Goal: Task Accomplishment & Management: Manage account settings

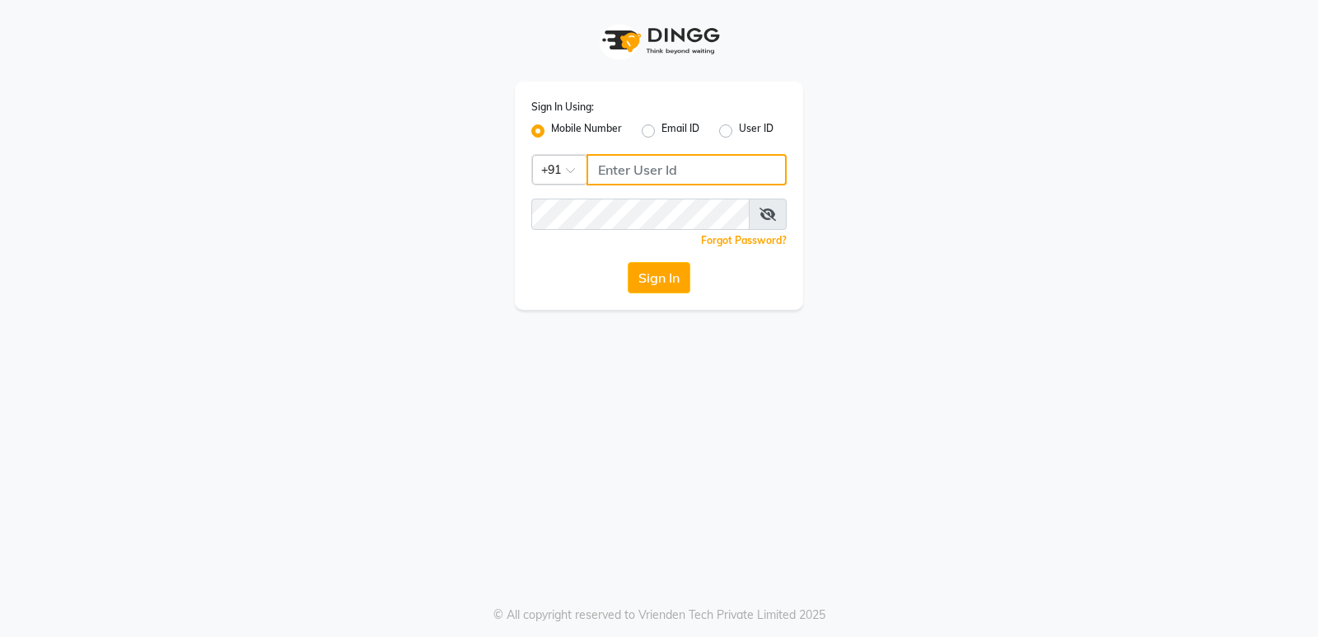
click at [654, 167] on input "Username" at bounding box center [687, 169] width 200 height 31
type input "6230492951"
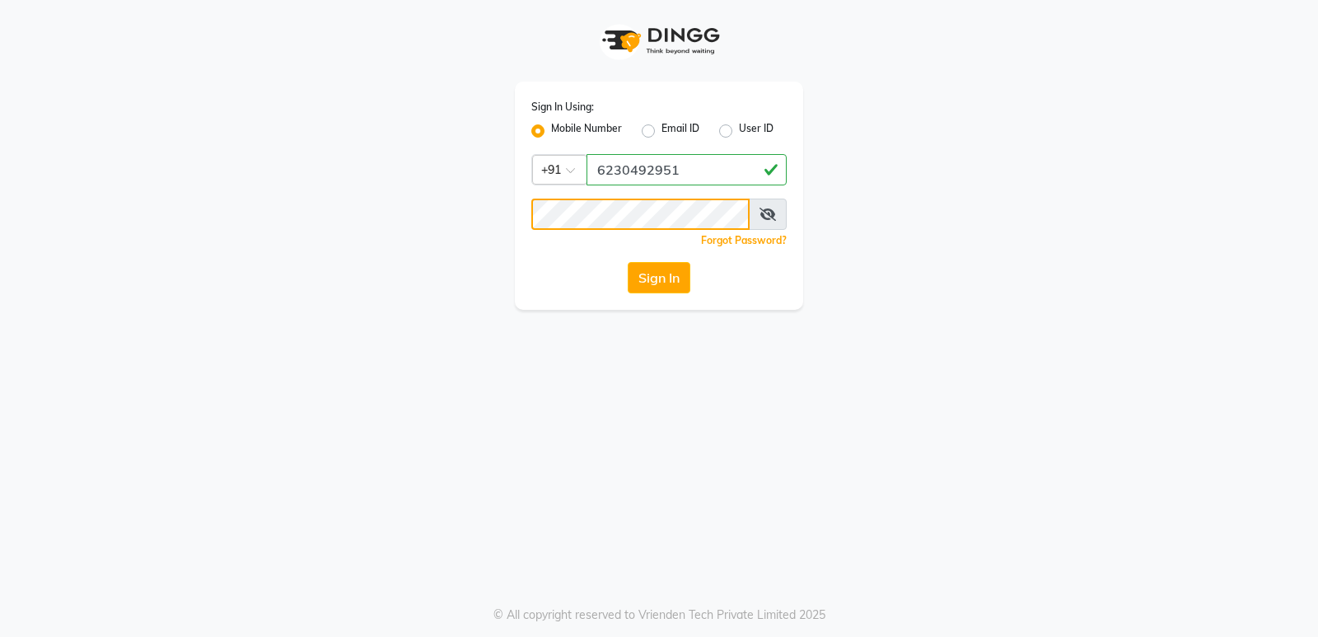
click at [628, 262] on button "Sign In" at bounding box center [659, 277] width 63 height 31
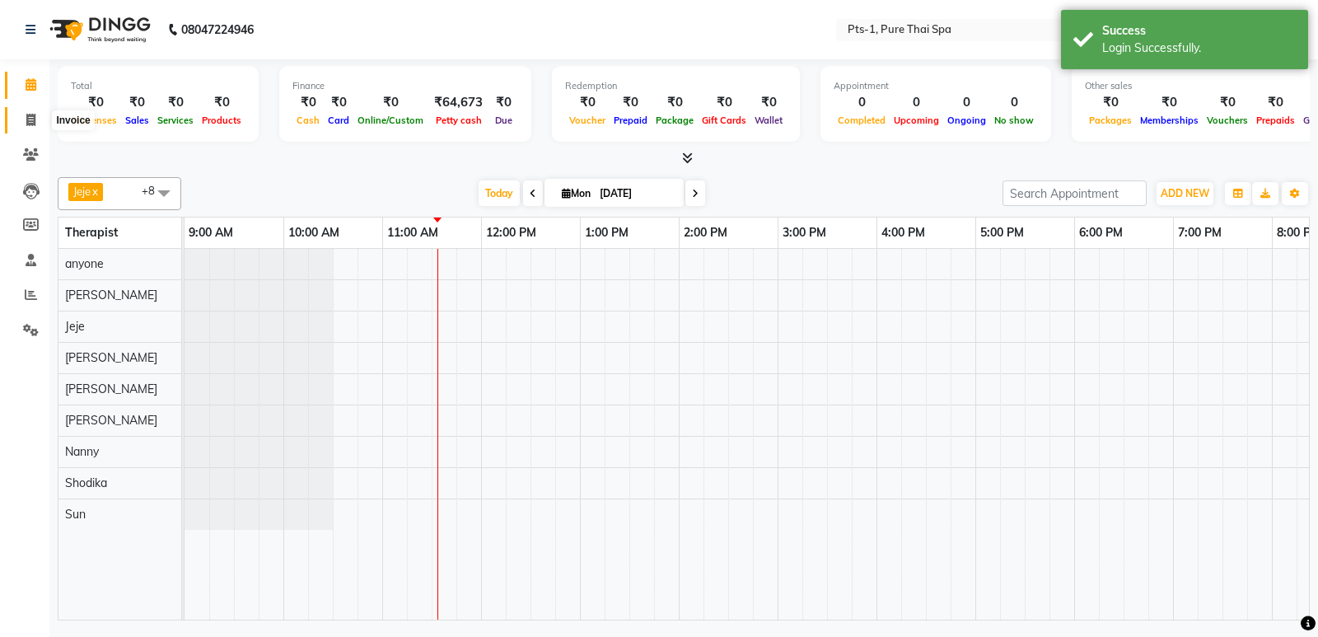
click at [21, 124] on span at bounding box center [30, 120] width 29 height 19
select select "5296"
select select "service"
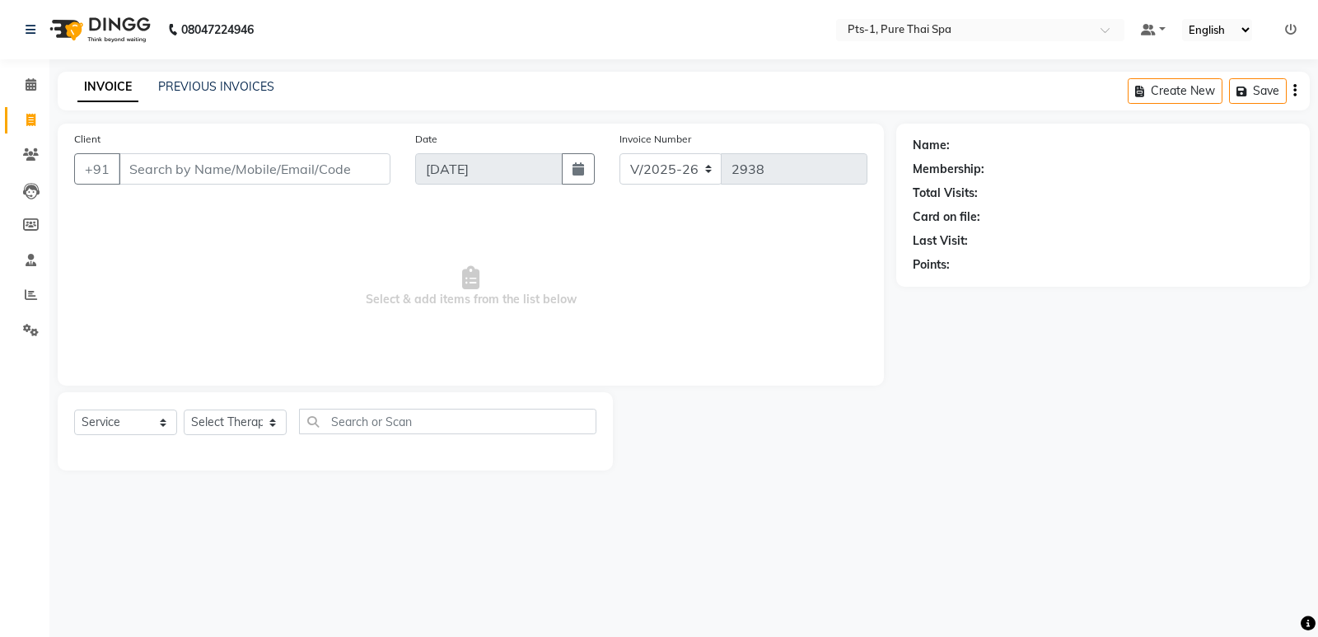
click at [835, 618] on div "08047224946 Select Location × Pts-1, Pure Thai Spa Default Panel My Panel Engli…" at bounding box center [659, 318] width 1318 height 637
click at [31, 153] on icon at bounding box center [31, 154] width 16 height 12
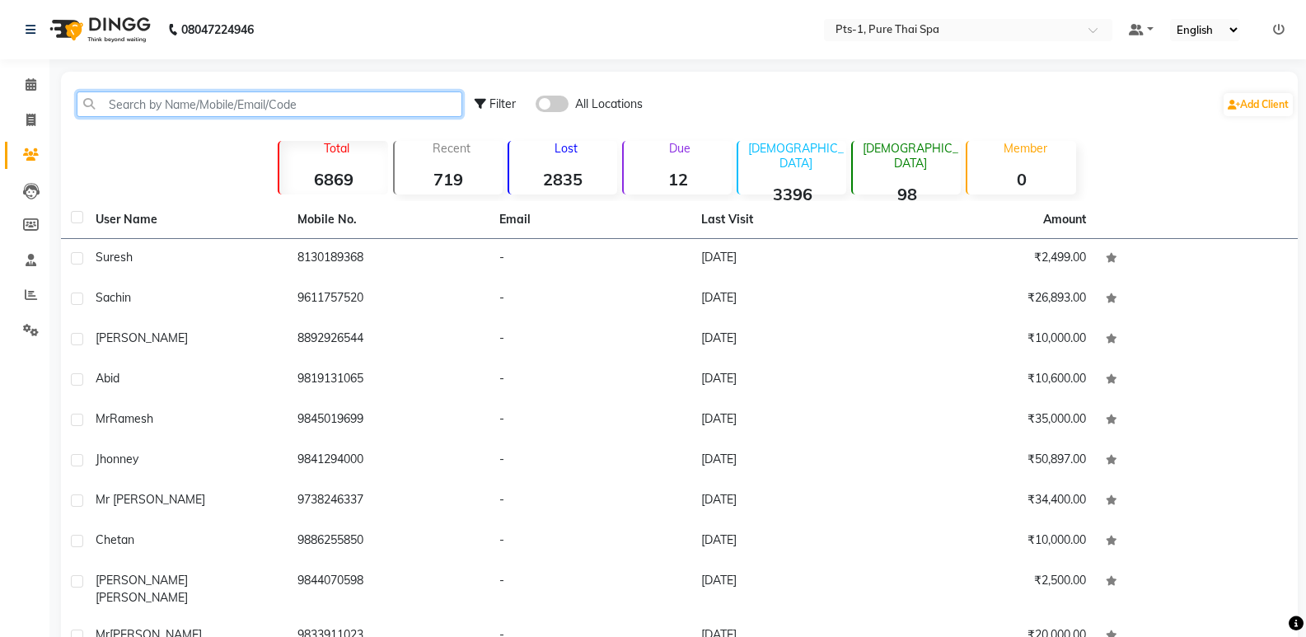
click at [157, 108] on input "text" at bounding box center [270, 104] width 386 height 26
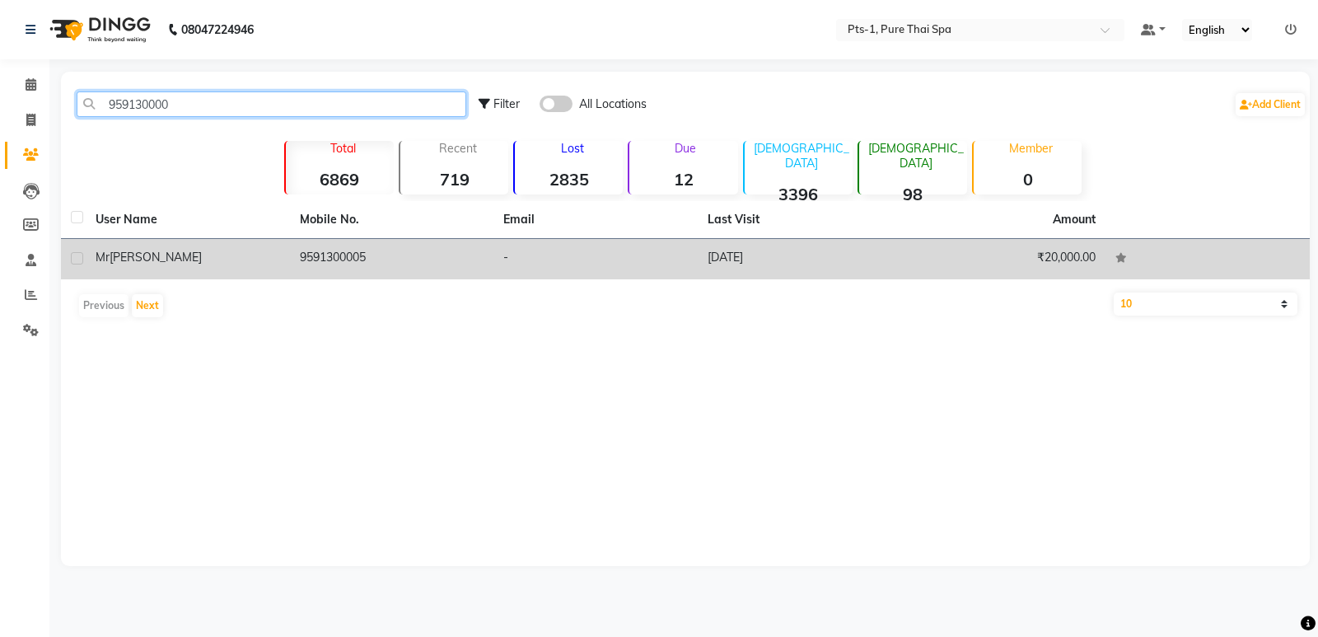
type input "959130000"
click at [447, 247] on td "9591300005" at bounding box center [392, 259] width 204 height 40
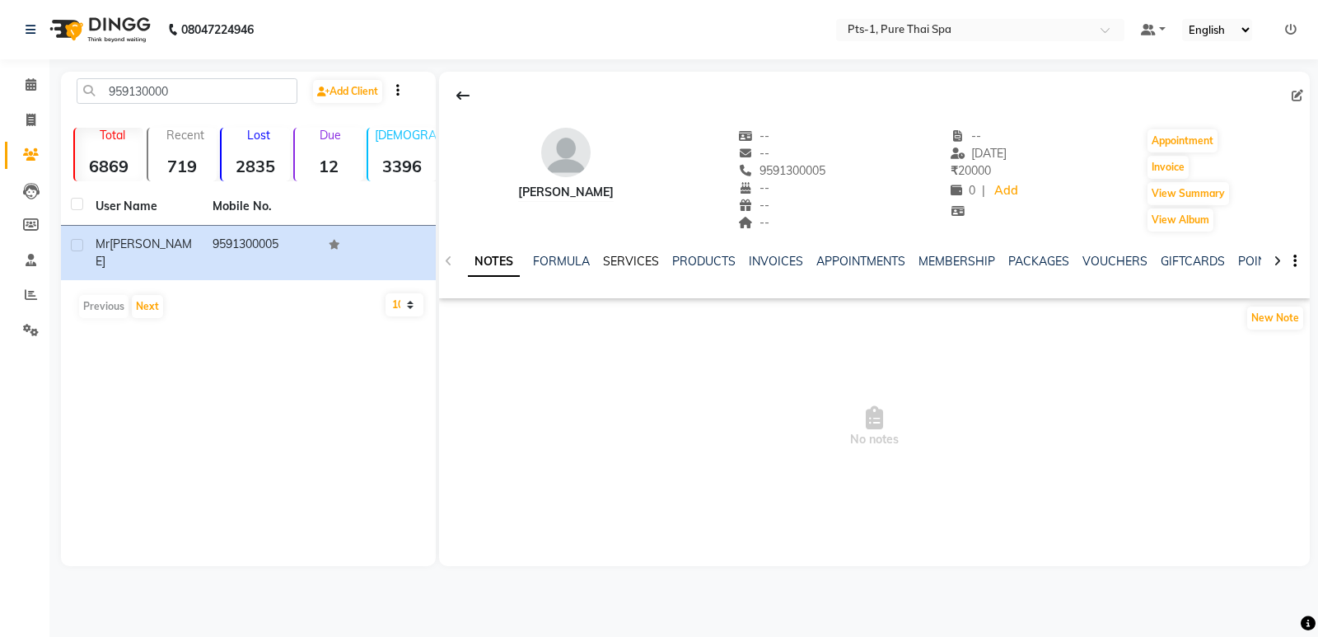
click at [634, 257] on link "SERVICES" at bounding box center [631, 261] width 56 height 15
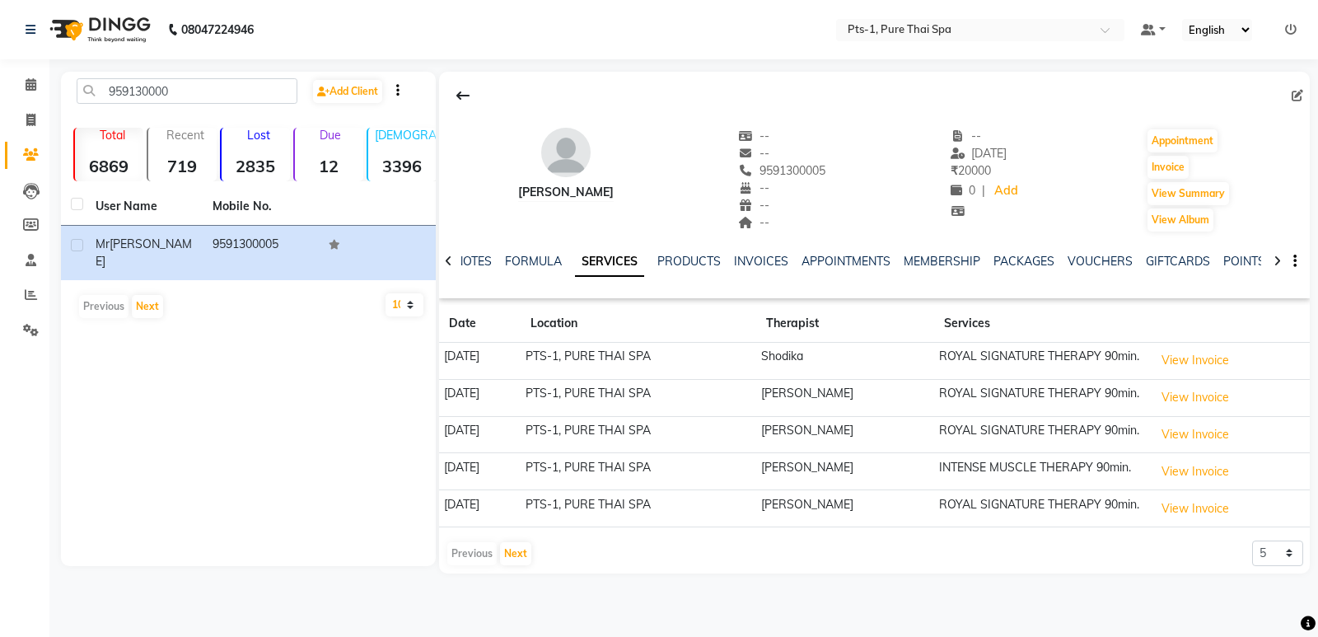
click at [738, 269] on div "INVOICES" at bounding box center [761, 261] width 54 height 17
click at [765, 255] on link "INVOICES" at bounding box center [761, 261] width 54 height 15
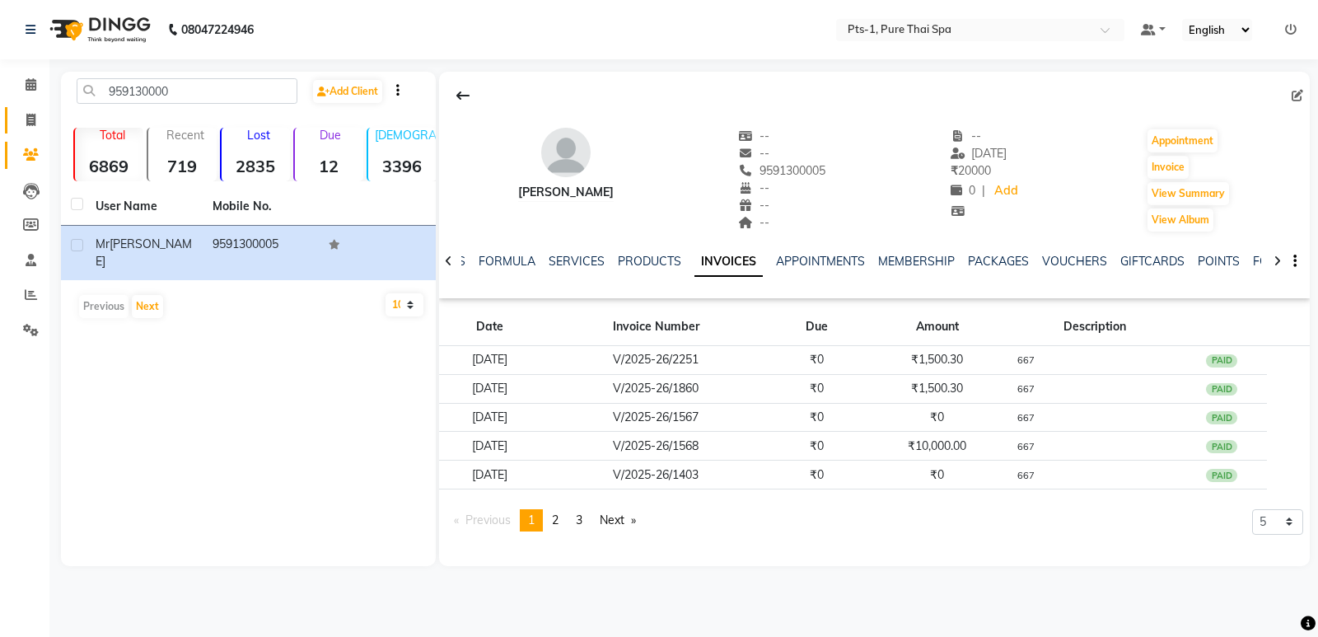
click at [16, 115] on link "Invoice" at bounding box center [25, 120] width 40 height 27
click at [25, 115] on span at bounding box center [30, 120] width 29 height 19
click at [23, 119] on span at bounding box center [30, 120] width 29 height 19
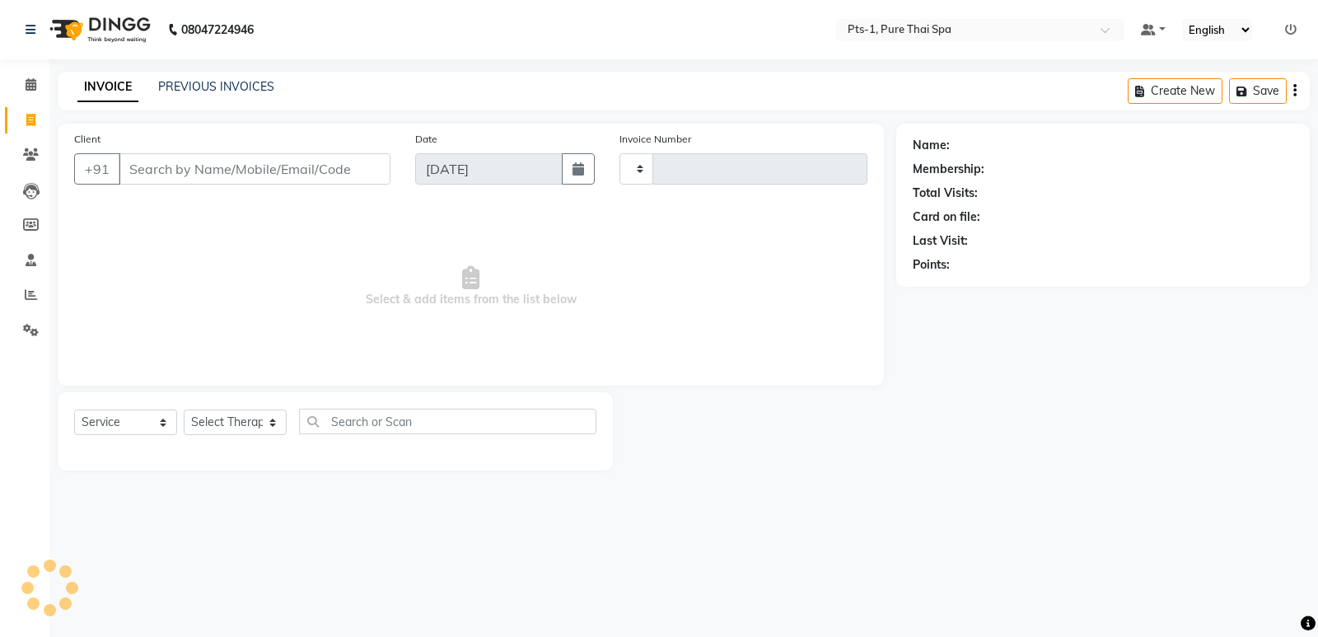
click at [30, 120] on icon at bounding box center [30, 120] width 9 height 12
select select "service"
select select "5296"
type input "2938"
click at [148, 162] on input "Client" at bounding box center [255, 168] width 272 height 31
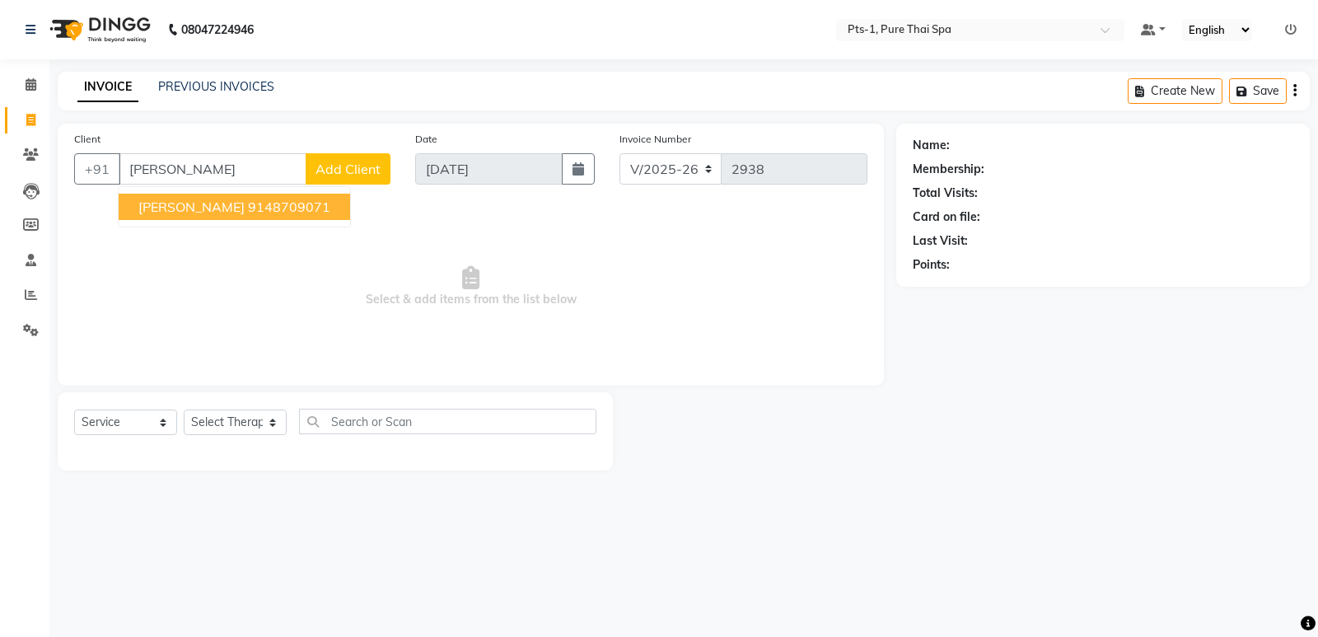
click at [248, 209] on ngb-highlight "9148709071" at bounding box center [289, 207] width 82 height 16
type input "9148709071"
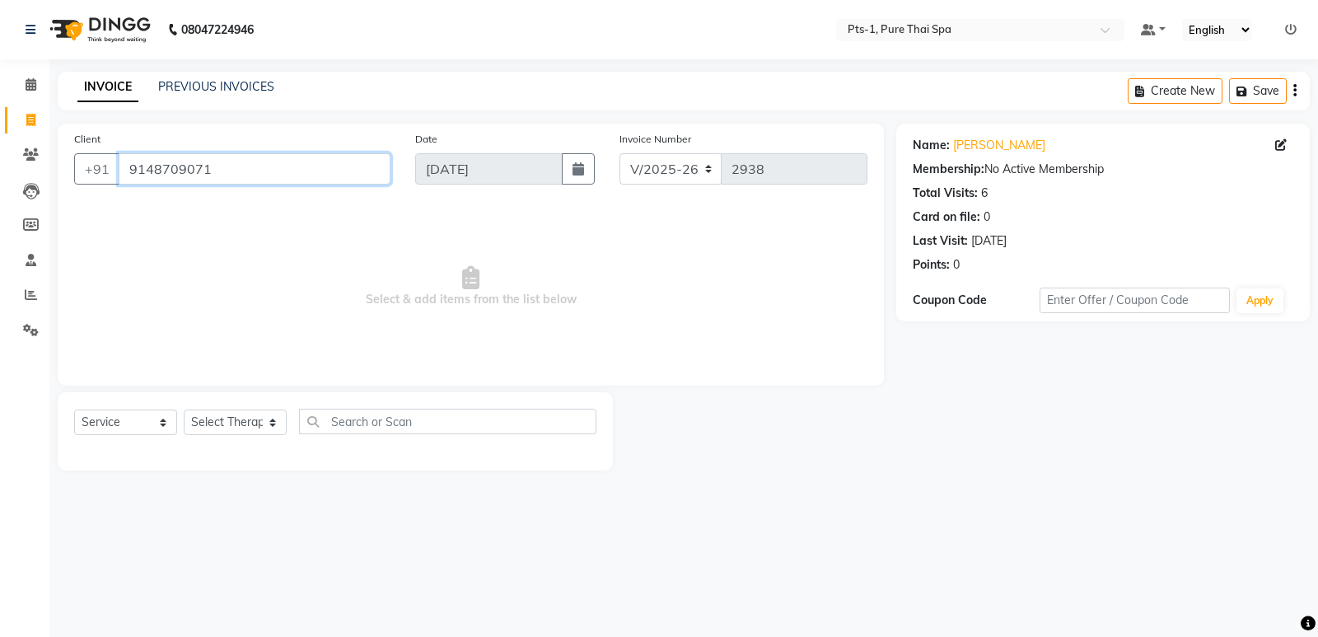
drag, startPoint x: 234, startPoint y: 164, endPoint x: 114, endPoint y: 186, distance: 122.3
click at [114, 186] on div "Client [PHONE_NUMBER]" at bounding box center [232, 164] width 341 height 68
click at [23, 116] on span at bounding box center [30, 120] width 29 height 19
select select "service"
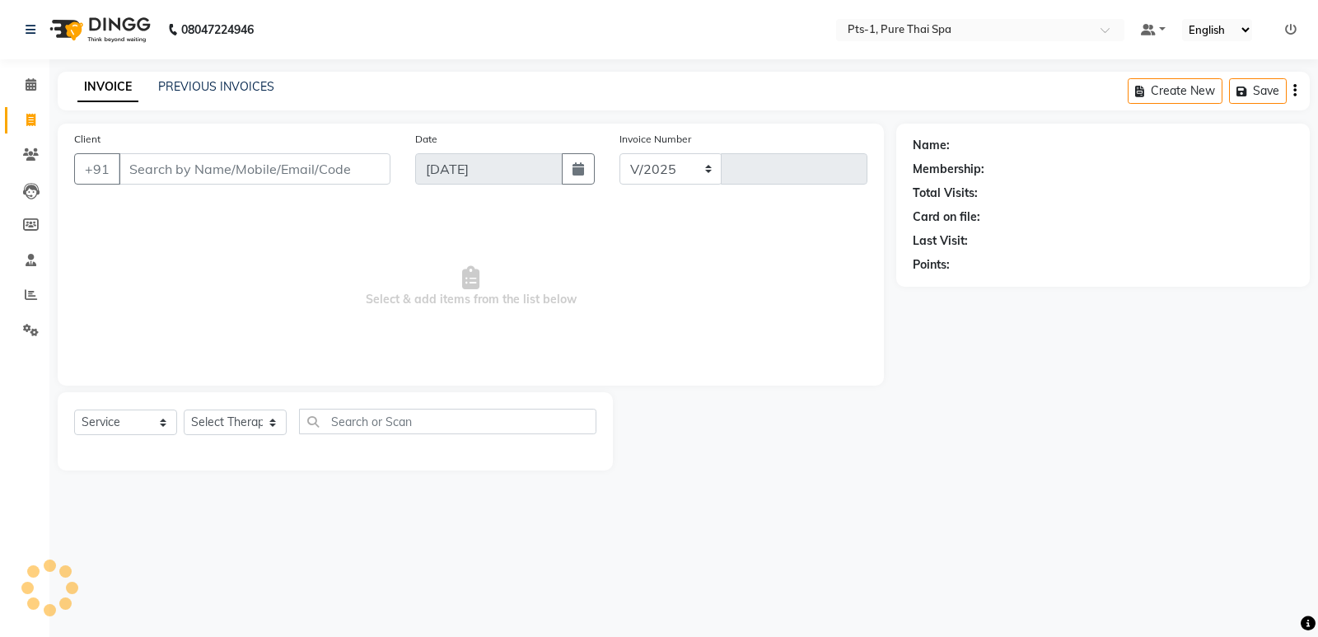
select select "5296"
type input "2938"
click at [230, 166] on input "Client" at bounding box center [255, 168] width 272 height 31
type input "9148709071"
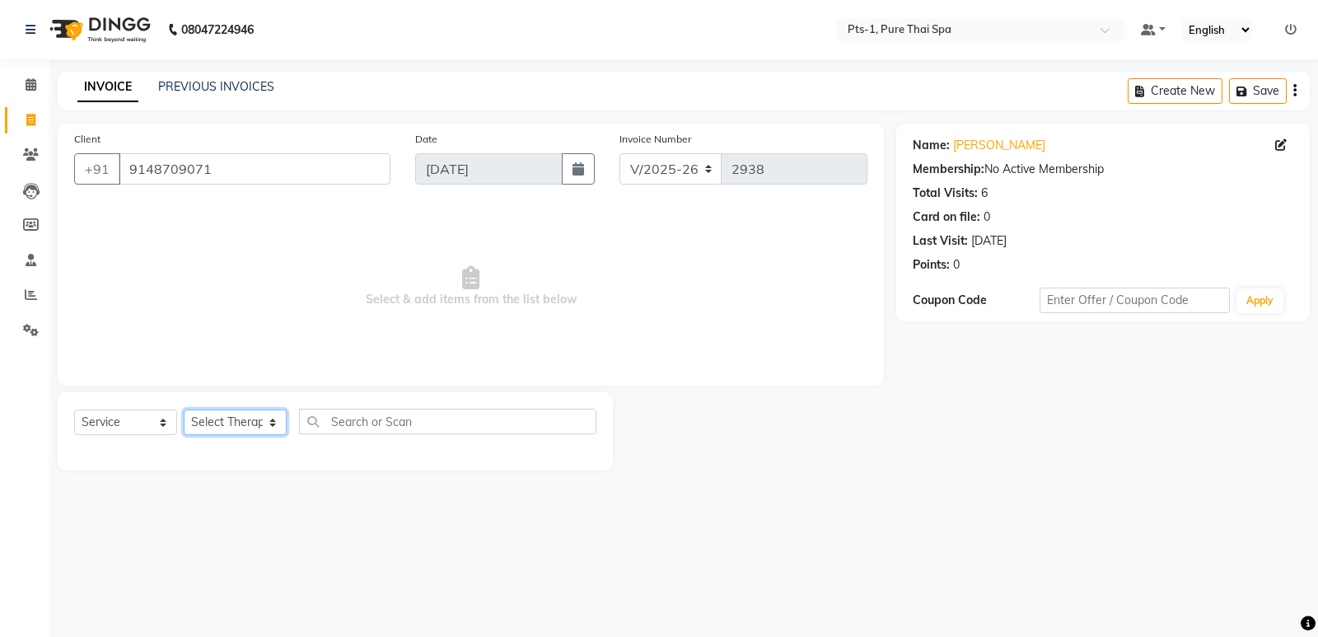
click at [227, 423] on select "Select Therapist [PERSON_NAME] anyone Babu Bela Gia Jeje [PERSON_NAME] [PERSON_…" at bounding box center [235, 423] width 103 height 26
select select "68494"
click at [184, 410] on select "Select Therapist [PERSON_NAME] anyone Babu Bela Gia Jeje [PERSON_NAME] [PERSON_…" at bounding box center [235, 423] width 103 height 26
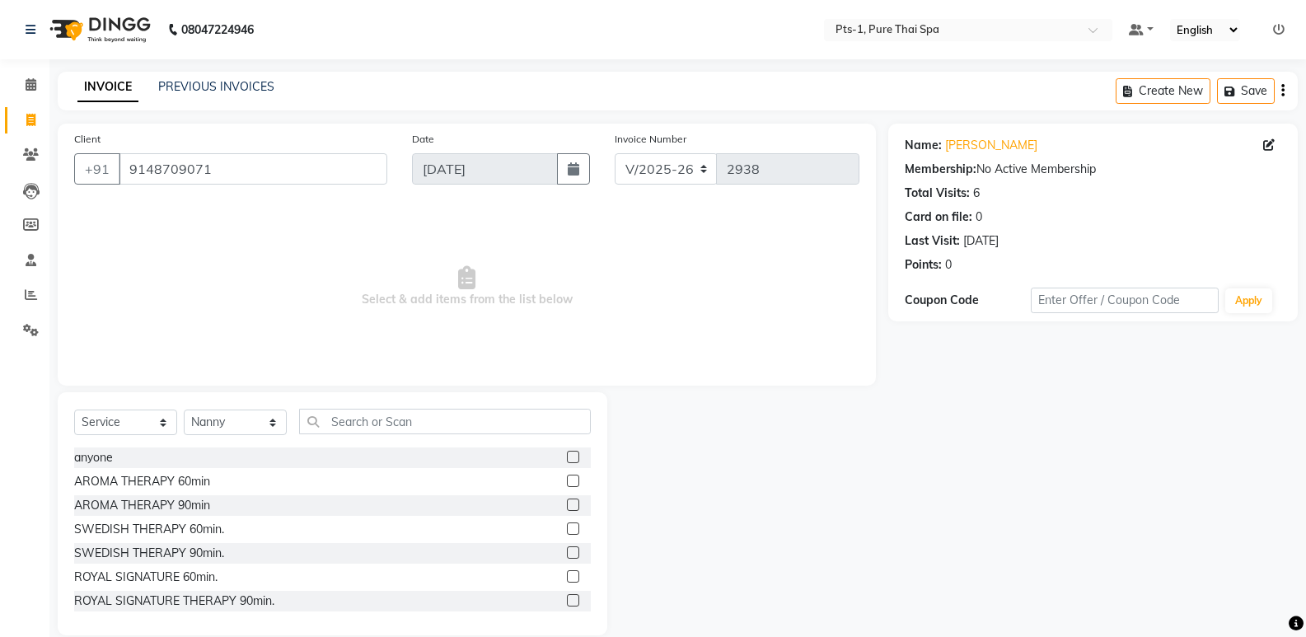
click at [567, 528] on label at bounding box center [573, 528] width 12 height 12
click at [567, 528] on input "checkbox" at bounding box center [572, 529] width 11 height 11
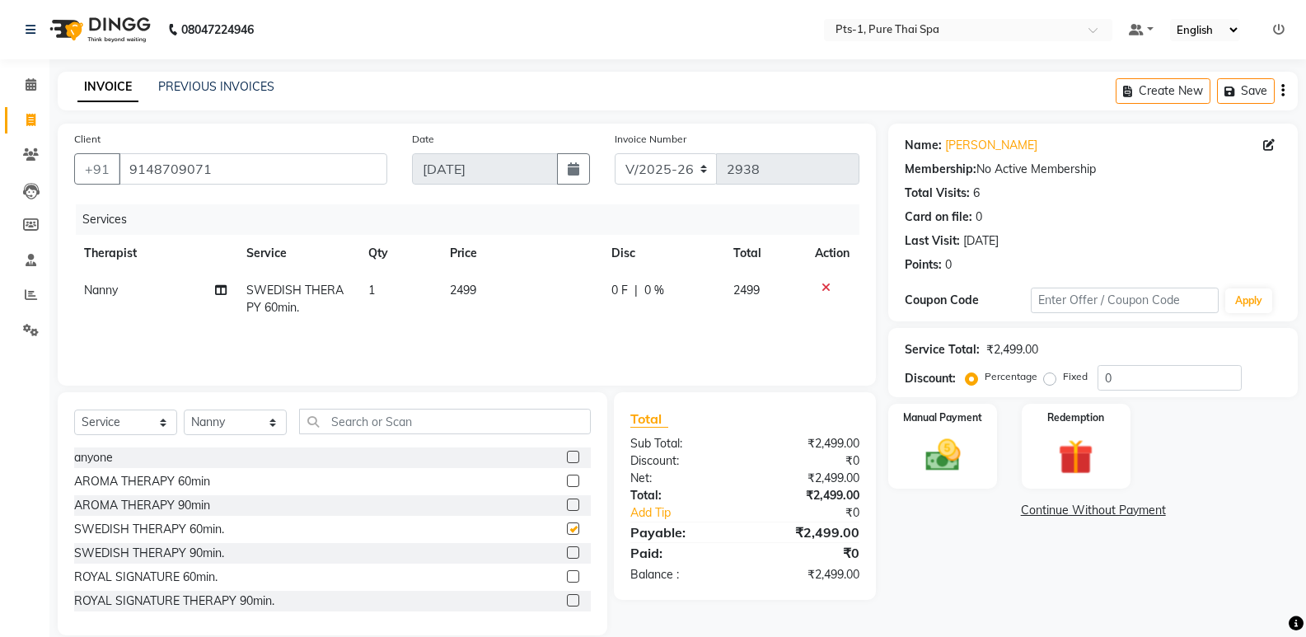
checkbox input "false"
click at [944, 441] on img at bounding box center [942, 455] width 59 height 42
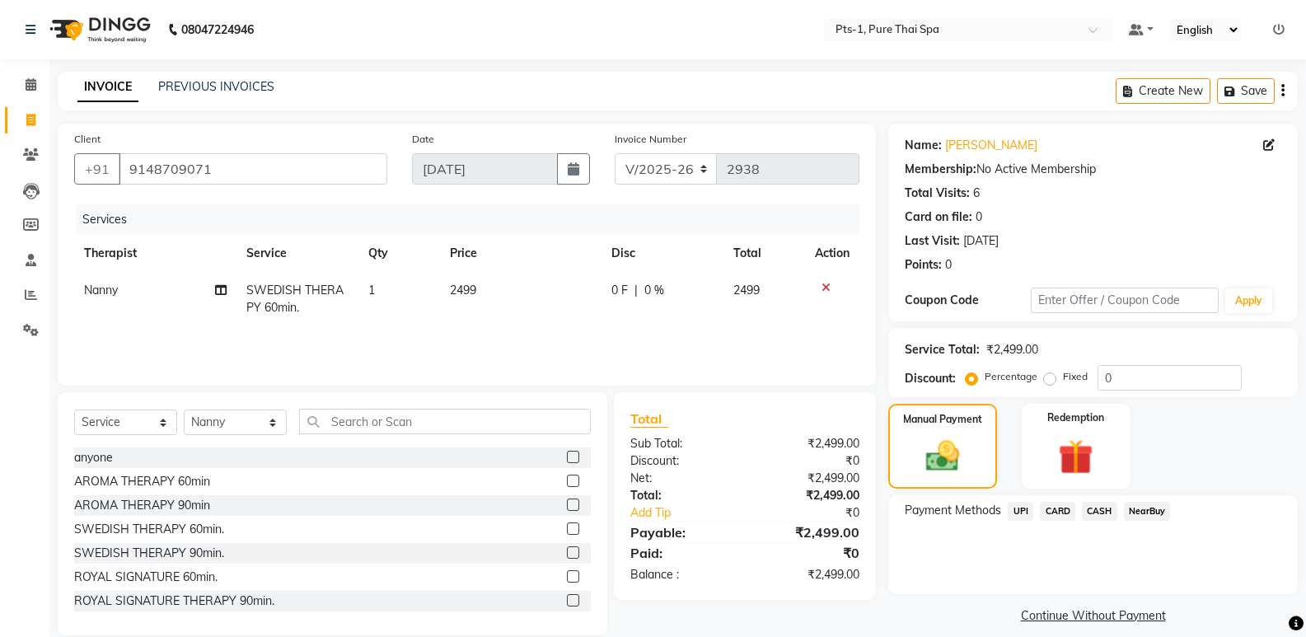
click at [1020, 508] on span "UPI" at bounding box center [1021, 511] width 26 height 19
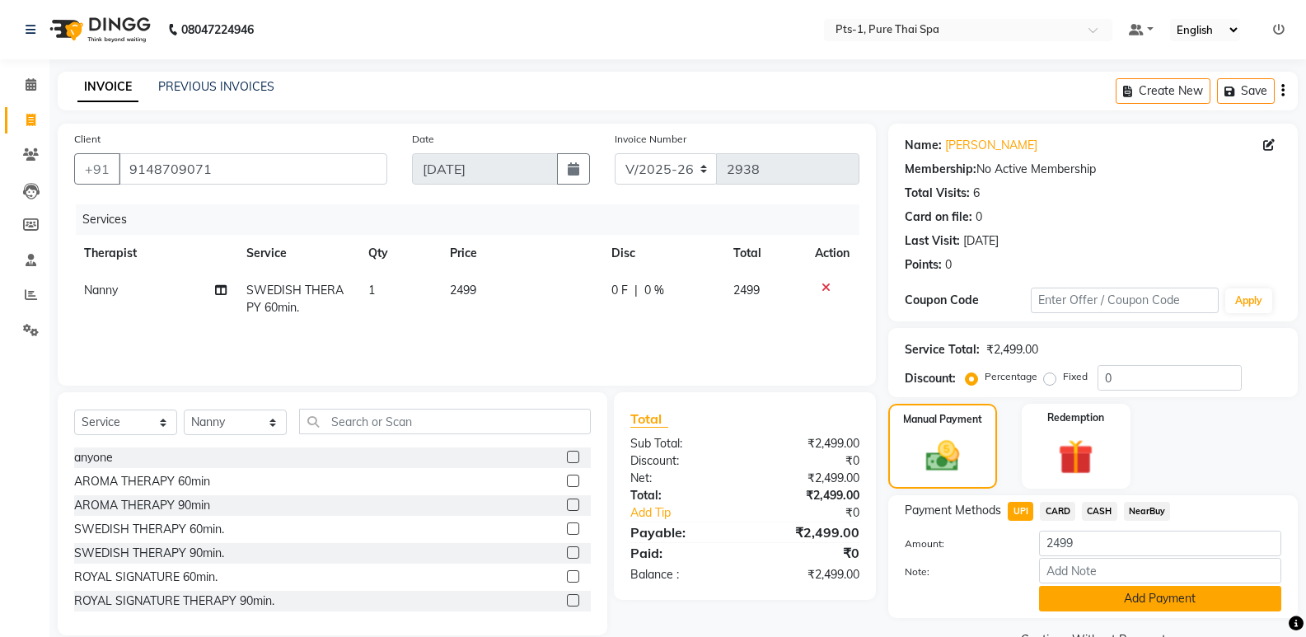
click at [1080, 598] on button "Add Payment" at bounding box center [1160, 599] width 242 height 26
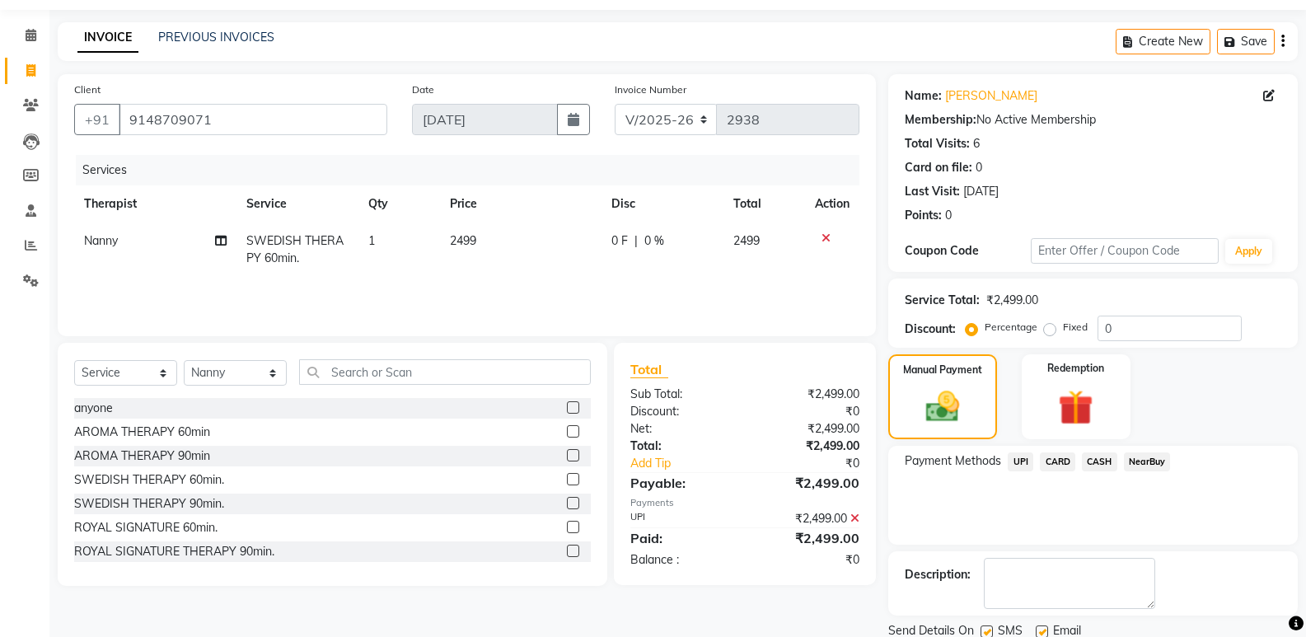
scroll to position [109, 0]
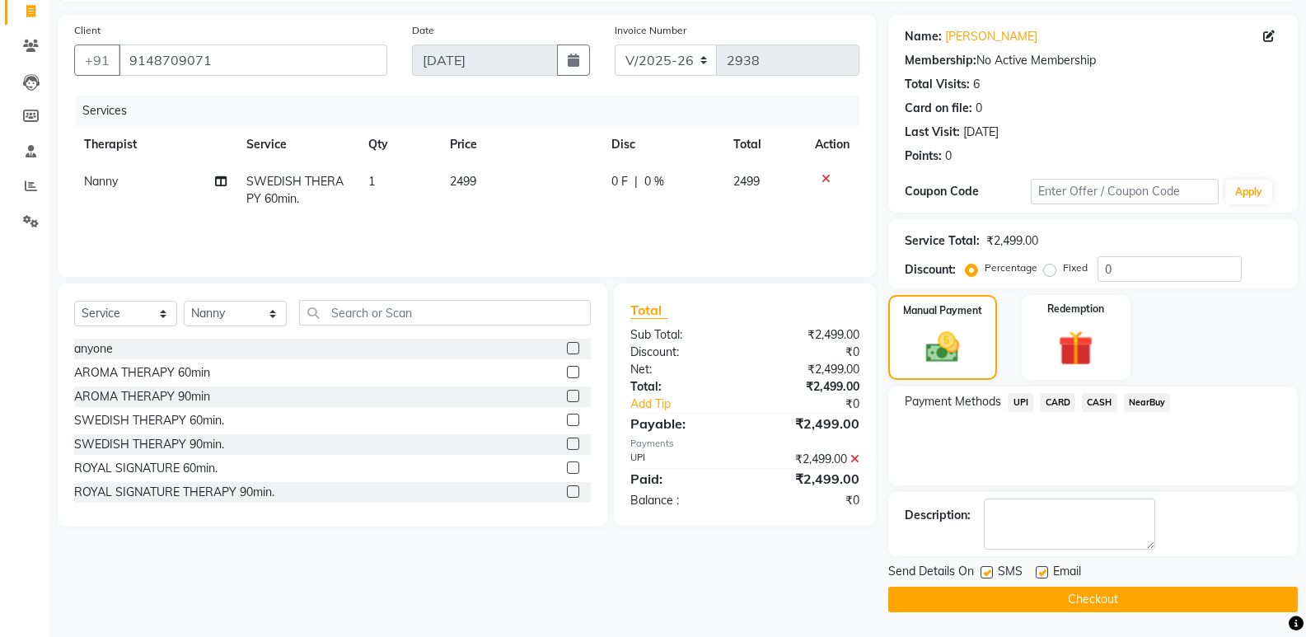
click at [986, 571] on label at bounding box center [987, 572] width 12 height 12
click at [986, 571] on input "checkbox" at bounding box center [986, 573] width 11 height 11
checkbox input "false"
click at [1044, 569] on label at bounding box center [1042, 572] width 12 height 12
click at [1044, 569] on input "checkbox" at bounding box center [1041, 573] width 11 height 11
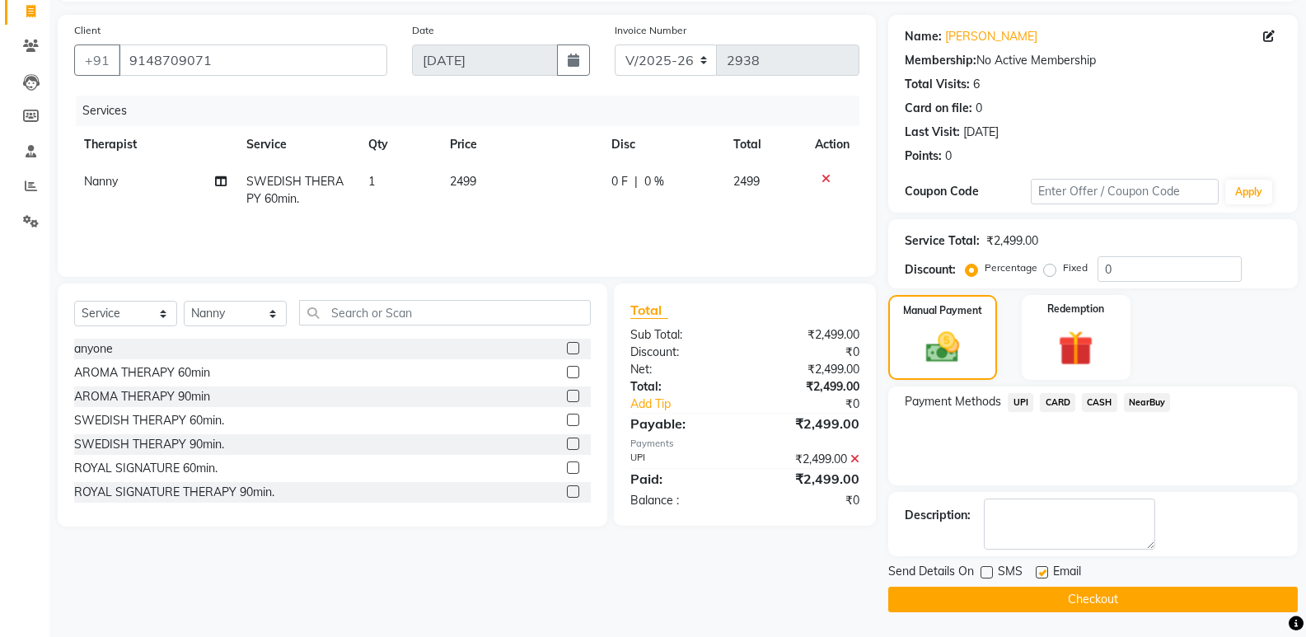
checkbox input "false"
click at [1043, 399] on span "CARD" at bounding box center [1057, 402] width 35 height 19
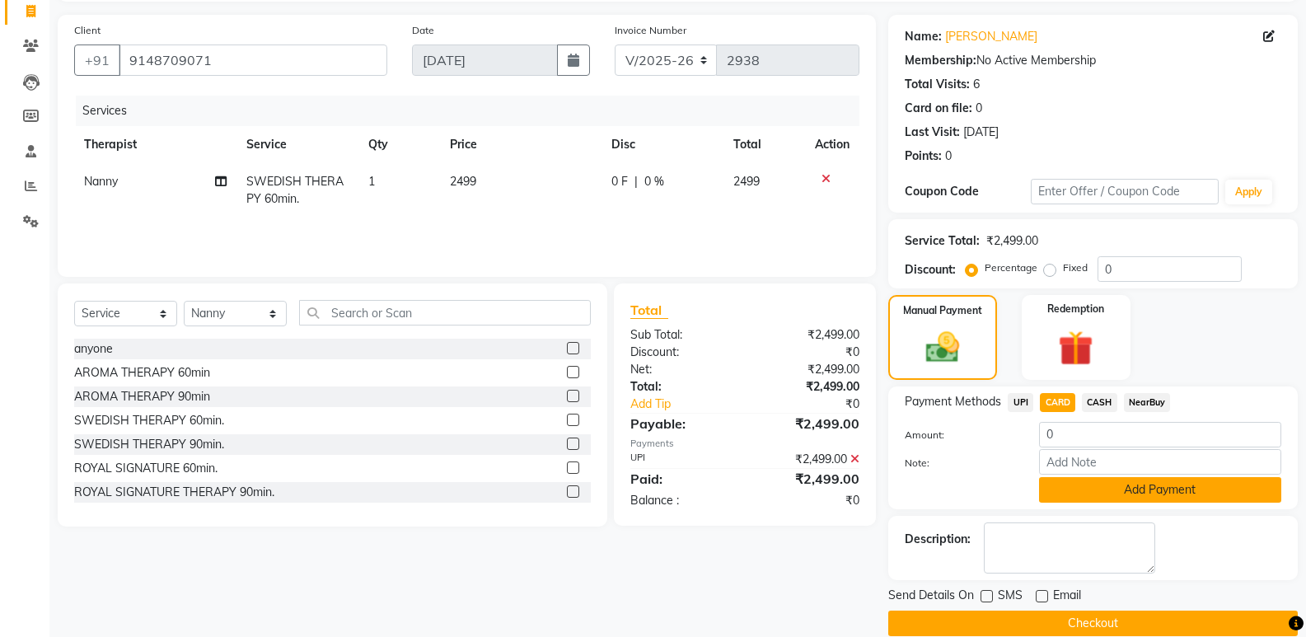
click at [1073, 491] on button "Add Payment" at bounding box center [1160, 490] width 242 height 26
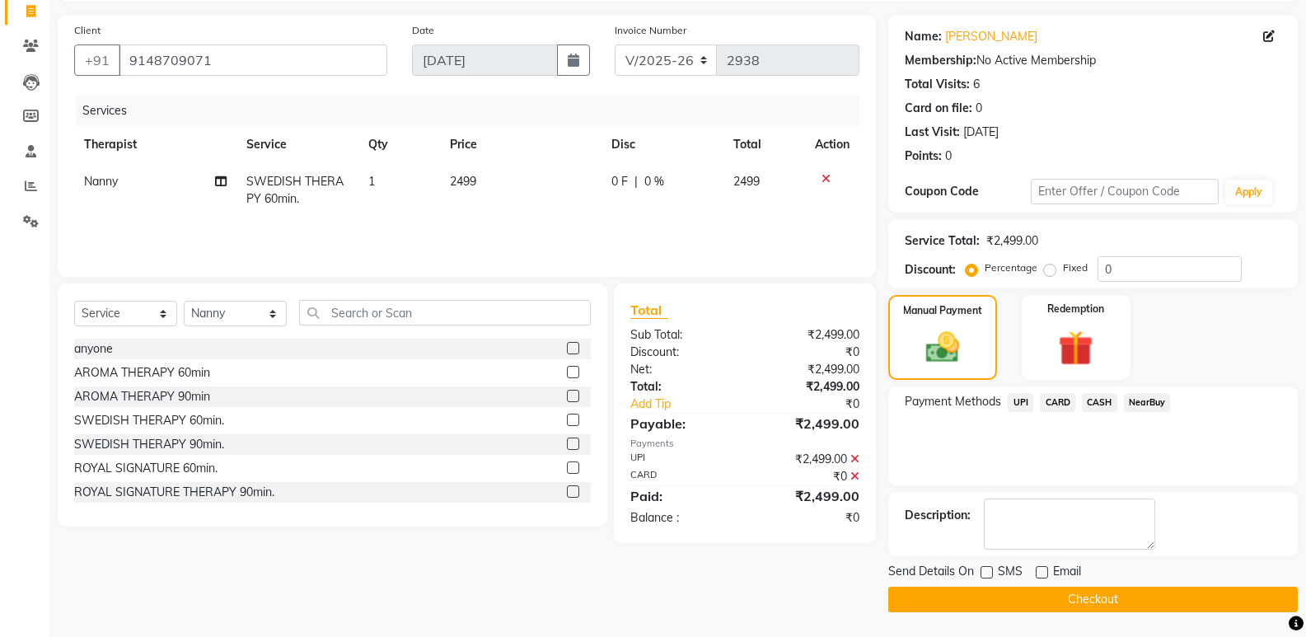
click at [859, 457] on icon at bounding box center [854, 459] width 9 height 12
click at [849, 456] on div "₹0" at bounding box center [808, 459] width 127 height 17
click at [859, 460] on icon at bounding box center [854, 459] width 9 height 12
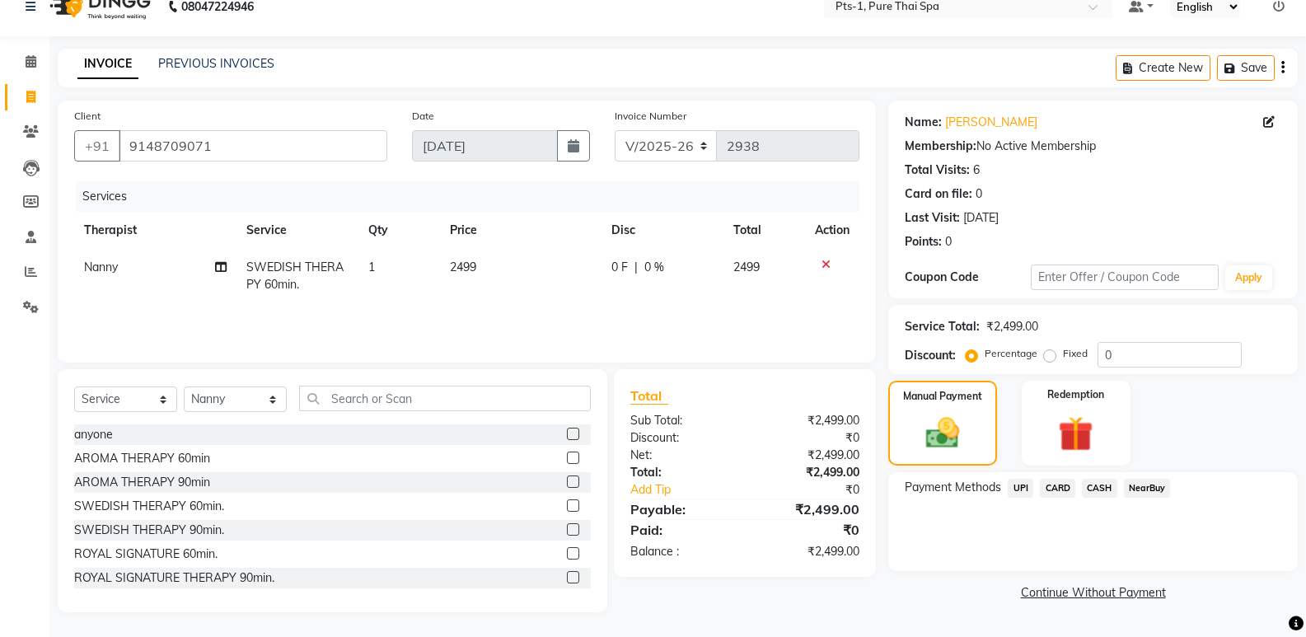
click at [1065, 485] on span "CARD" at bounding box center [1057, 488] width 35 height 19
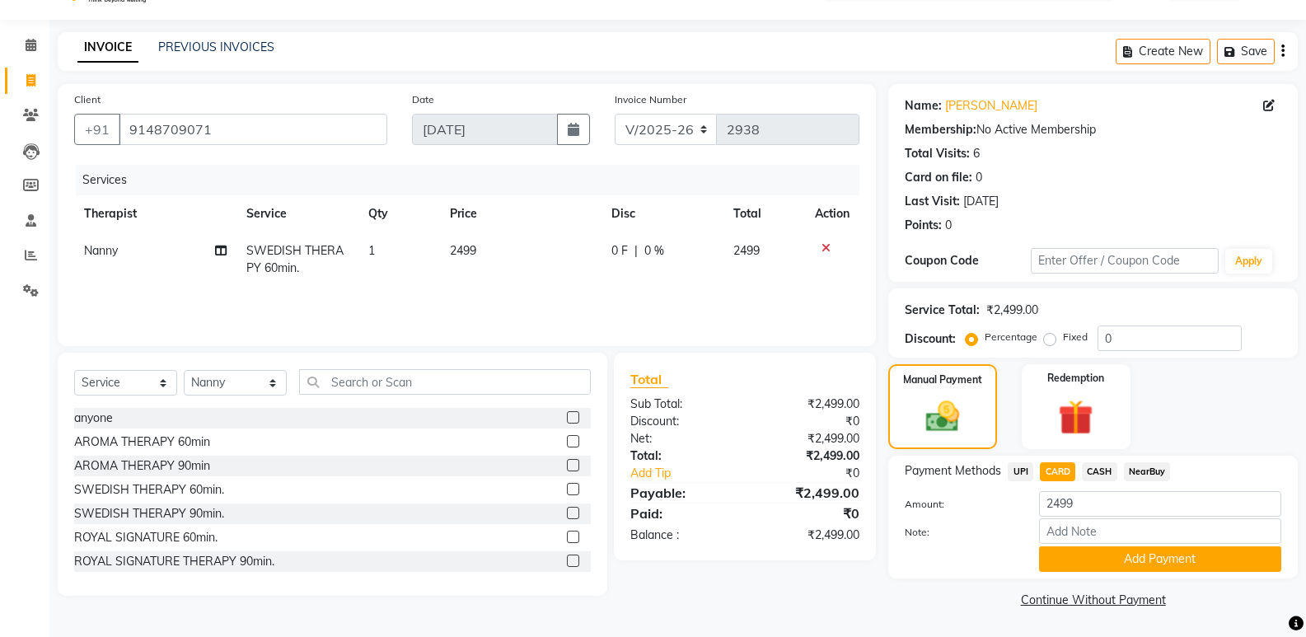
click at [1091, 553] on button "Add Payment" at bounding box center [1160, 559] width 242 height 26
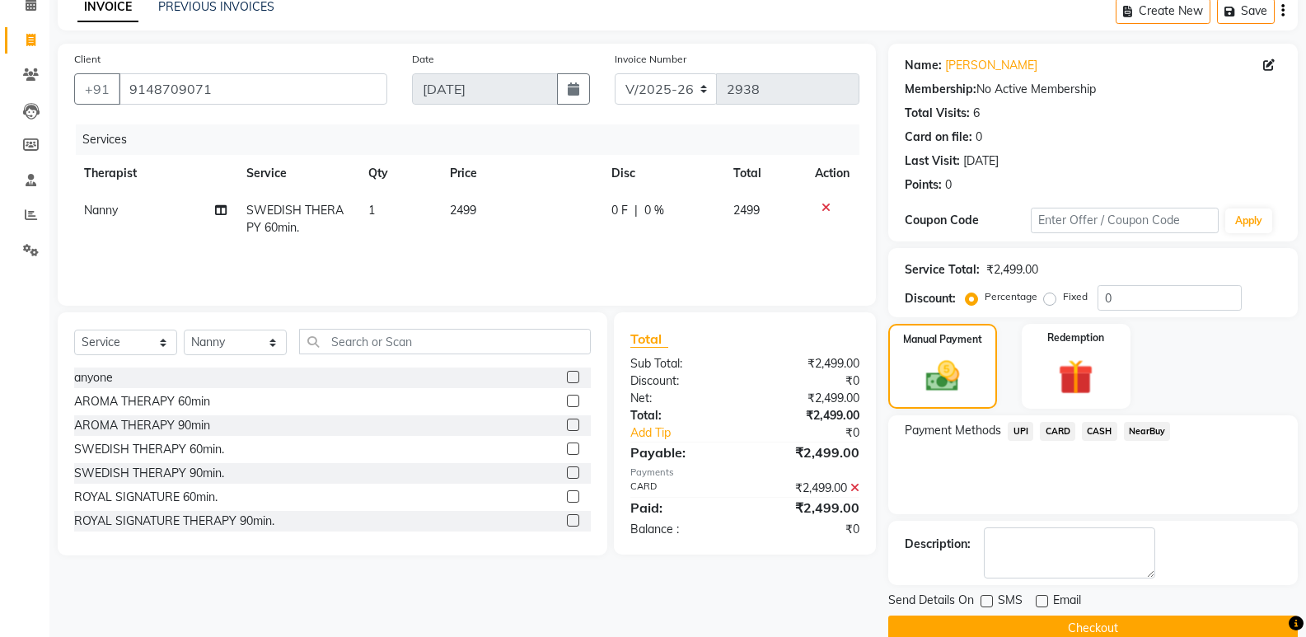
scroll to position [109, 0]
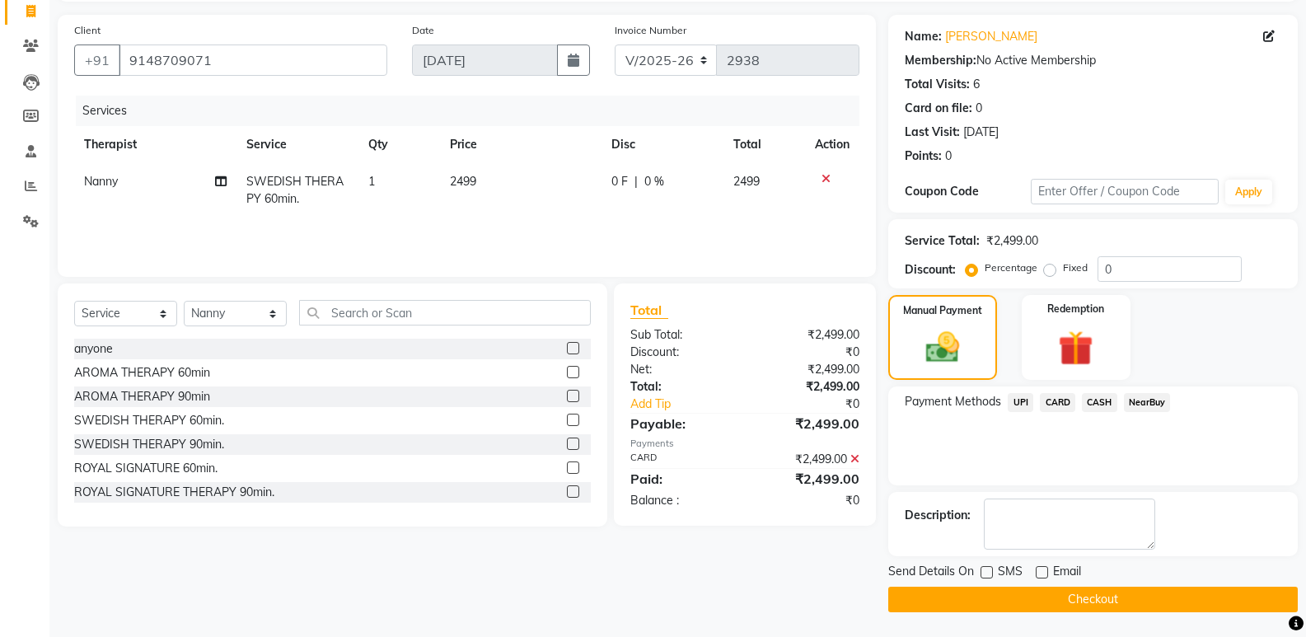
drag, startPoint x: 1022, startPoint y: 604, endPoint x: 1006, endPoint y: 590, distance: 21.0
click at [1022, 601] on button "Checkout" at bounding box center [1093, 600] width 410 height 26
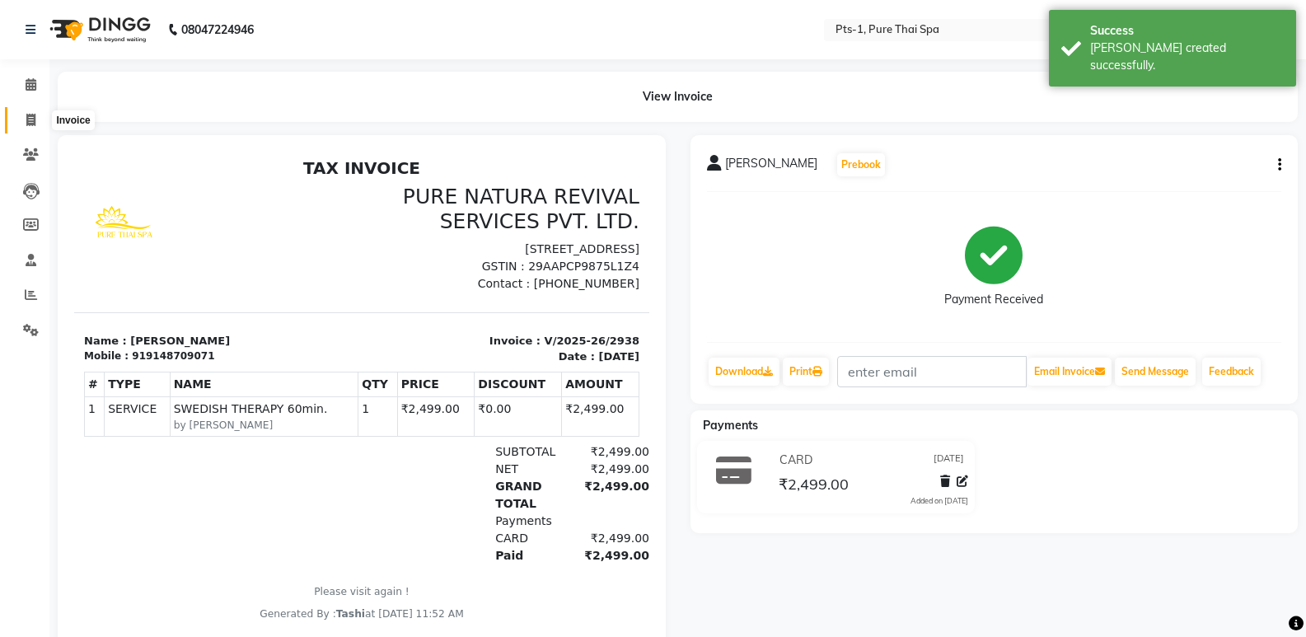
drag, startPoint x: 32, startPoint y: 119, endPoint x: 52, endPoint y: 107, distance: 22.9
click at [33, 119] on icon at bounding box center [30, 120] width 9 height 12
select select "5296"
select select "service"
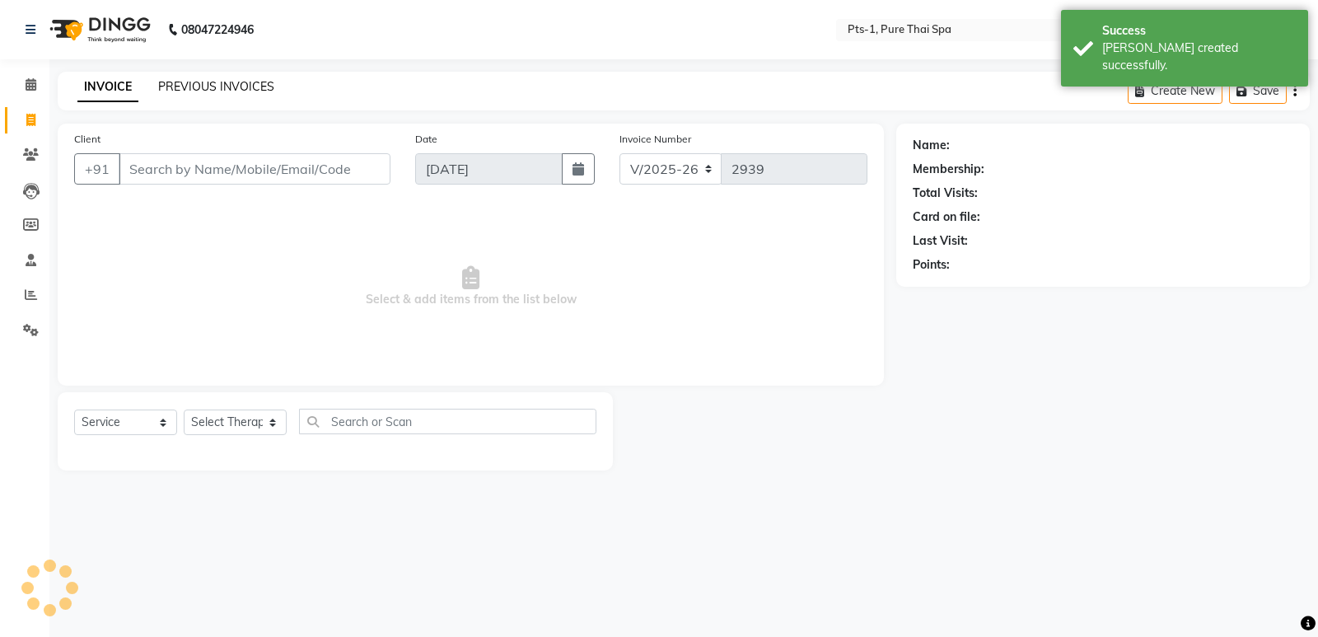
click at [189, 82] on link "PREVIOUS INVOICES" at bounding box center [216, 86] width 116 height 15
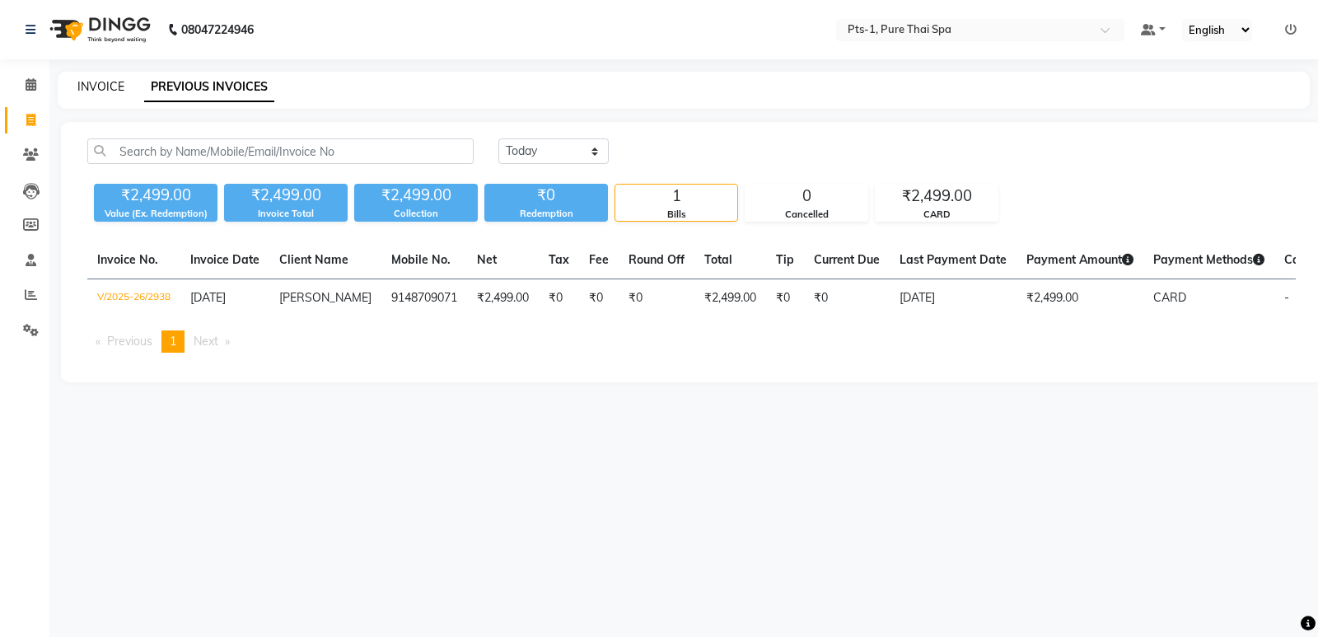
click at [106, 86] on link "INVOICE" at bounding box center [100, 86] width 47 height 15
select select "5296"
select select "service"
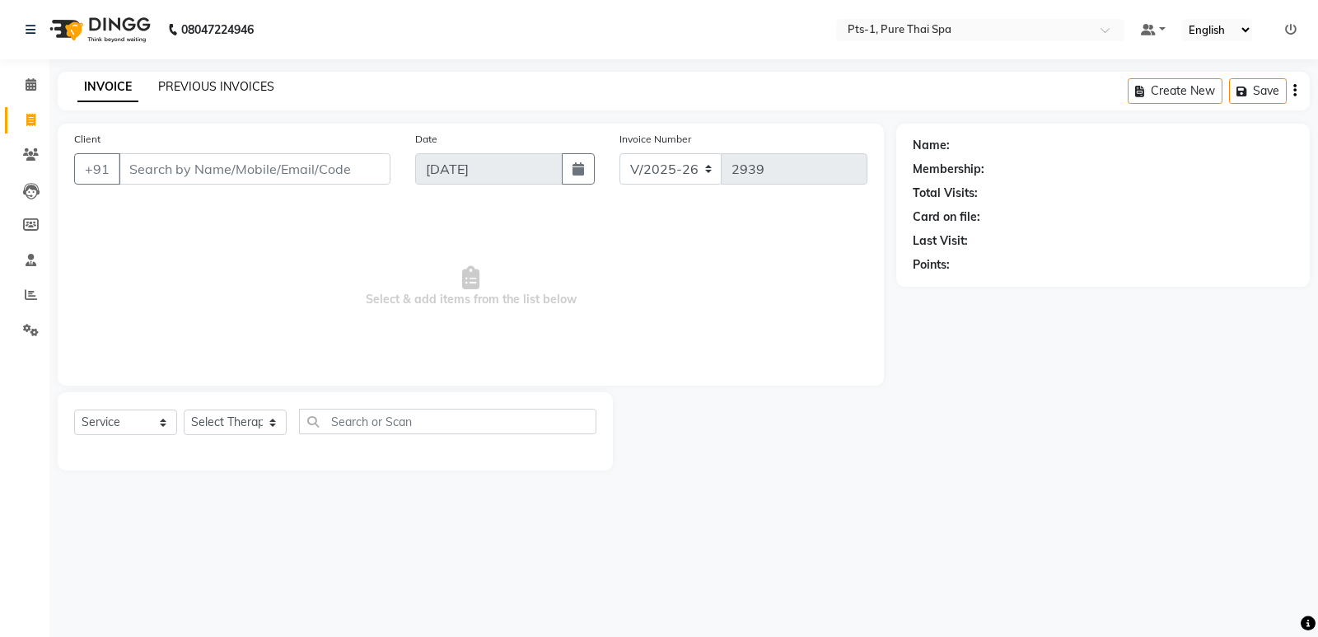
click at [229, 89] on link "PREVIOUS INVOICES" at bounding box center [216, 86] width 116 height 15
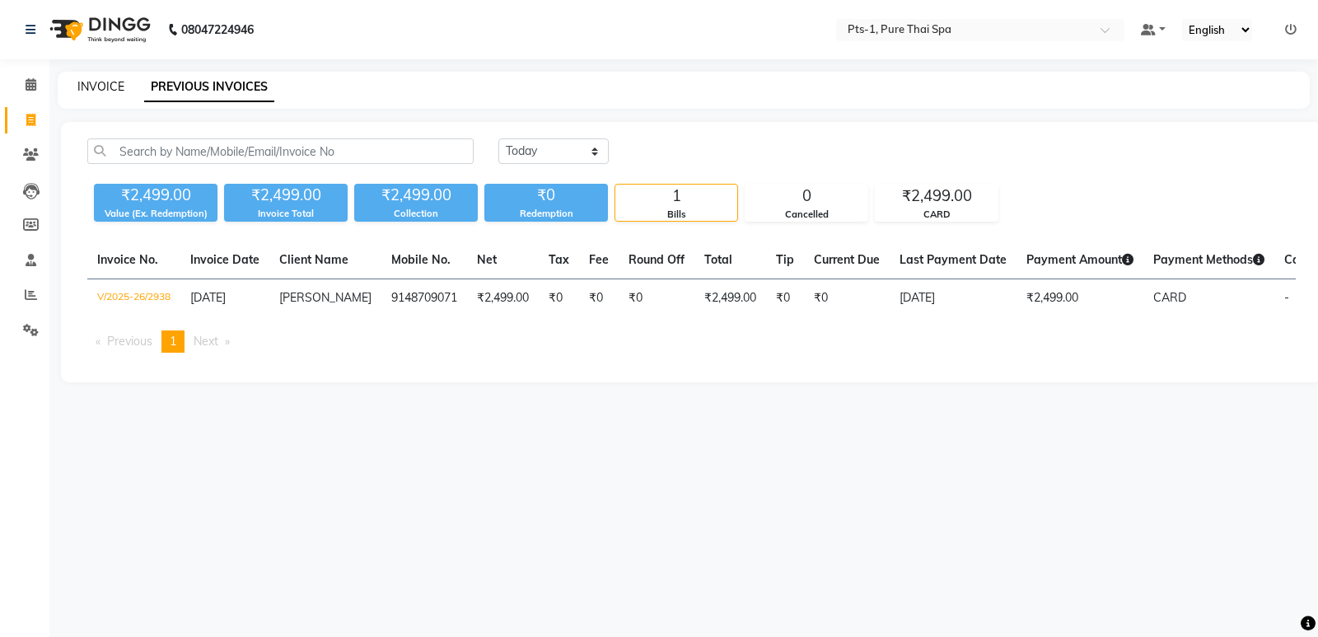
click at [96, 91] on link "INVOICE" at bounding box center [100, 86] width 47 height 15
select select "service"
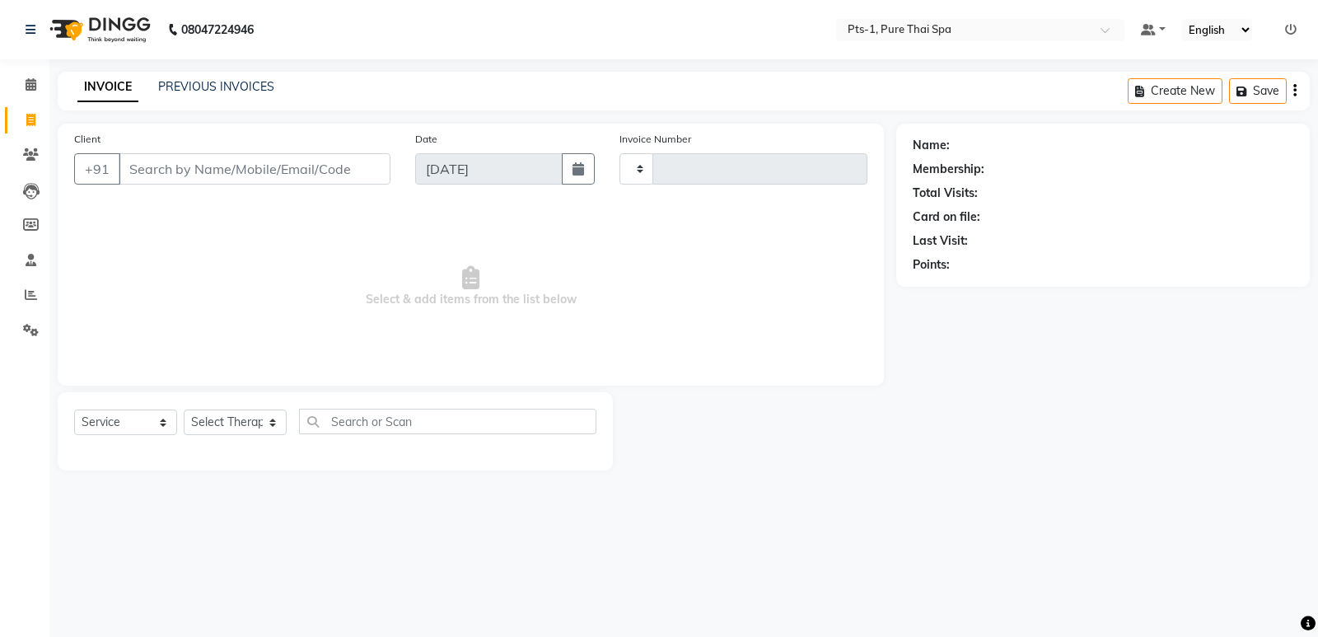
type input "2939"
select select "5296"
click at [367, 183] on input "Client" at bounding box center [255, 168] width 272 height 31
click at [220, 83] on link "PREVIOUS INVOICES" at bounding box center [216, 86] width 116 height 15
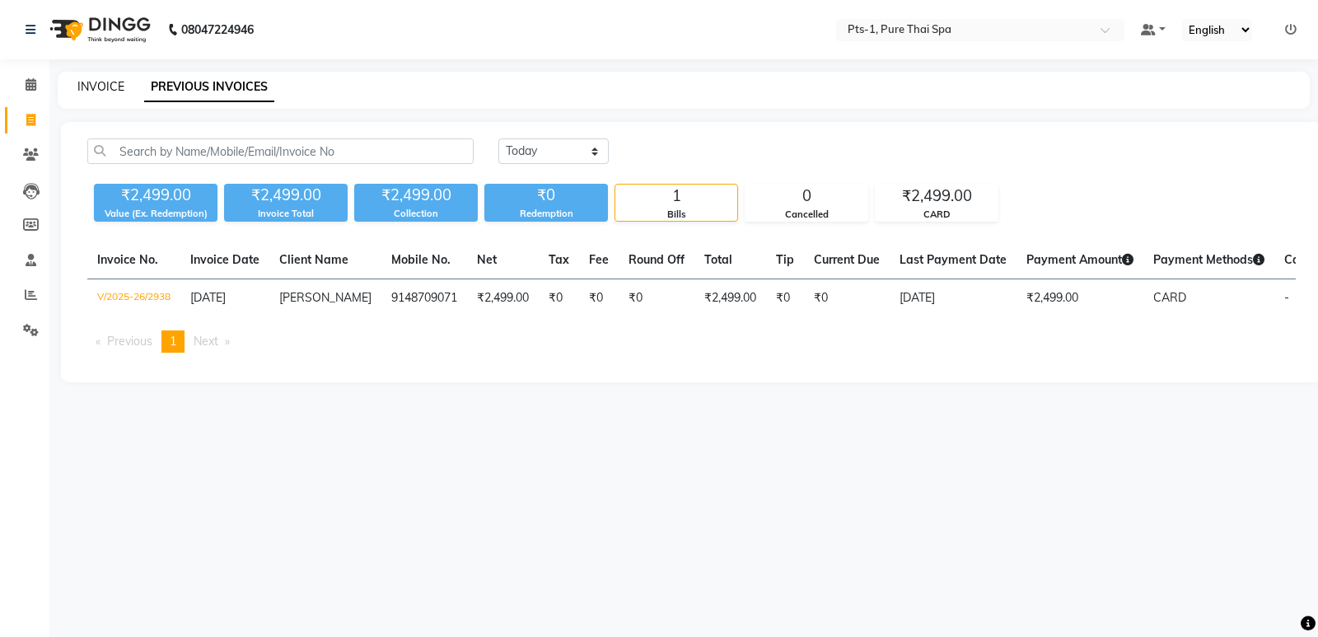
click at [111, 85] on link "INVOICE" at bounding box center [100, 86] width 47 height 15
select select "service"
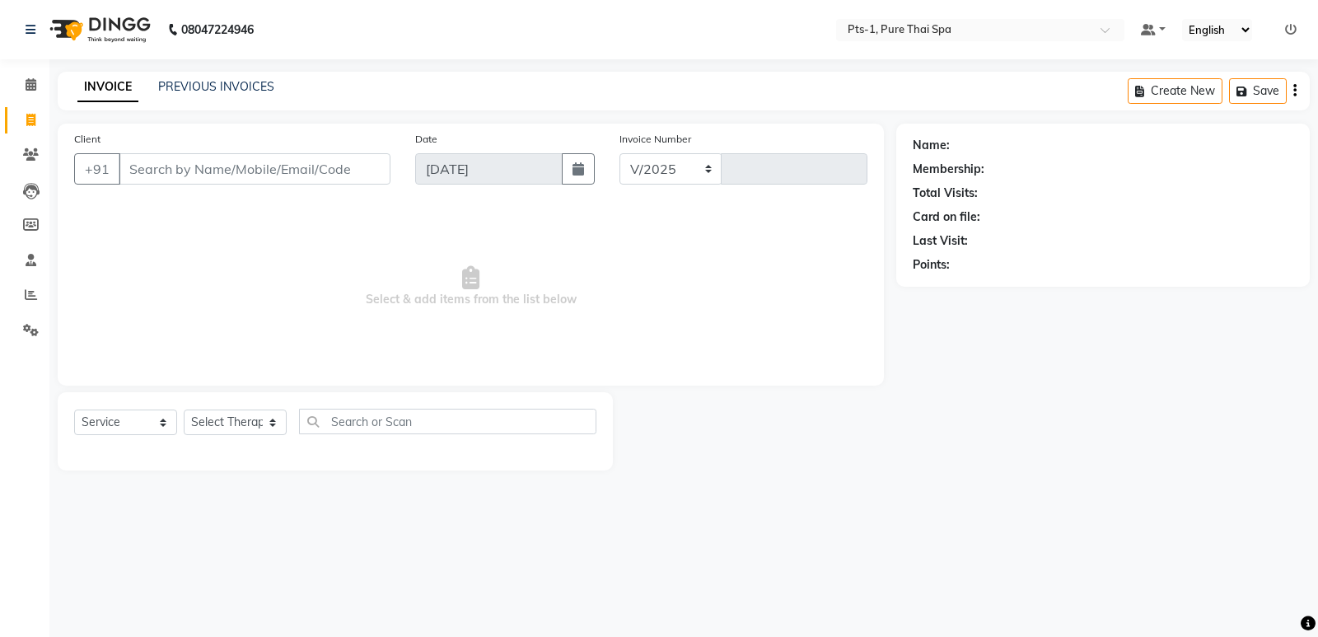
select select "5296"
type input "2939"
click at [179, 86] on link "PREVIOUS INVOICES" at bounding box center [216, 86] width 116 height 15
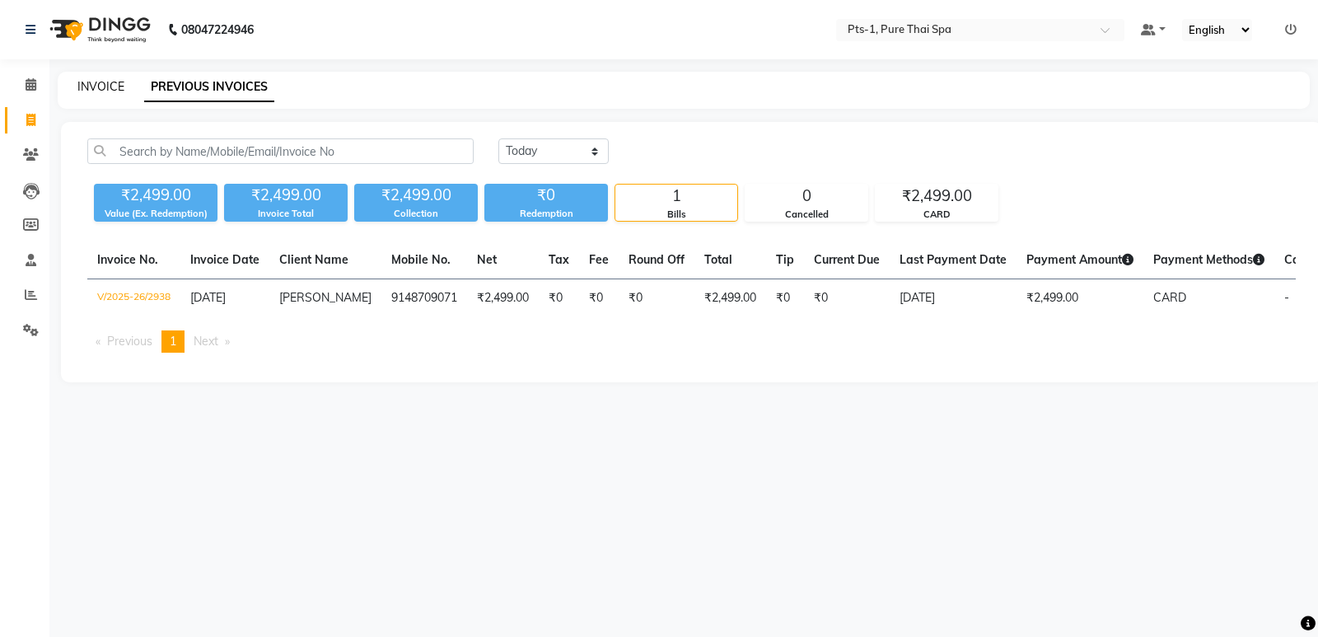
click at [96, 85] on link "INVOICE" at bounding box center [100, 86] width 47 height 15
select select "5296"
select select "service"
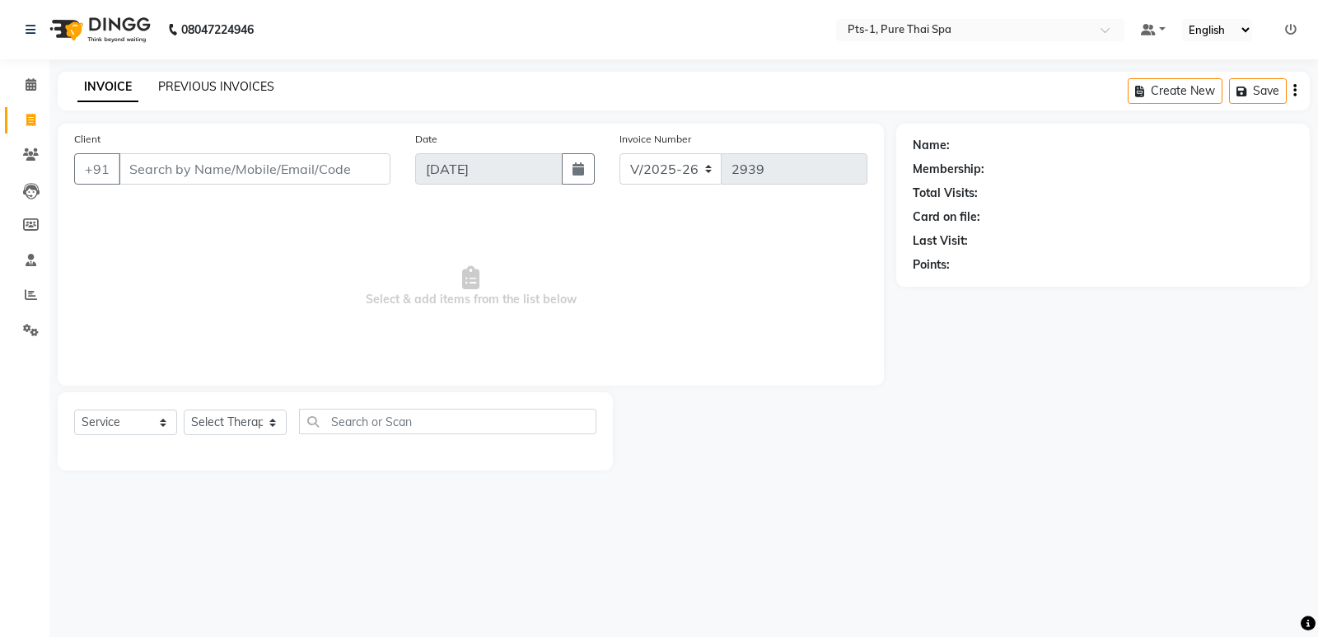
click at [187, 91] on link "PREVIOUS INVOICES" at bounding box center [216, 86] width 116 height 15
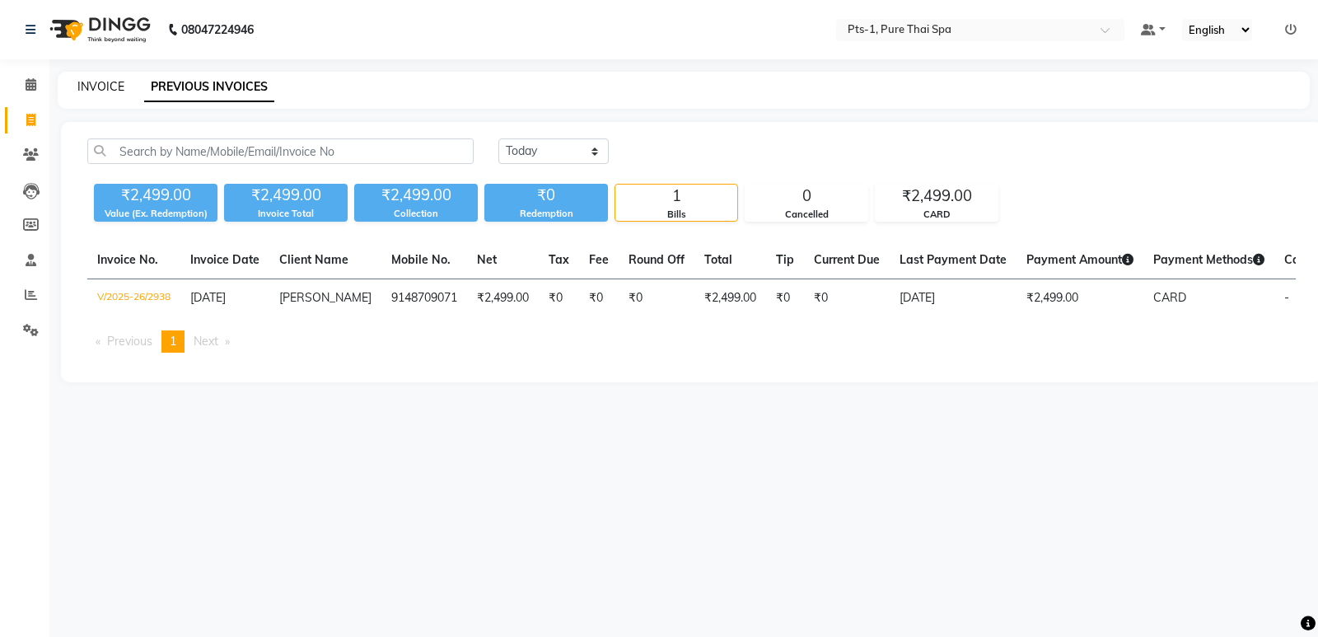
click at [102, 81] on link "INVOICE" at bounding box center [100, 86] width 47 height 15
select select "service"
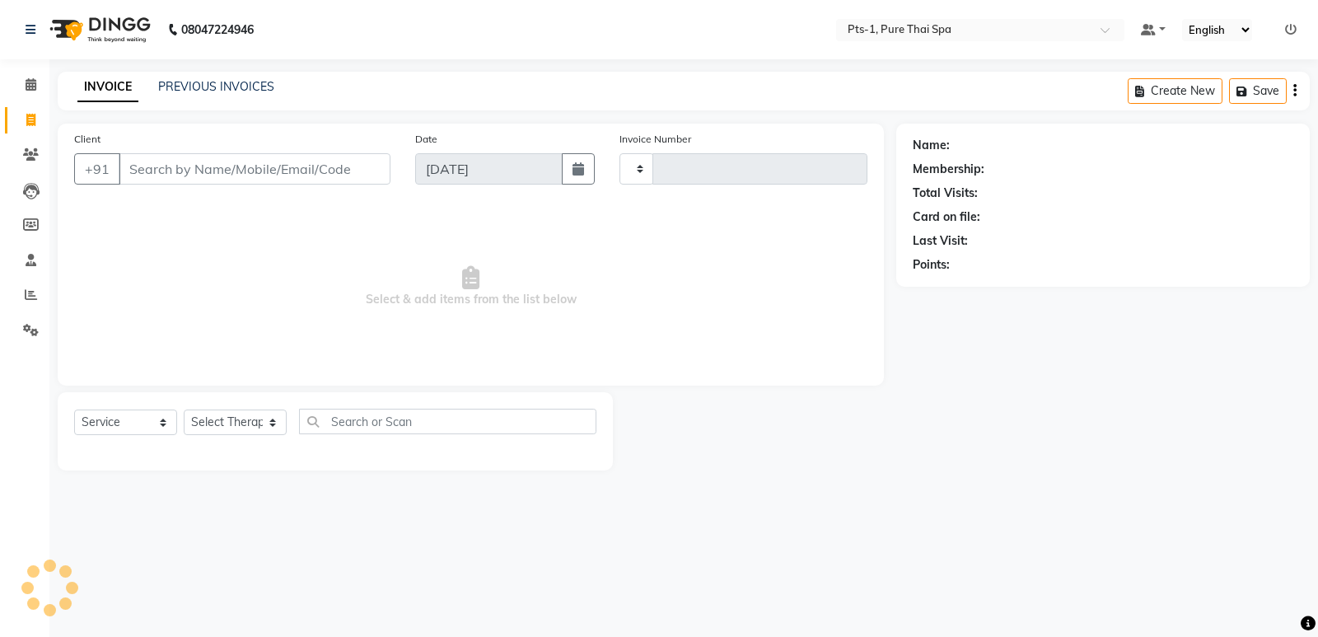
type input "2939"
select select "5296"
click at [180, 82] on link "PREVIOUS INVOICES" at bounding box center [216, 86] width 116 height 15
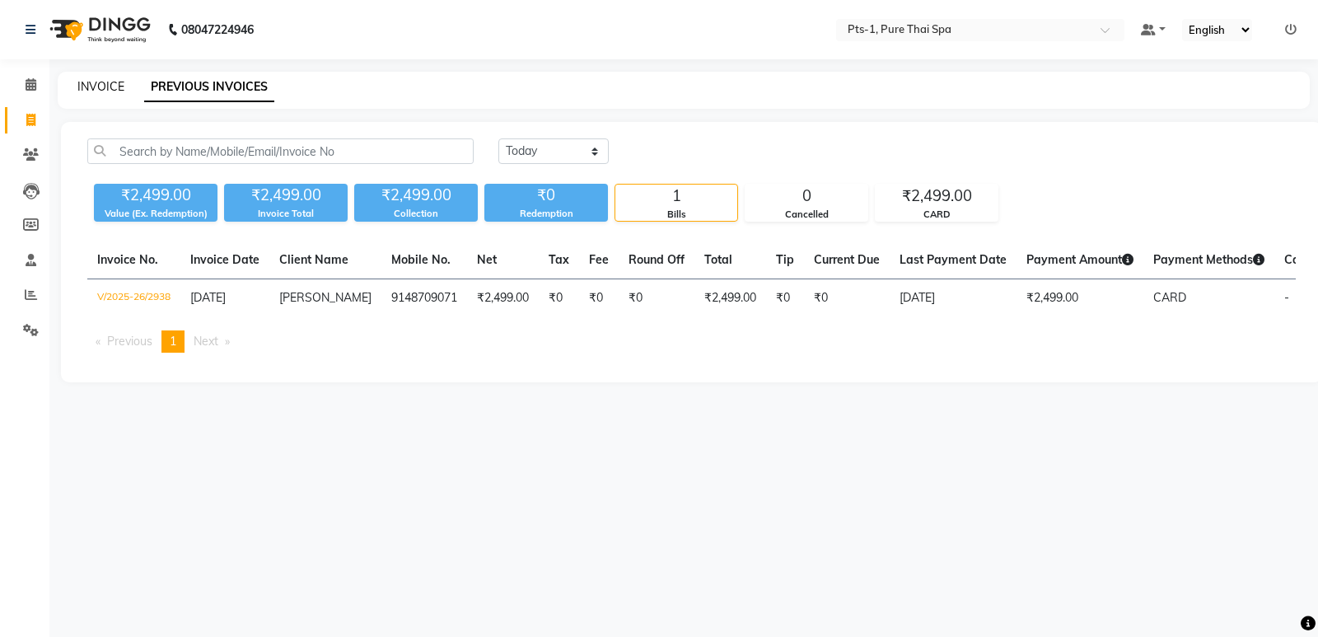
click at [117, 83] on link "INVOICE" at bounding box center [100, 86] width 47 height 15
select select "5296"
select select "service"
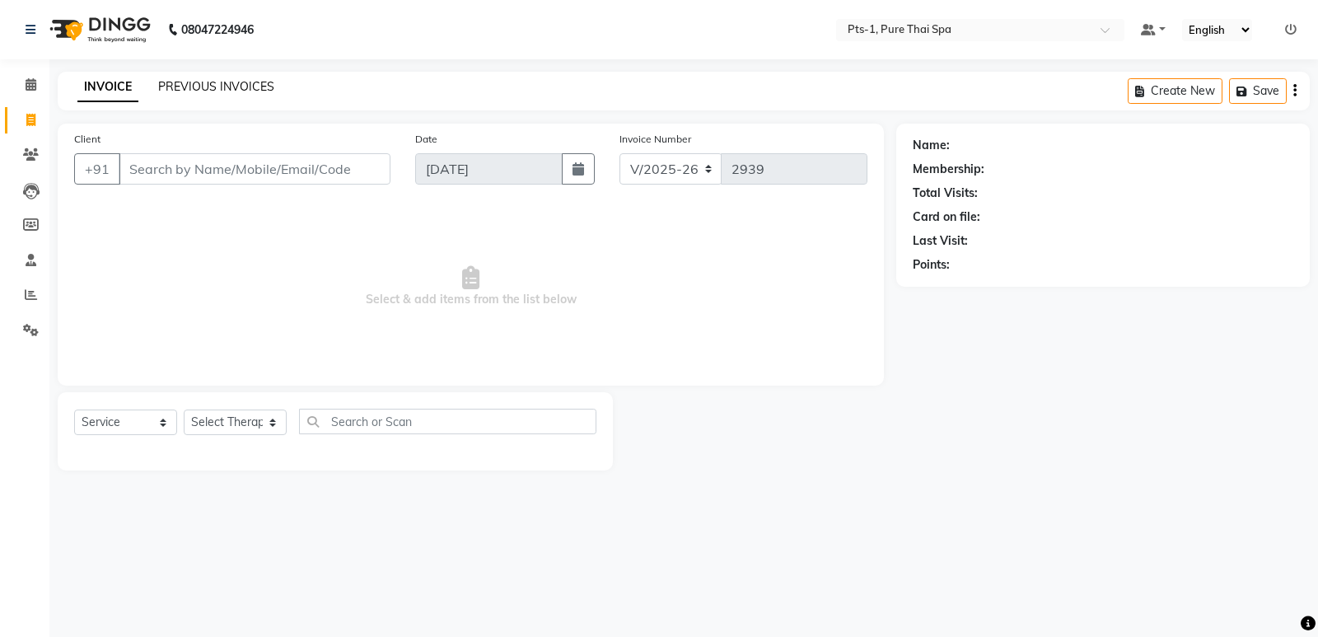
click at [245, 87] on link "PREVIOUS INVOICES" at bounding box center [216, 86] width 116 height 15
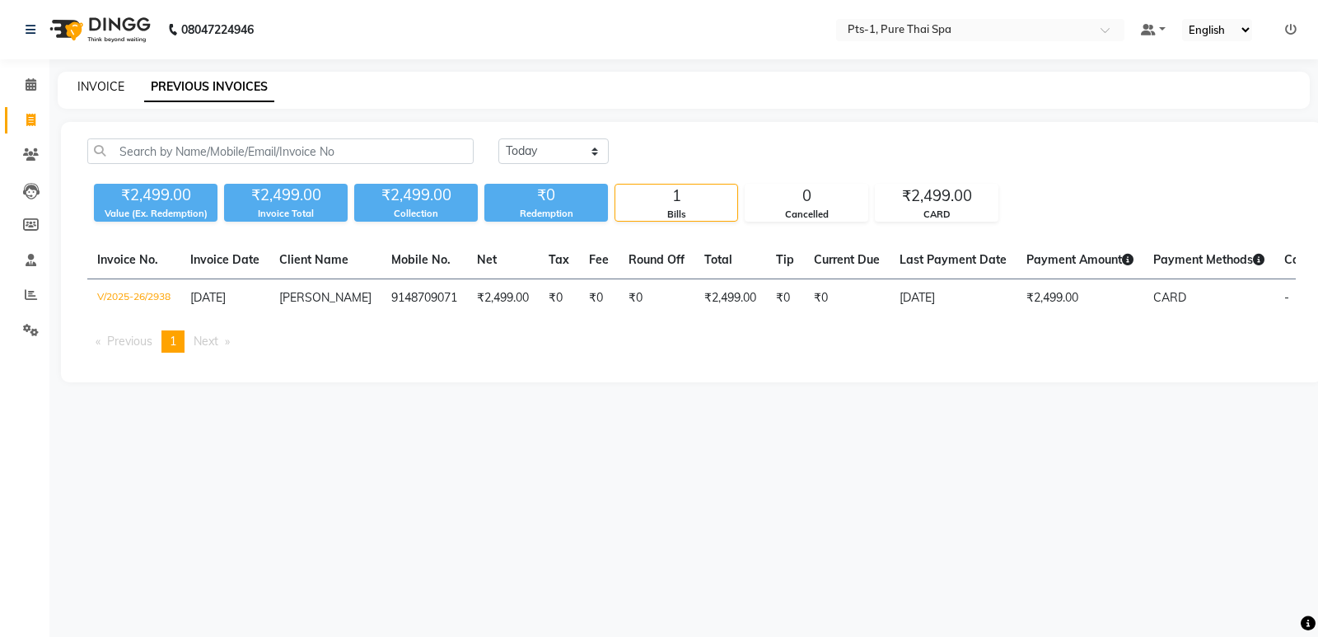
click at [113, 89] on link "INVOICE" at bounding box center [100, 86] width 47 height 15
select select "5296"
select select "service"
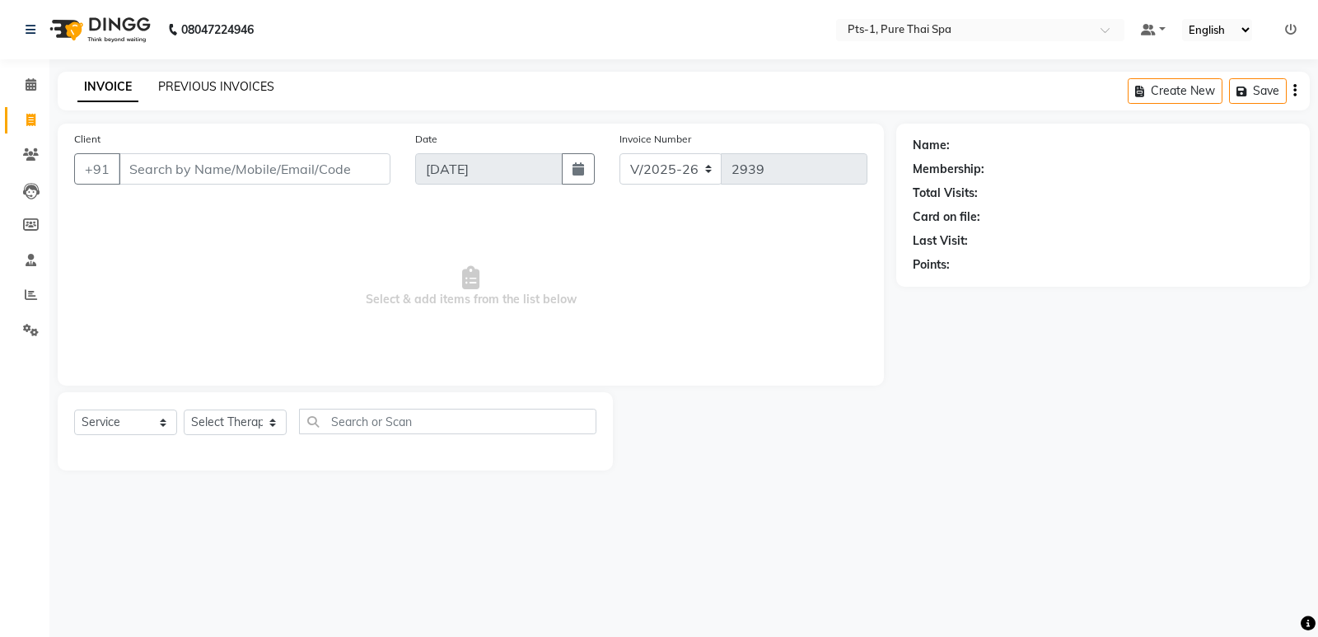
click at [222, 83] on link "PREVIOUS INVOICES" at bounding box center [216, 86] width 116 height 15
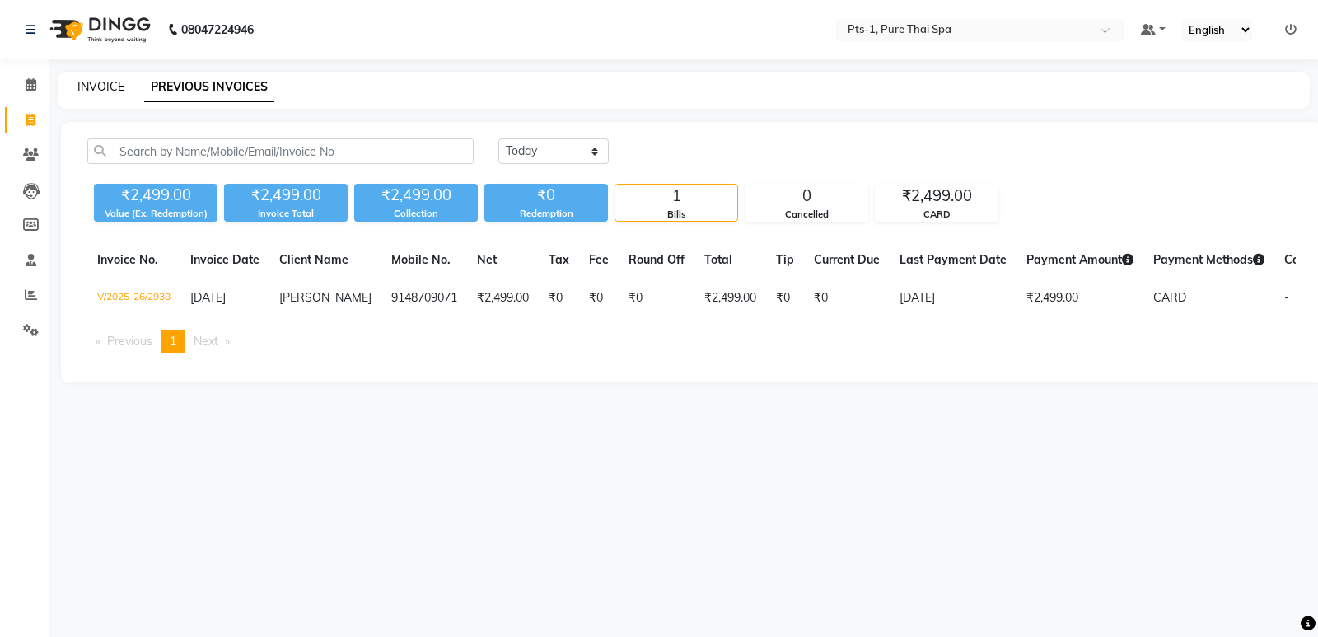
click at [110, 82] on link "INVOICE" at bounding box center [100, 86] width 47 height 15
select select "5296"
select select "service"
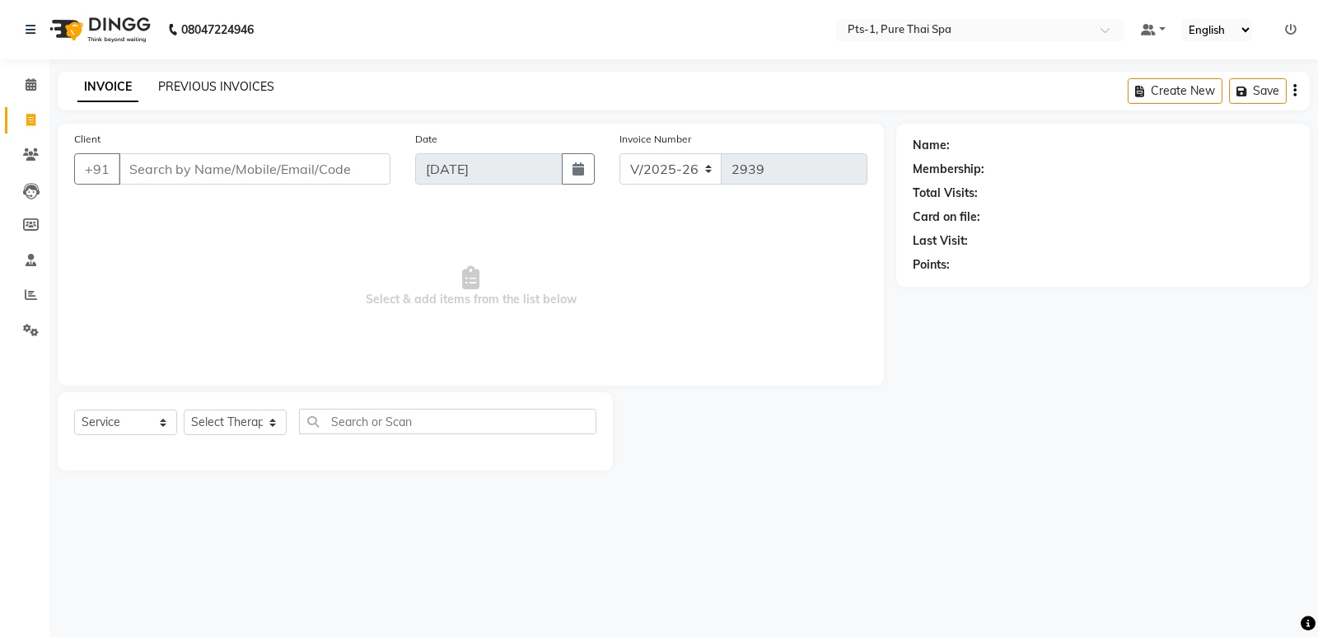
click at [194, 81] on link "PREVIOUS INVOICES" at bounding box center [216, 86] width 116 height 15
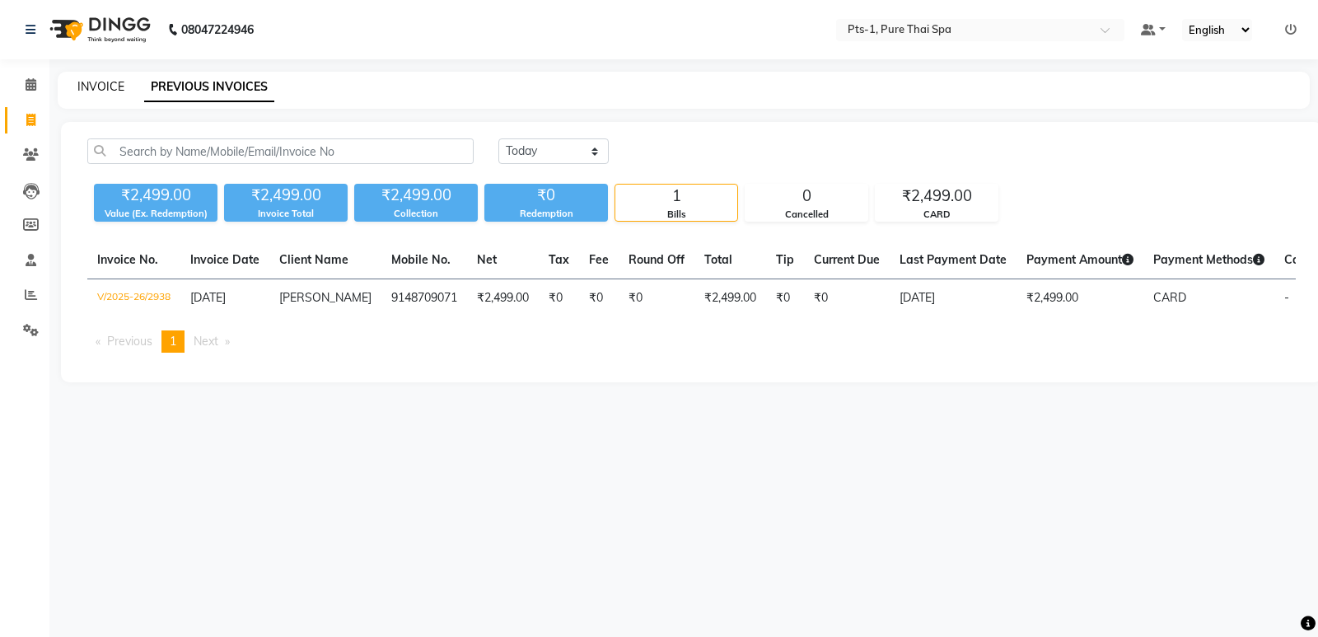
click at [99, 84] on link "INVOICE" at bounding box center [100, 86] width 47 height 15
select select "service"
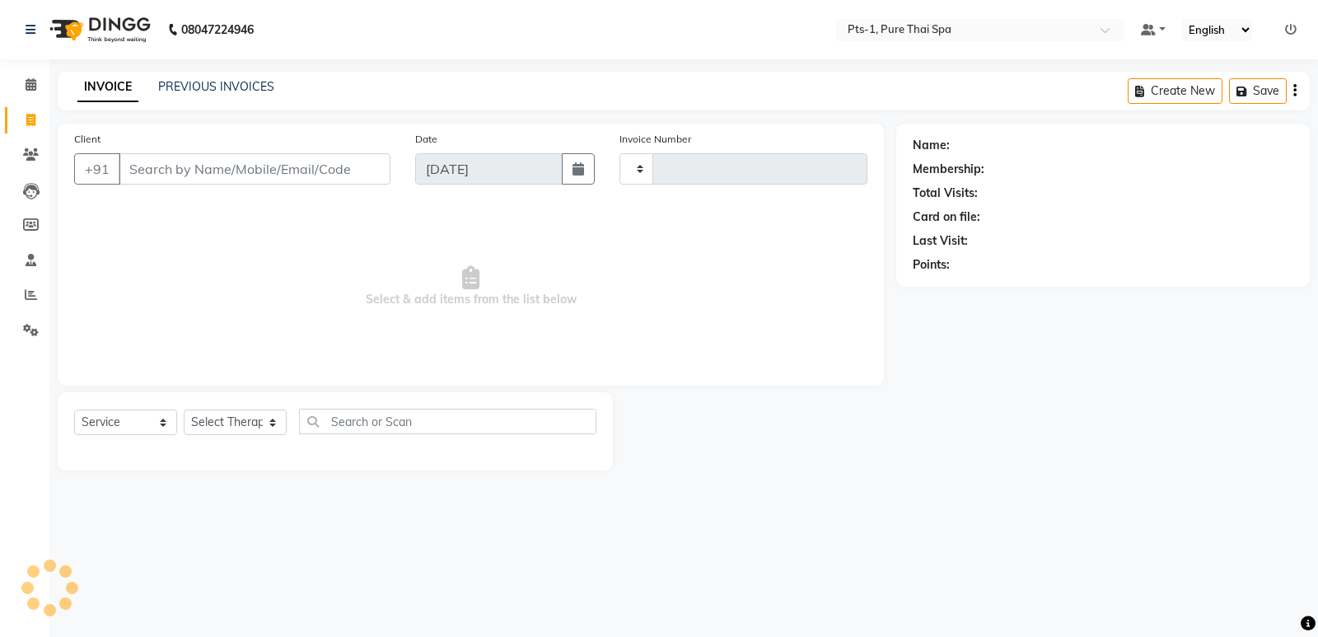
type input "2939"
select select "5296"
click at [26, 159] on icon at bounding box center [31, 154] width 16 height 12
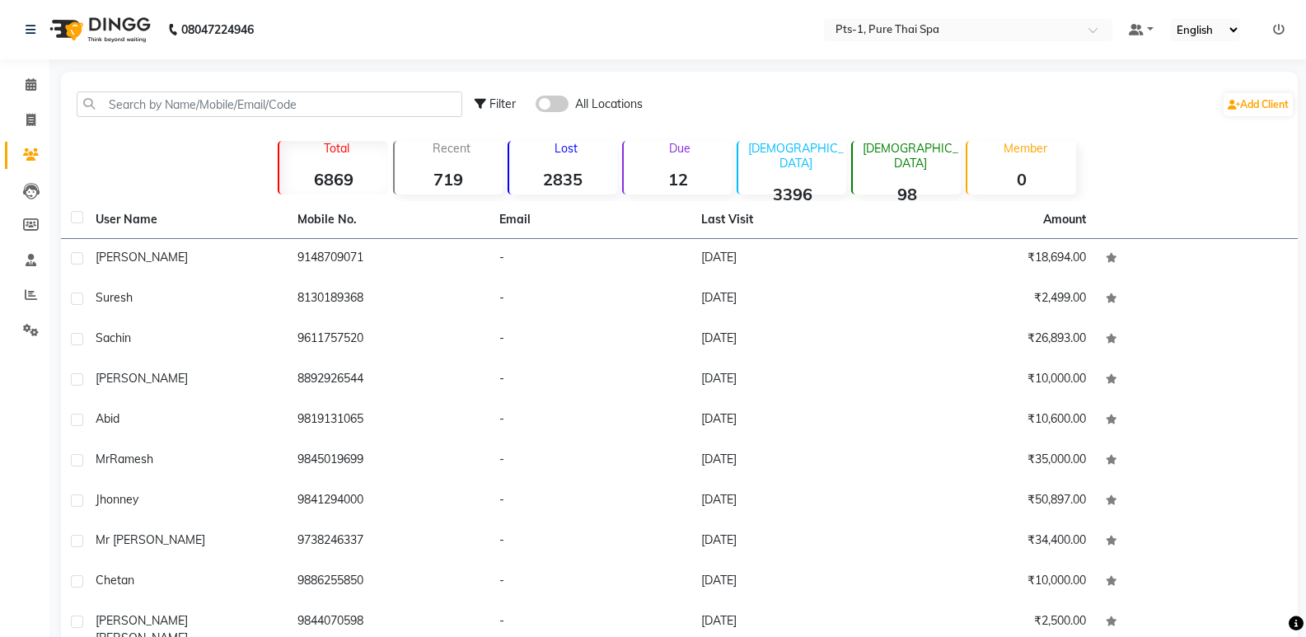
drag, startPoint x: 136, startPoint y: 120, endPoint x: 136, endPoint y: 109, distance: 11.5
click at [136, 110] on div "Filter All Locations Add Client" at bounding box center [679, 104] width 1230 height 52
click at [137, 108] on input "text" at bounding box center [270, 104] width 386 height 26
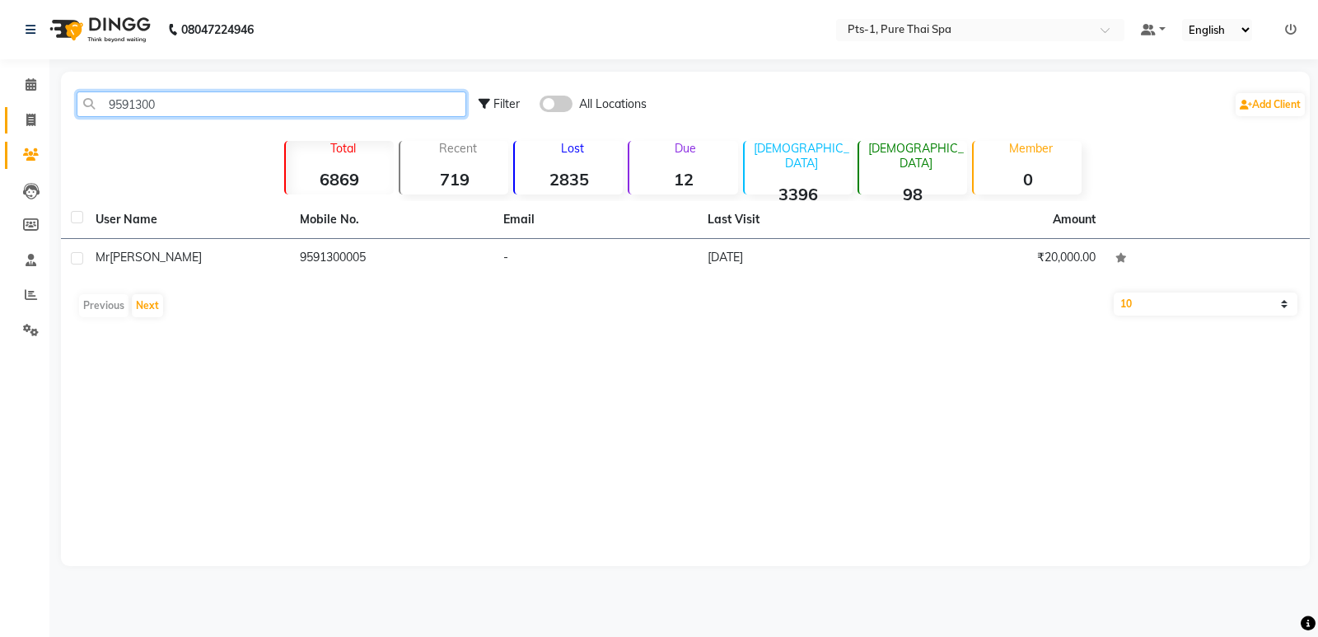
drag, startPoint x: 166, startPoint y: 102, endPoint x: 43, endPoint y: 111, distance: 123.9
click at [56, 108] on main "9591300 Filter All Locations Add Client Total 6869 Recent 719 Lost 2835 Due 12 …" at bounding box center [683, 331] width 1269 height 519
type input "9591300"
click at [30, 121] on icon at bounding box center [30, 120] width 9 height 12
select select "service"
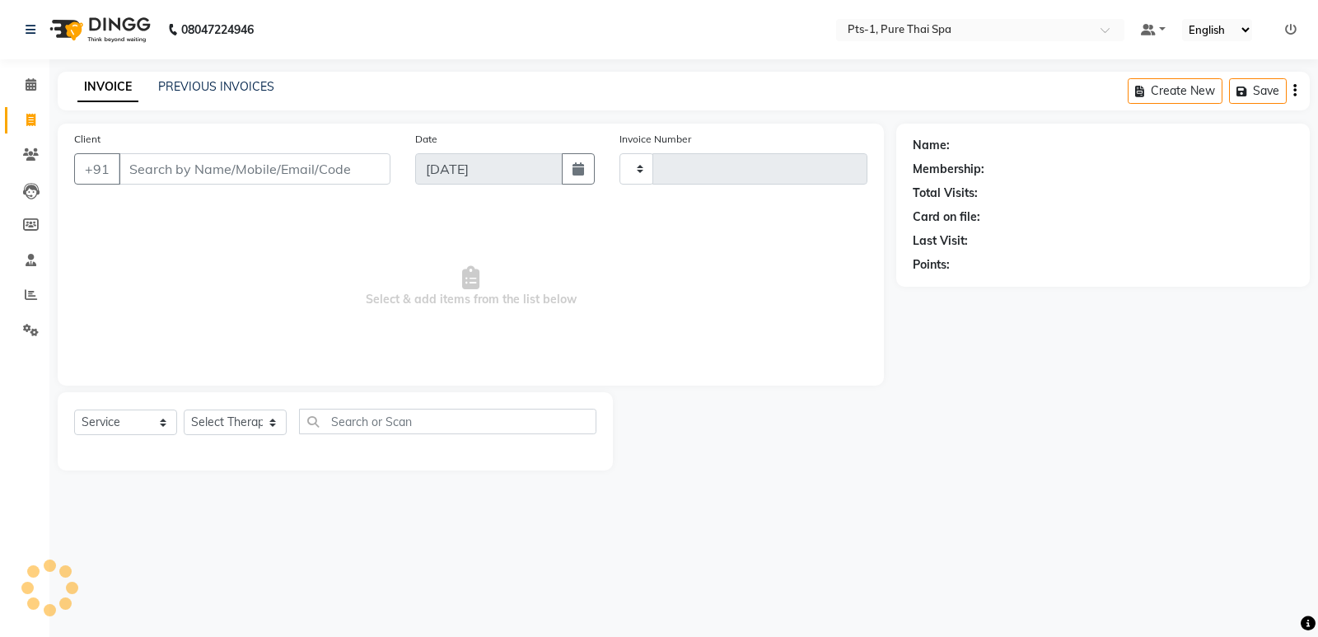
type input "2939"
select select "5296"
click at [167, 160] on input "Client" at bounding box center [255, 168] width 272 height 31
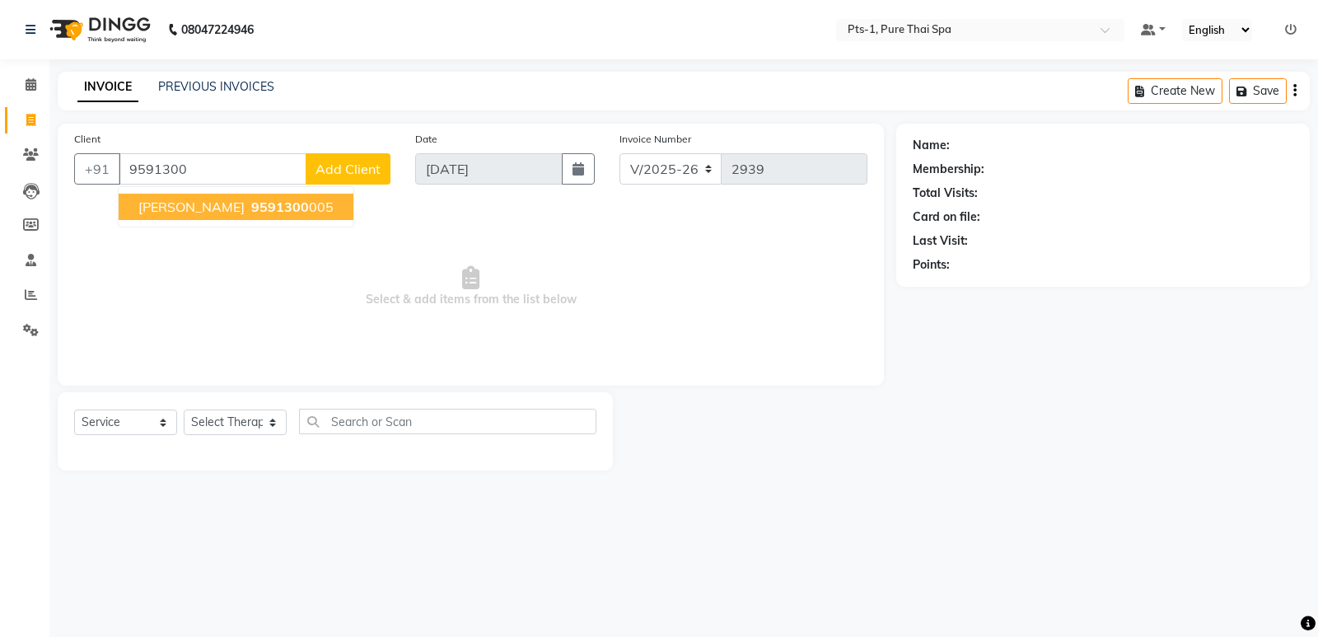
click at [251, 203] on span "9591300" at bounding box center [280, 207] width 58 height 16
type input "9591300005"
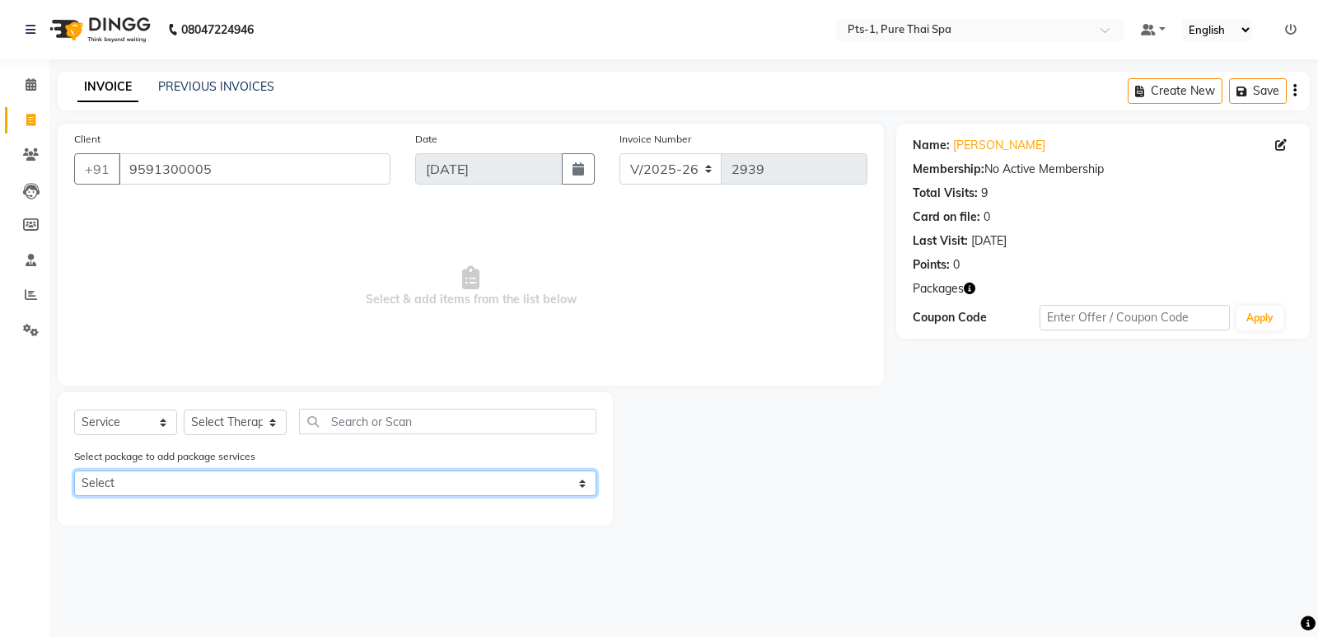
click at [241, 474] on select "Select PTS PACKAGE (10K) 10 SERVICES" at bounding box center [335, 483] width 522 height 26
select select "1: Object"
click at [74, 470] on select "Select PTS PACKAGE (10K) 10 SERVICES" at bounding box center [335, 483] width 522 height 26
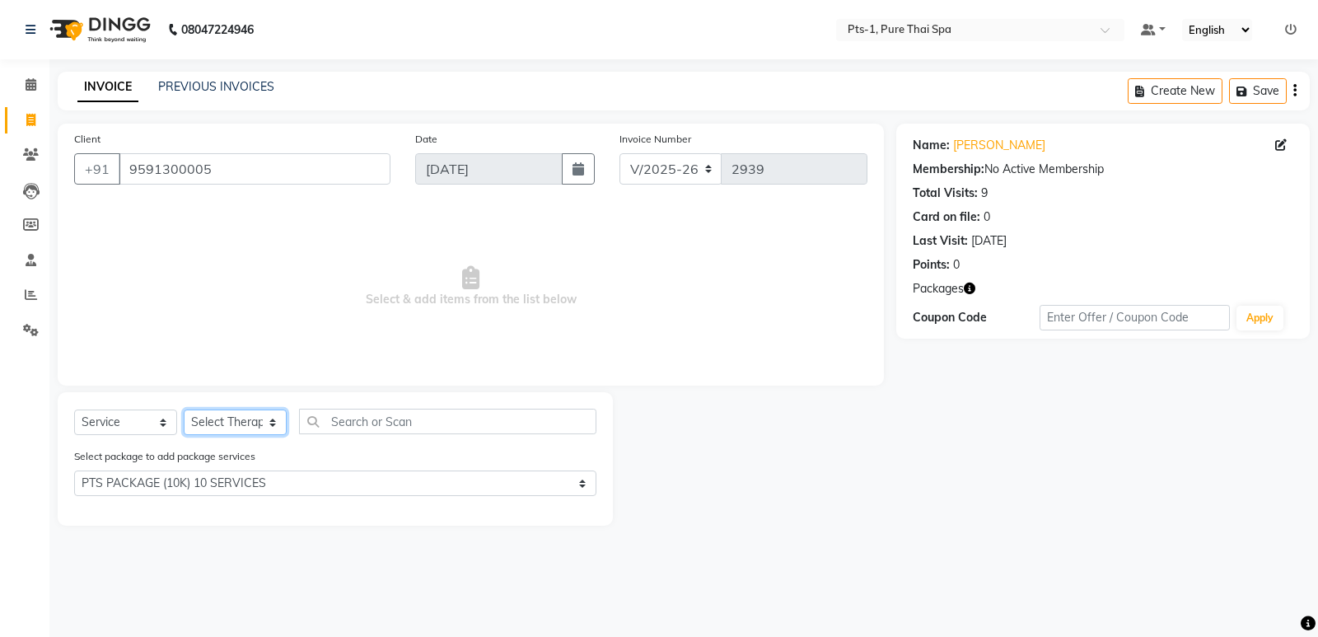
click at [232, 422] on select "Select Therapist [PERSON_NAME] anyone Babu Bela Gia Jeje [PERSON_NAME] [PERSON_…" at bounding box center [235, 423] width 103 height 26
select select "51729"
click at [184, 410] on select "Select Therapist [PERSON_NAME] anyone Babu Bela Gia Jeje [PERSON_NAME] [PERSON_…" at bounding box center [235, 423] width 103 height 26
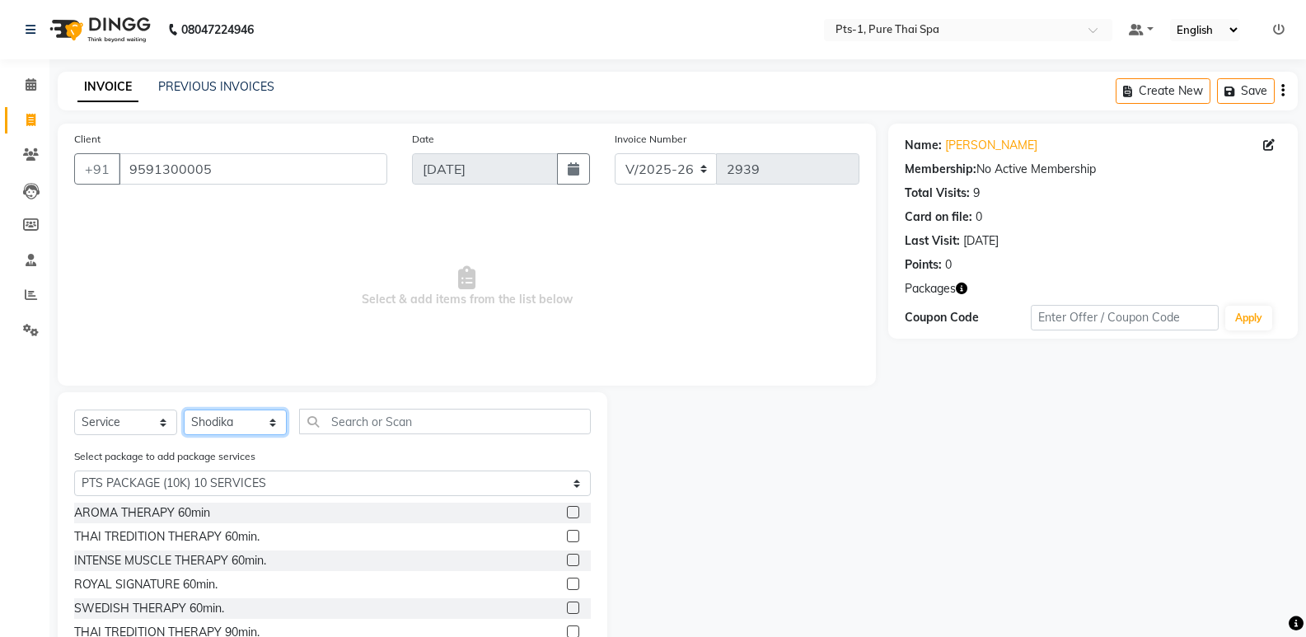
scroll to position [74, 0]
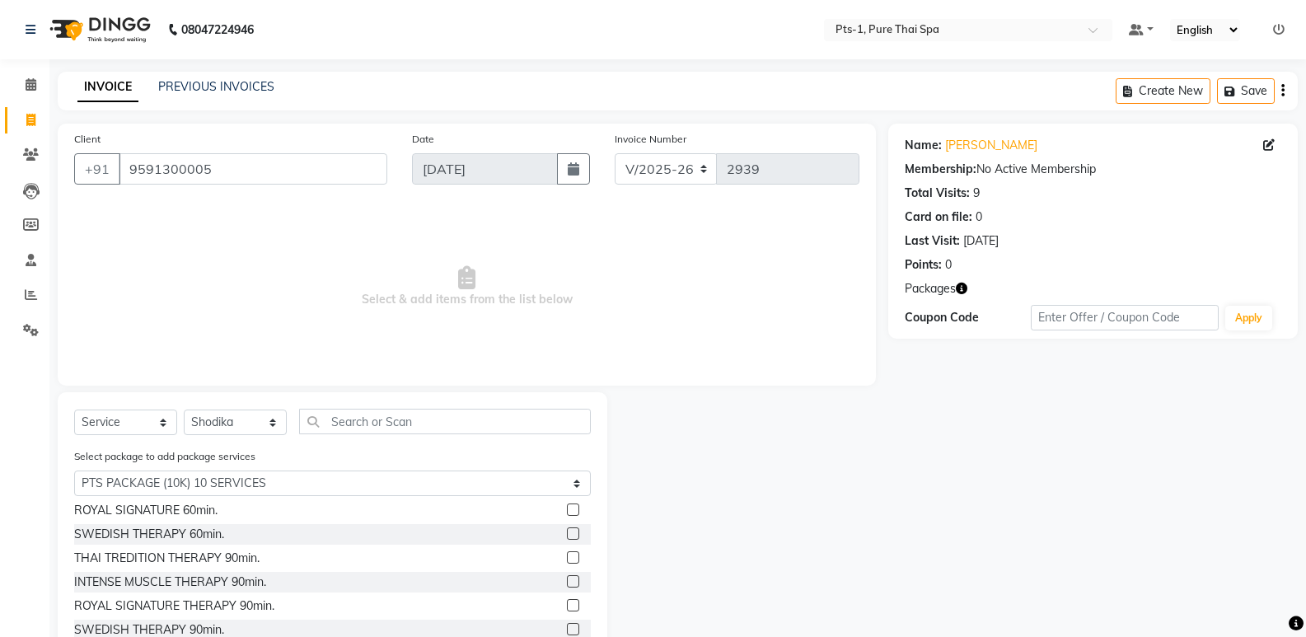
click at [567, 605] on label at bounding box center [573, 605] width 12 height 12
click at [567, 605] on input "checkbox" at bounding box center [572, 606] width 11 height 11
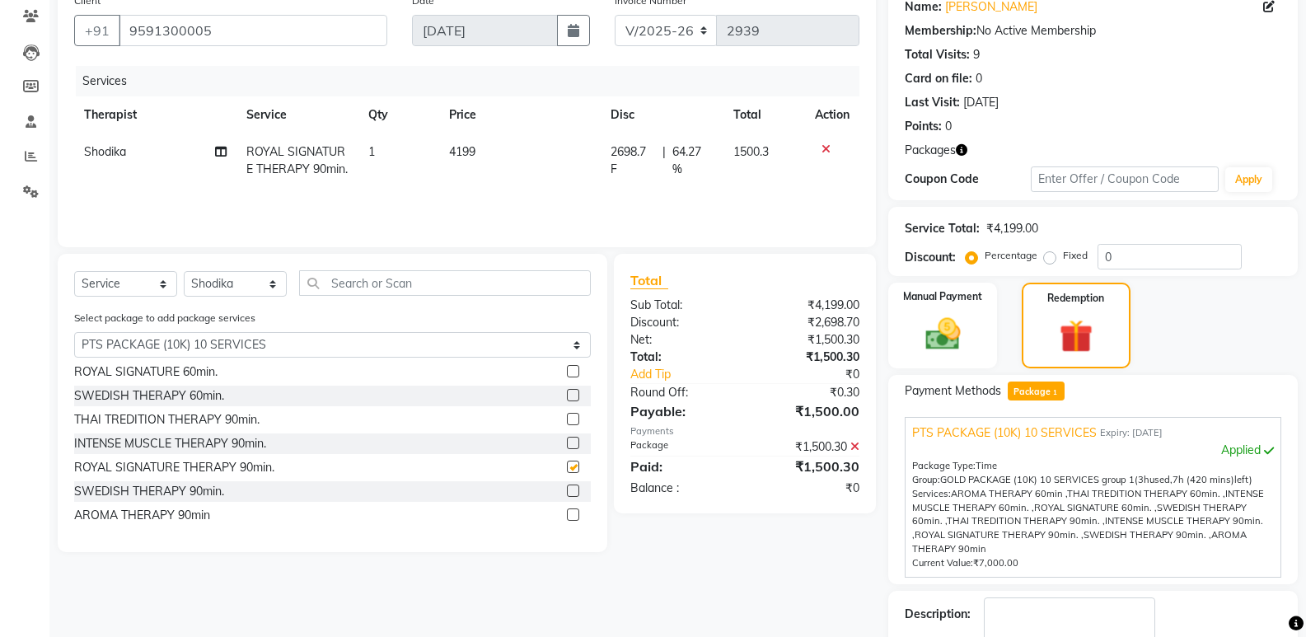
checkbox input "false"
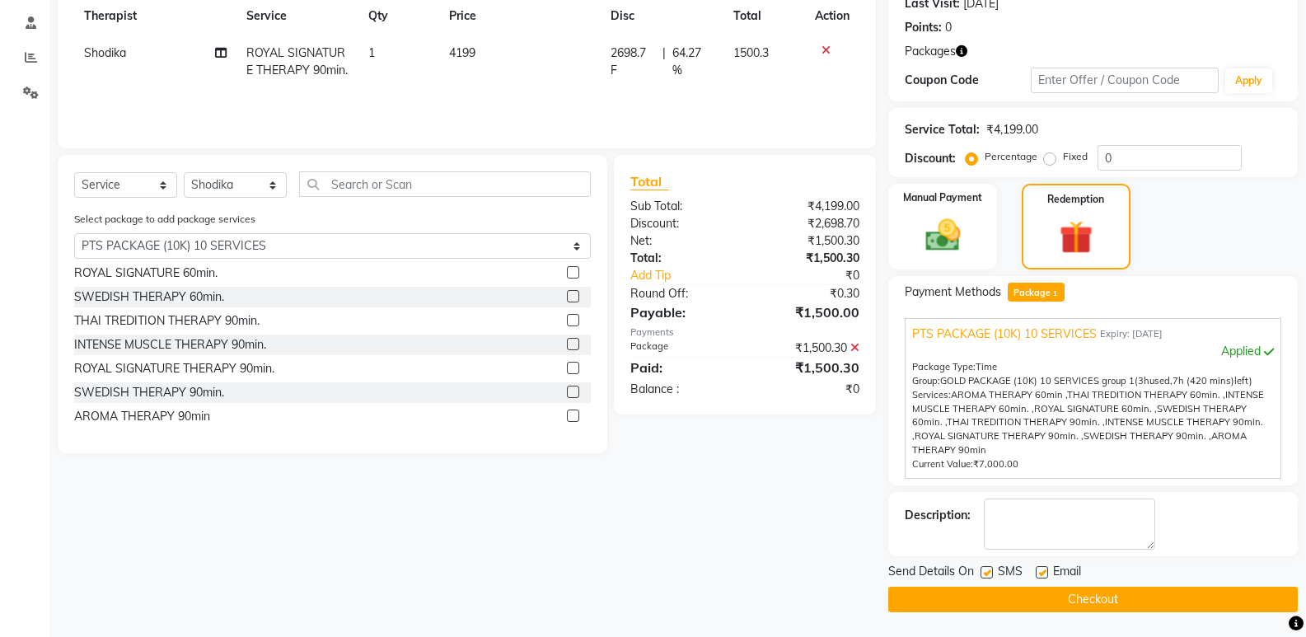
click at [990, 572] on label at bounding box center [987, 572] width 12 height 12
click at [990, 572] on input "checkbox" at bounding box center [986, 573] width 11 height 11
checkbox input "false"
drag, startPoint x: 1040, startPoint y: 573, endPoint x: 1043, endPoint y: 562, distance: 11.2
click at [1041, 573] on label at bounding box center [1042, 572] width 12 height 12
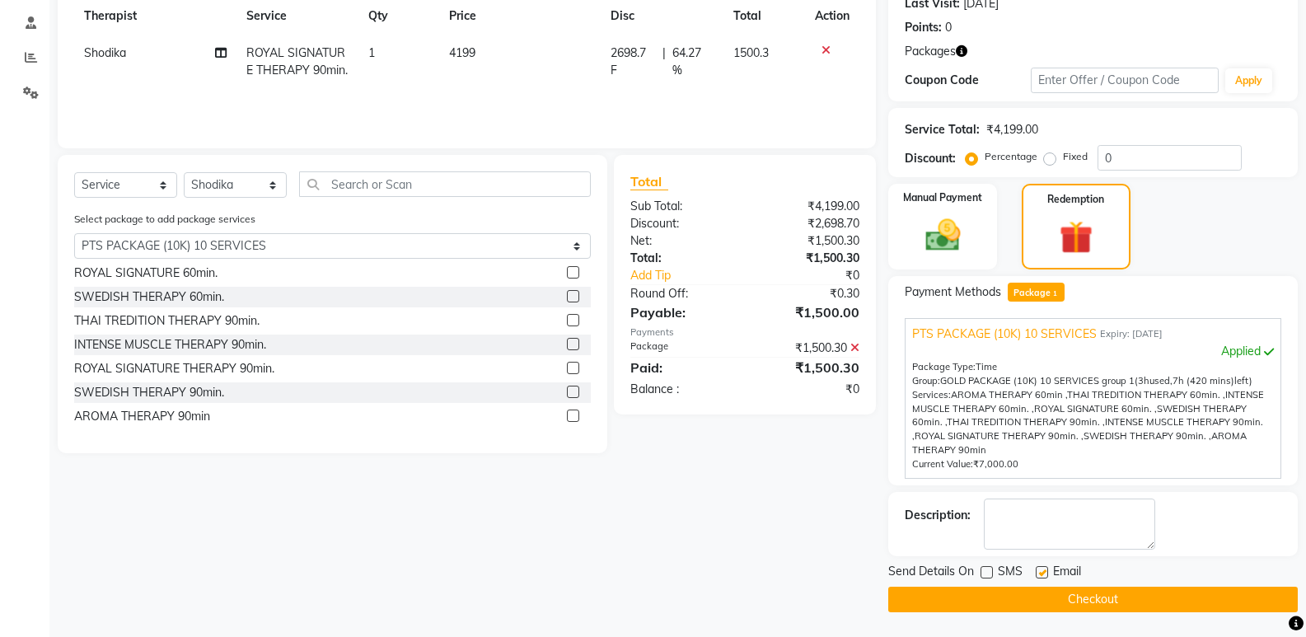
click at [1041, 573] on input "checkbox" at bounding box center [1041, 573] width 11 height 11
checkbox input "false"
click at [1044, 535] on textarea at bounding box center [1069, 523] width 171 height 51
type textarea "667"
click at [1015, 604] on button "Checkout" at bounding box center [1093, 600] width 410 height 26
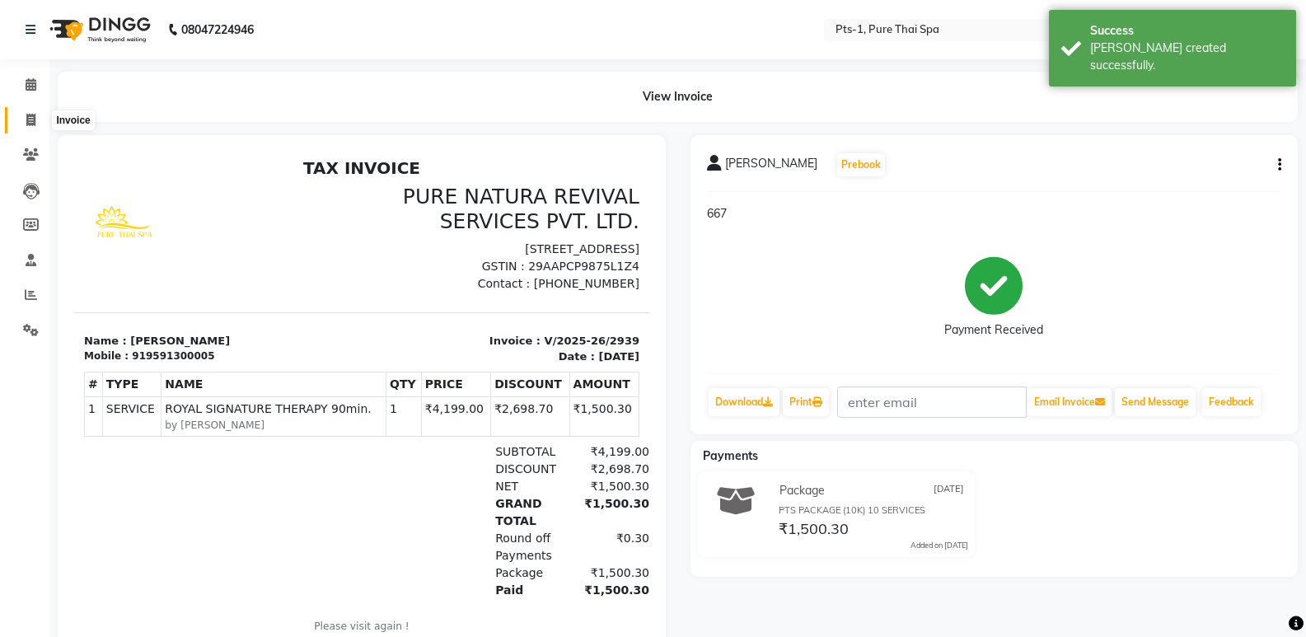
click at [34, 120] on icon at bounding box center [30, 120] width 9 height 12
select select "service"
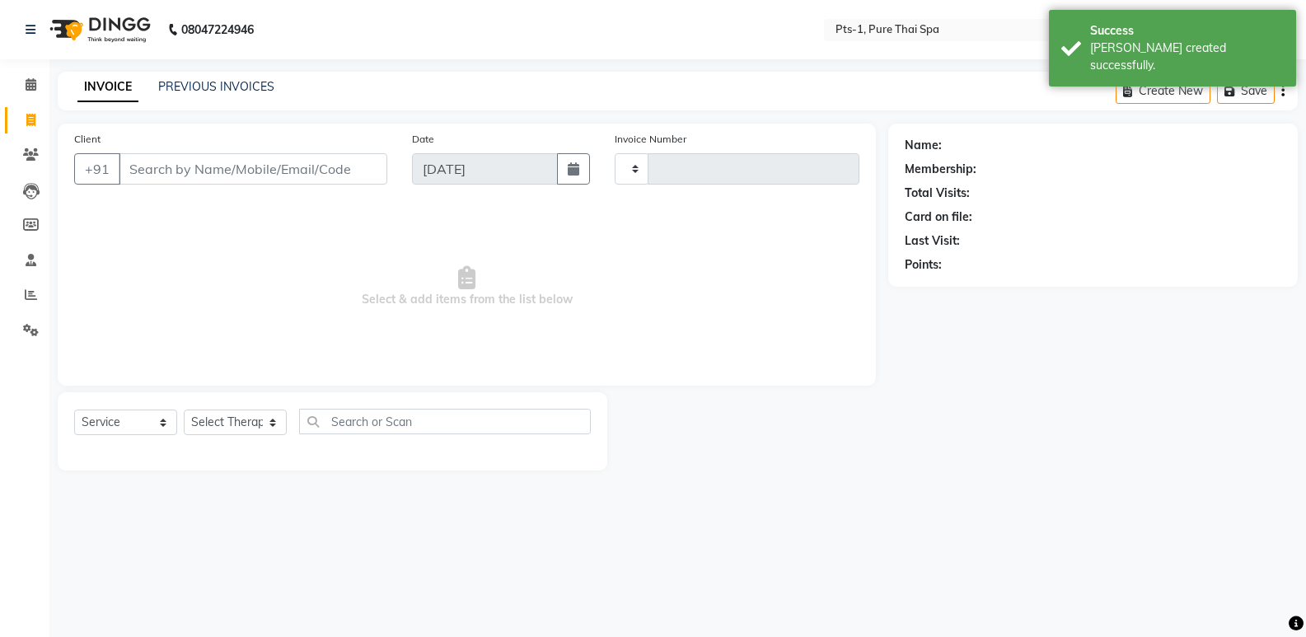
type input "2940"
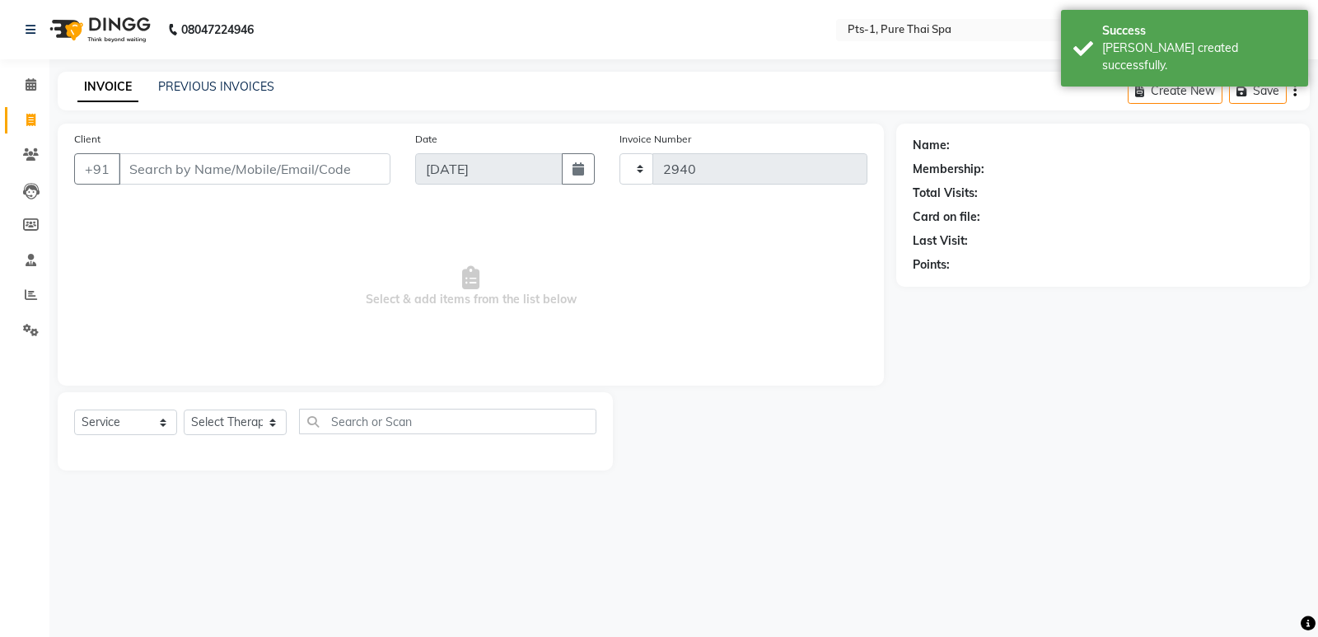
select select "5296"
click at [185, 87] on link "PREVIOUS INVOICES" at bounding box center [216, 86] width 116 height 15
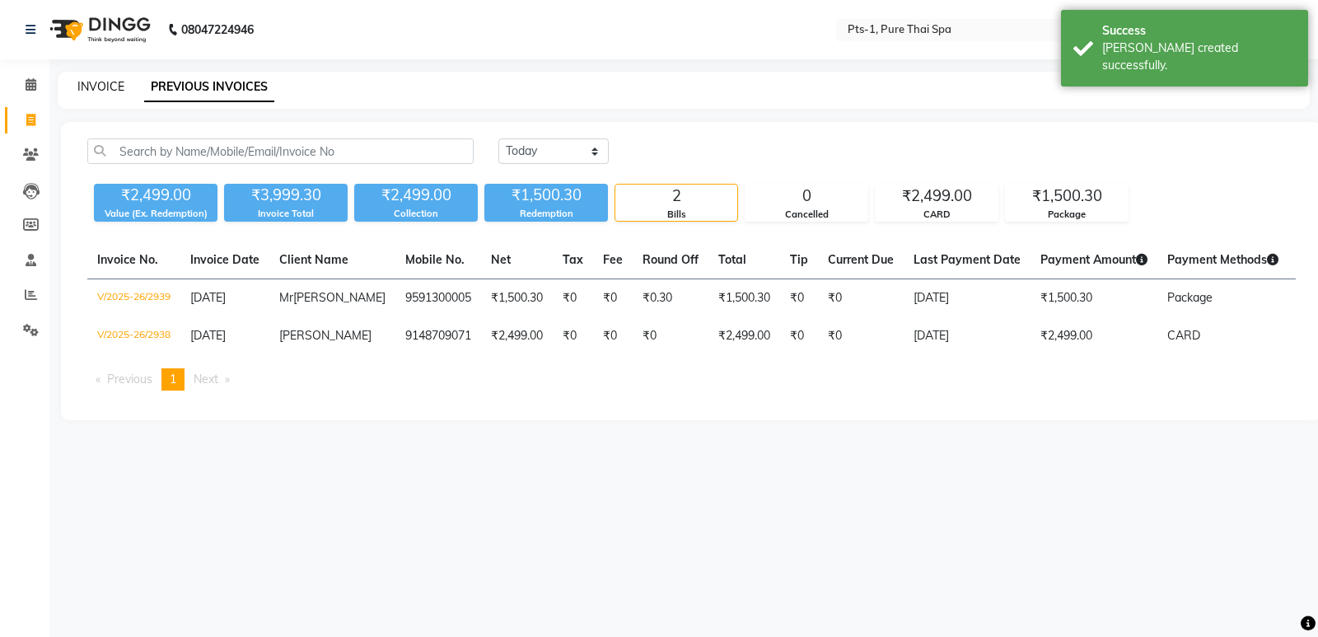
click at [98, 89] on link "INVOICE" at bounding box center [100, 86] width 47 height 15
select select "5296"
select select "service"
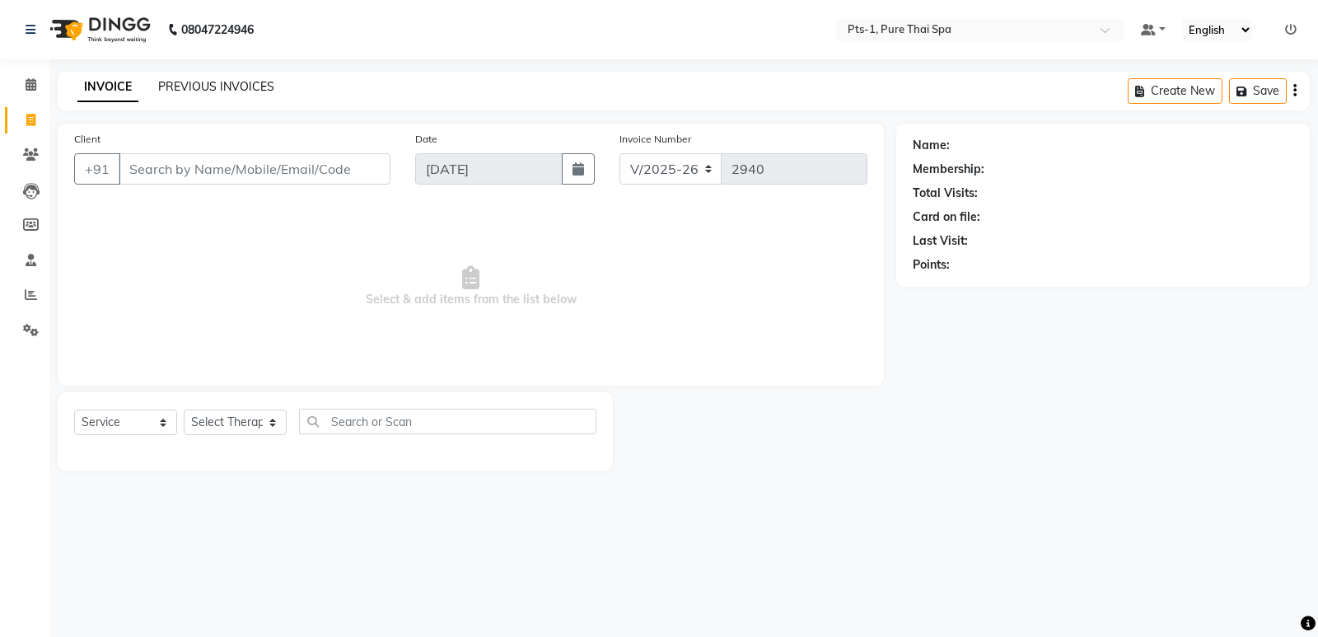
click at [225, 82] on link "PREVIOUS INVOICES" at bounding box center [216, 86] width 116 height 15
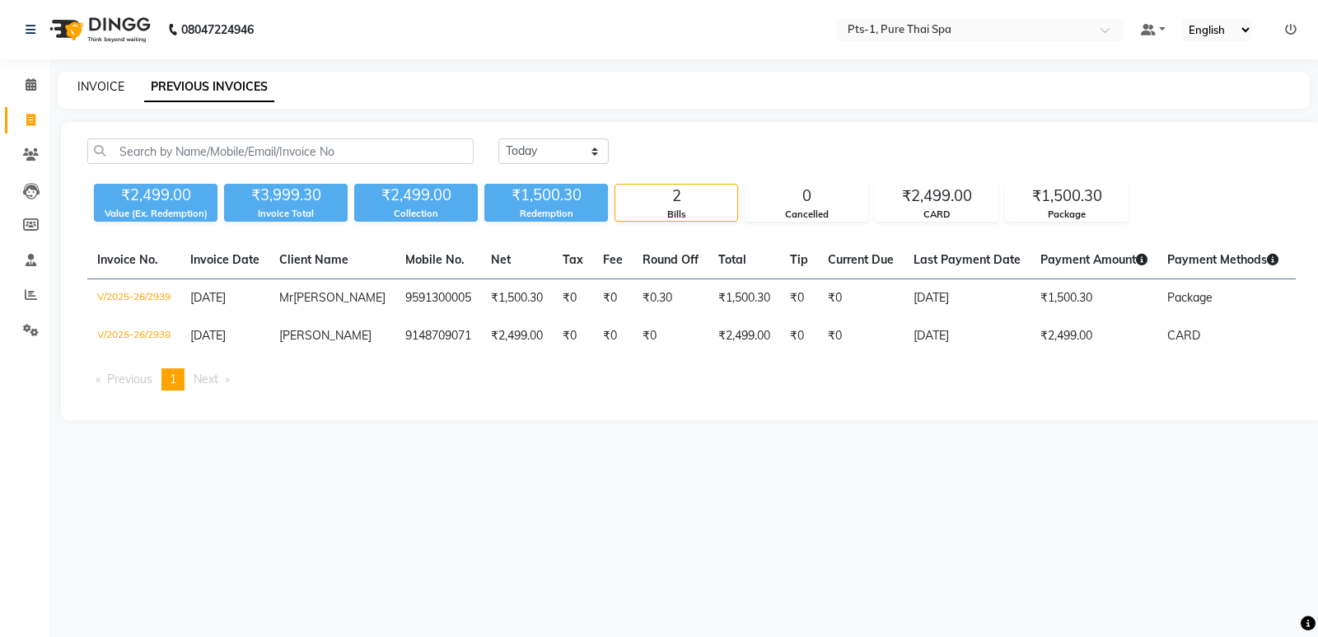
click at [102, 84] on link "INVOICE" at bounding box center [100, 86] width 47 height 15
select select "service"
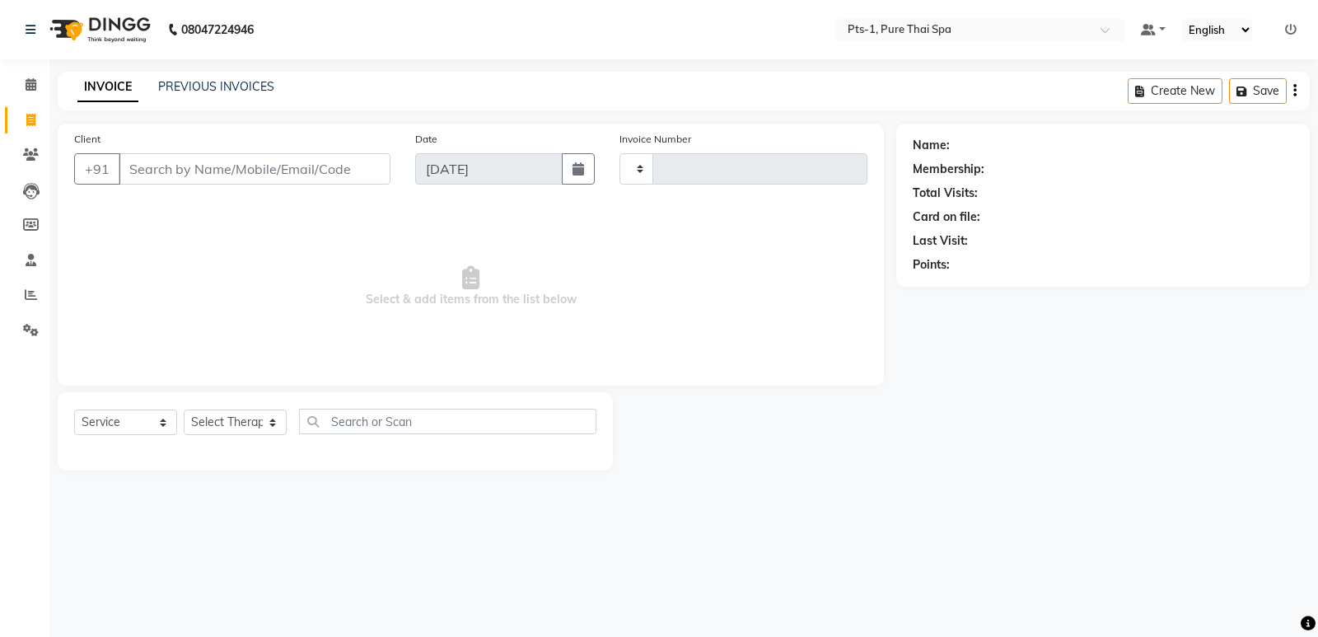
type input "2940"
select select "5296"
click at [176, 85] on link "PREVIOUS INVOICES" at bounding box center [216, 86] width 116 height 15
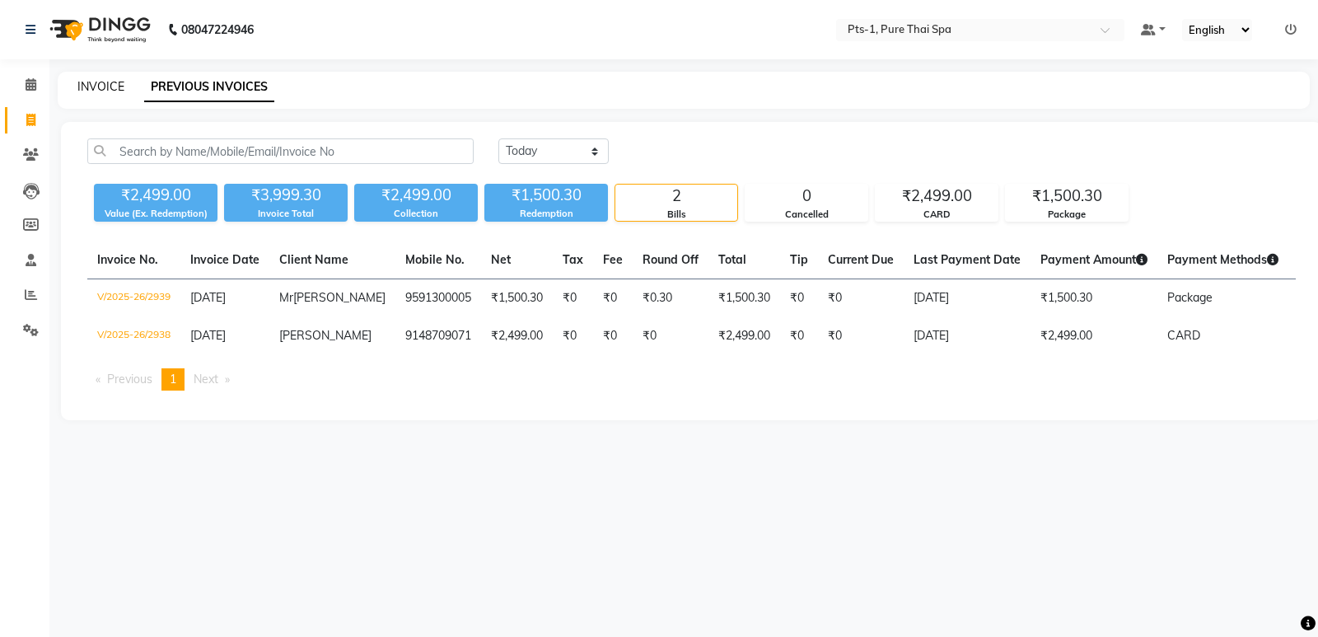
click at [100, 82] on link "INVOICE" at bounding box center [100, 86] width 47 height 15
select select "5296"
select select "service"
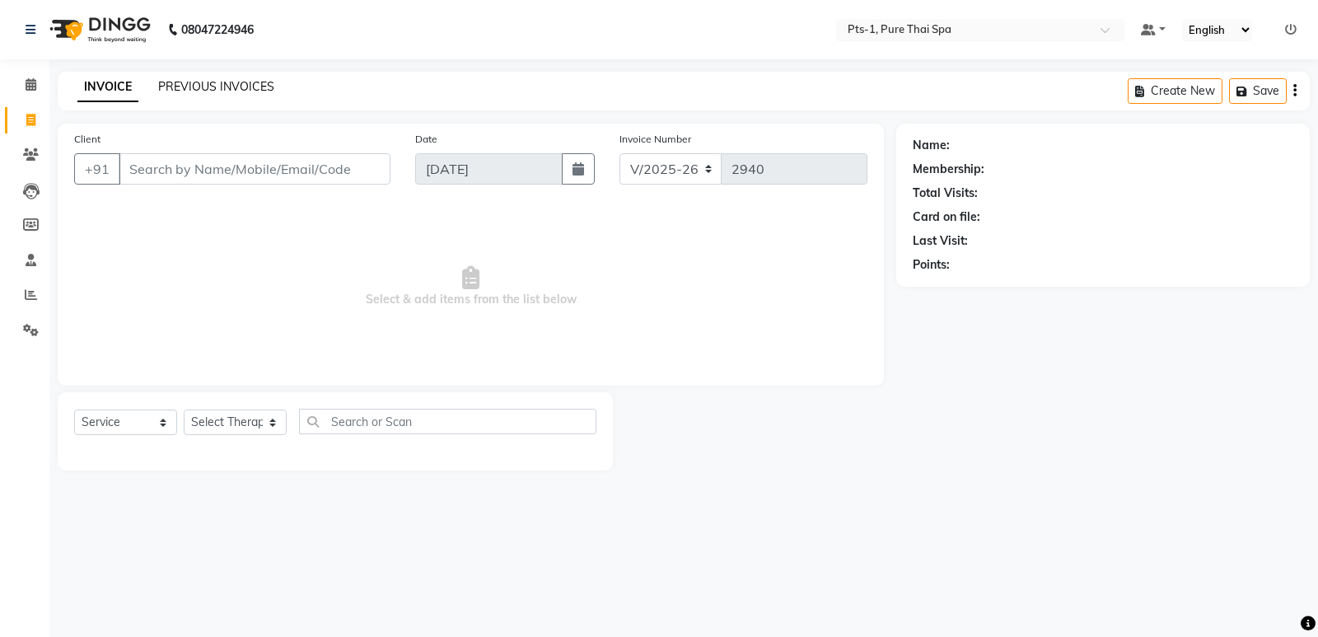
click at [174, 91] on link "PREVIOUS INVOICES" at bounding box center [216, 86] width 116 height 15
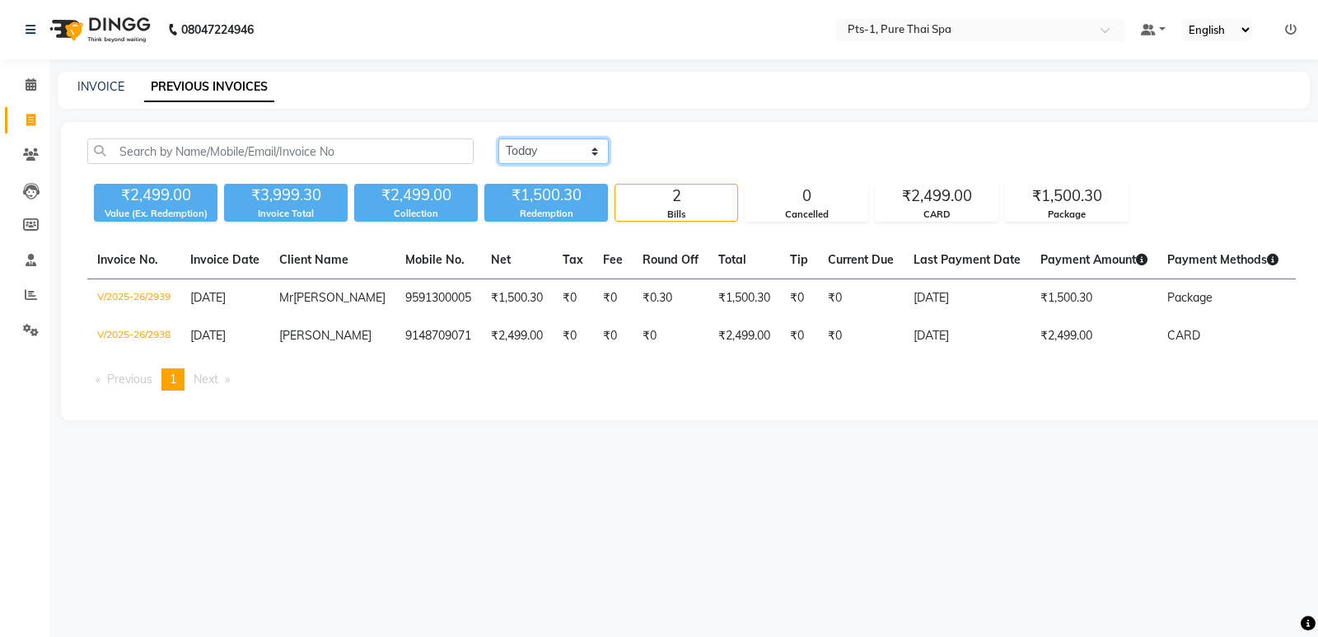
click at [531, 147] on select "[DATE] [DATE] Custom Range" at bounding box center [553, 151] width 110 height 26
select select "[DATE]"
click at [498, 138] on select "[DATE] [DATE] Custom Range" at bounding box center [553, 151] width 110 height 26
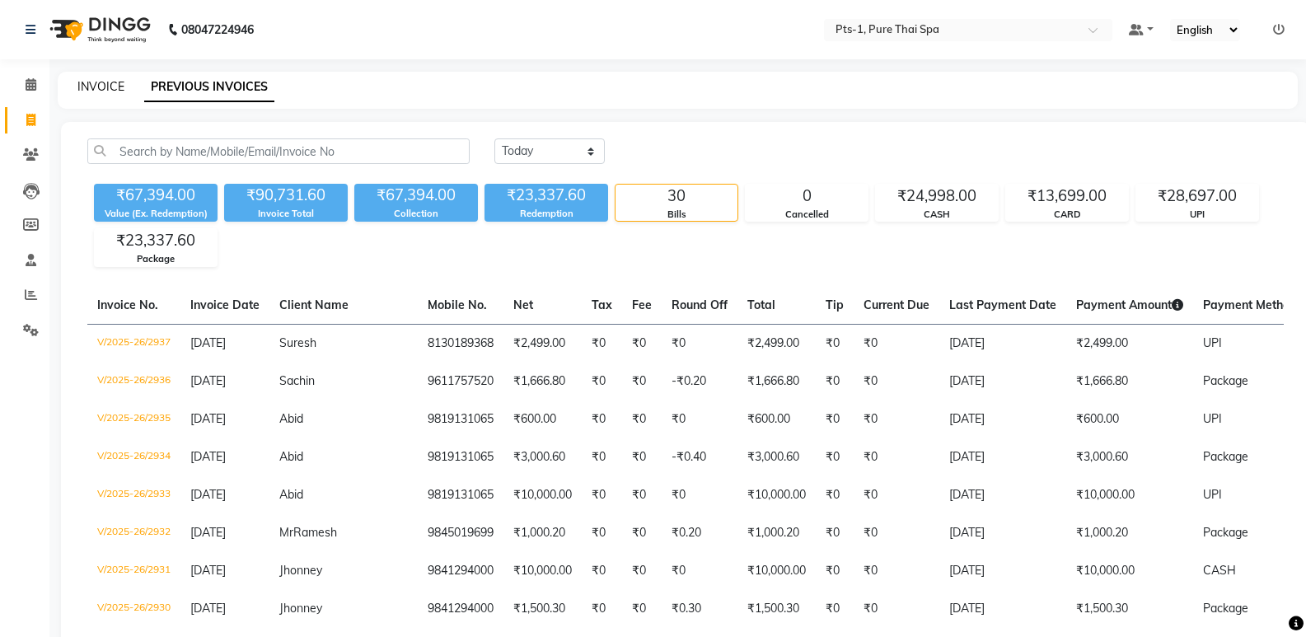
click at [94, 82] on link "INVOICE" at bounding box center [100, 86] width 47 height 15
select select "5296"
select select "service"
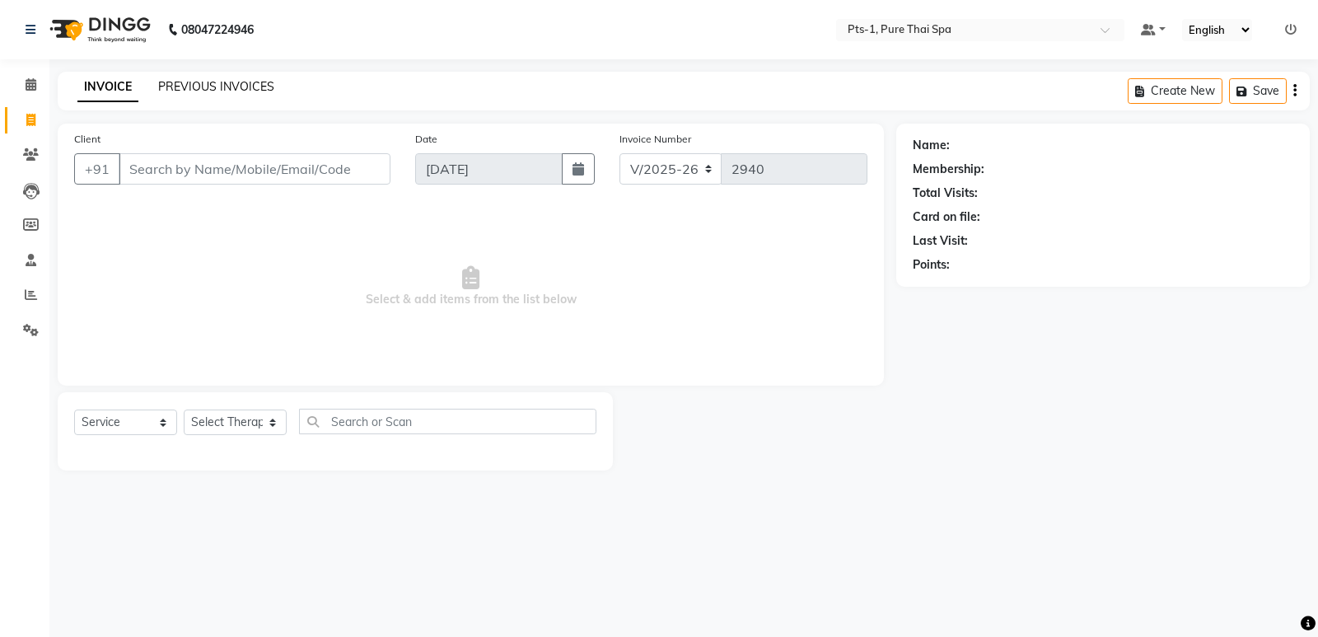
click at [213, 82] on link "PREVIOUS INVOICES" at bounding box center [216, 86] width 116 height 15
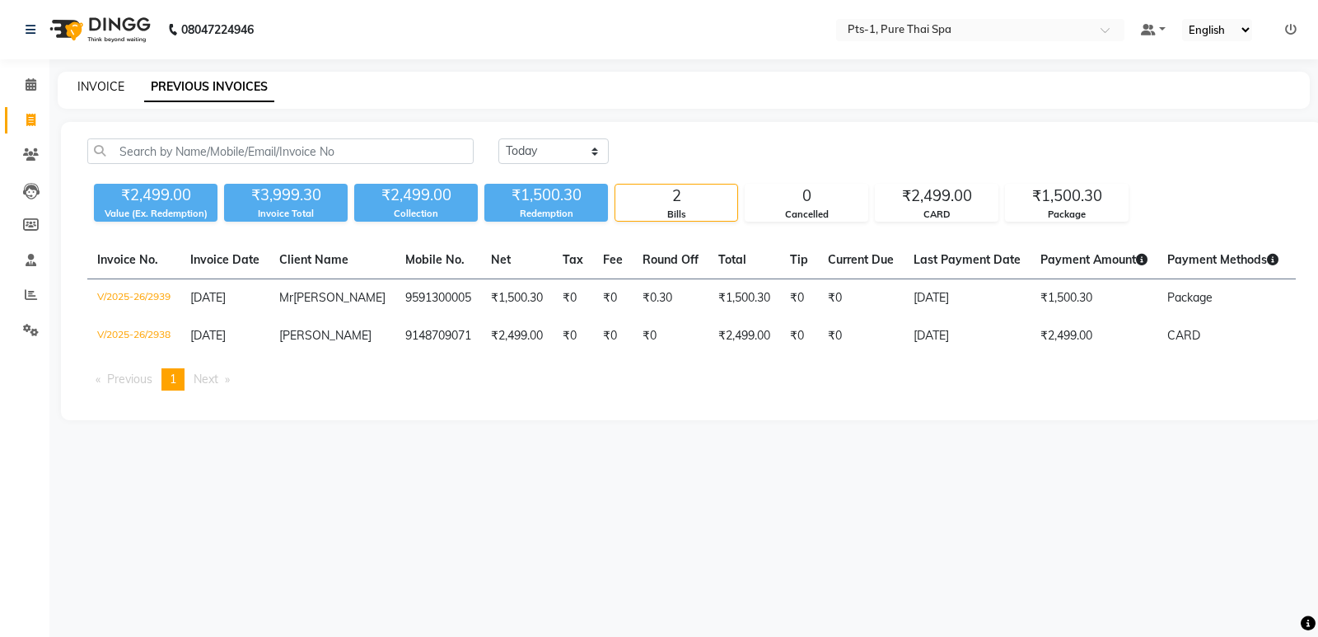
click at [120, 86] on link "INVOICE" at bounding box center [100, 86] width 47 height 15
select select "5296"
select select "service"
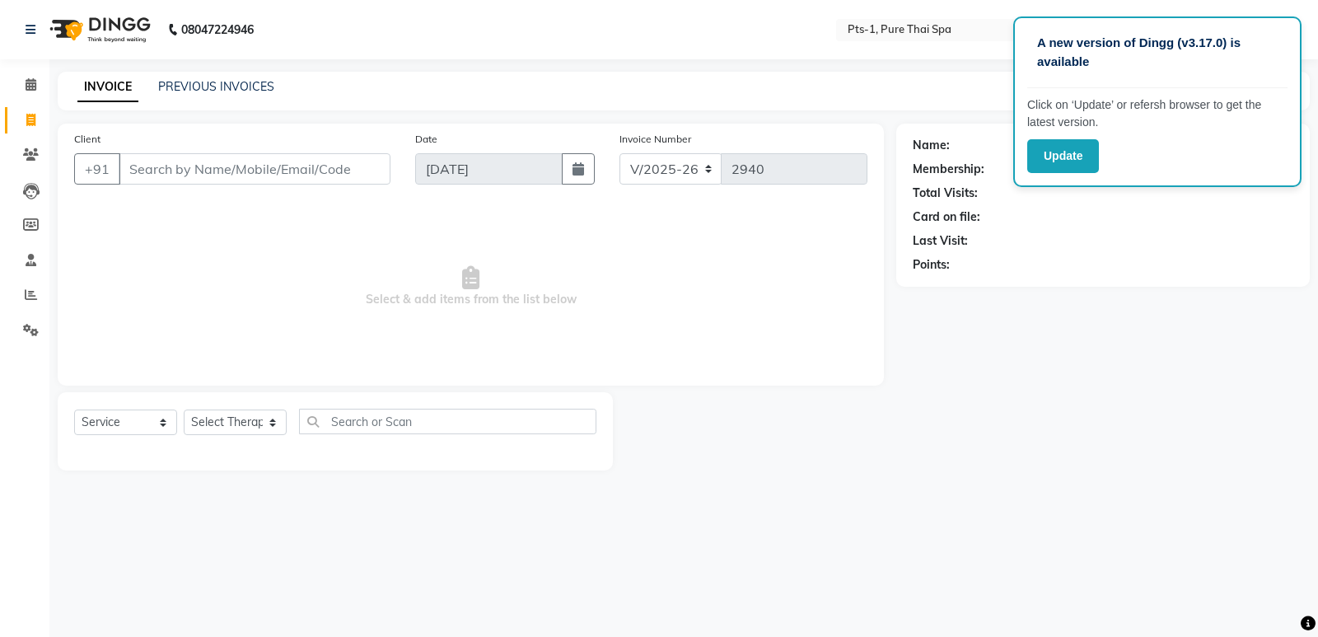
click at [987, 475] on main "INVOICE PREVIOUS INVOICES Create New Save Client +91 Date [DATE] Invoice Number…" at bounding box center [683, 284] width 1269 height 424
click at [1049, 161] on button "Update" at bounding box center [1063, 156] width 72 height 34
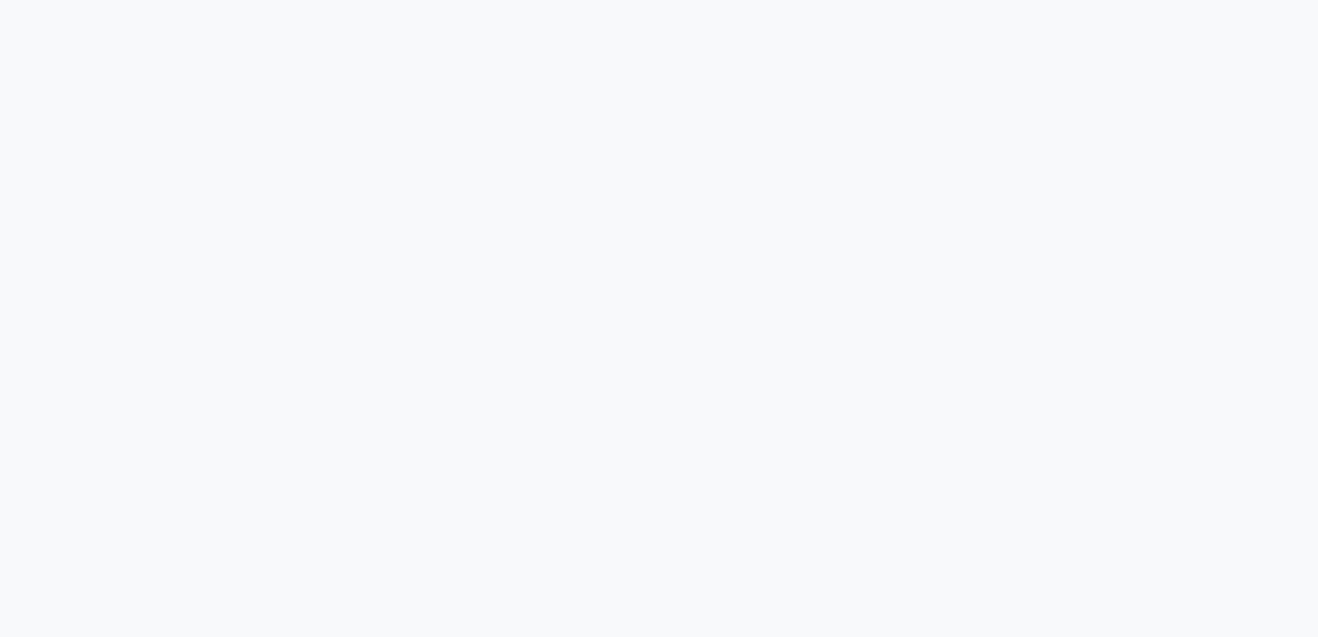
select select "service"
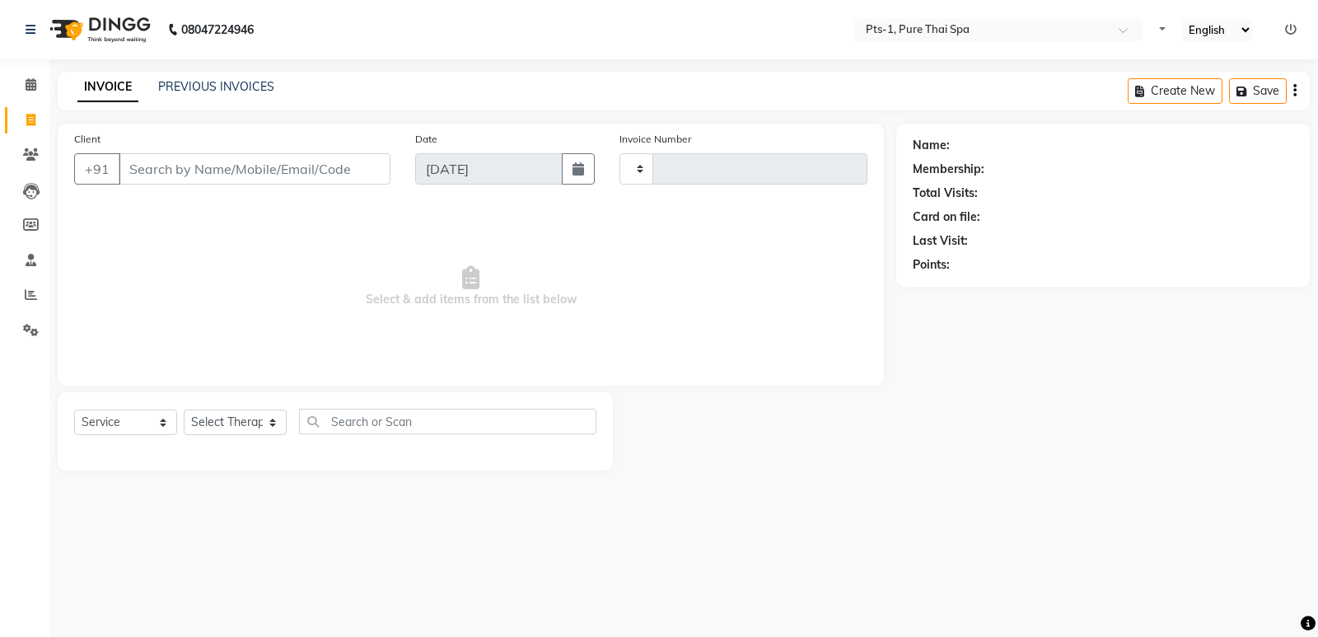
type input "2940"
select select "5296"
drag, startPoint x: 0, startPoint y: 0, endPoint x: 496, endPoint y: 304, distance: 581.8
click at [531, 315] on span "Select & add items from the list below" at bounding box center [470, 286] width 793 height 165
click at [222, 78] on div "PREVIOUS INVOICES" at bounding box center [216, 86] width 116 height 17
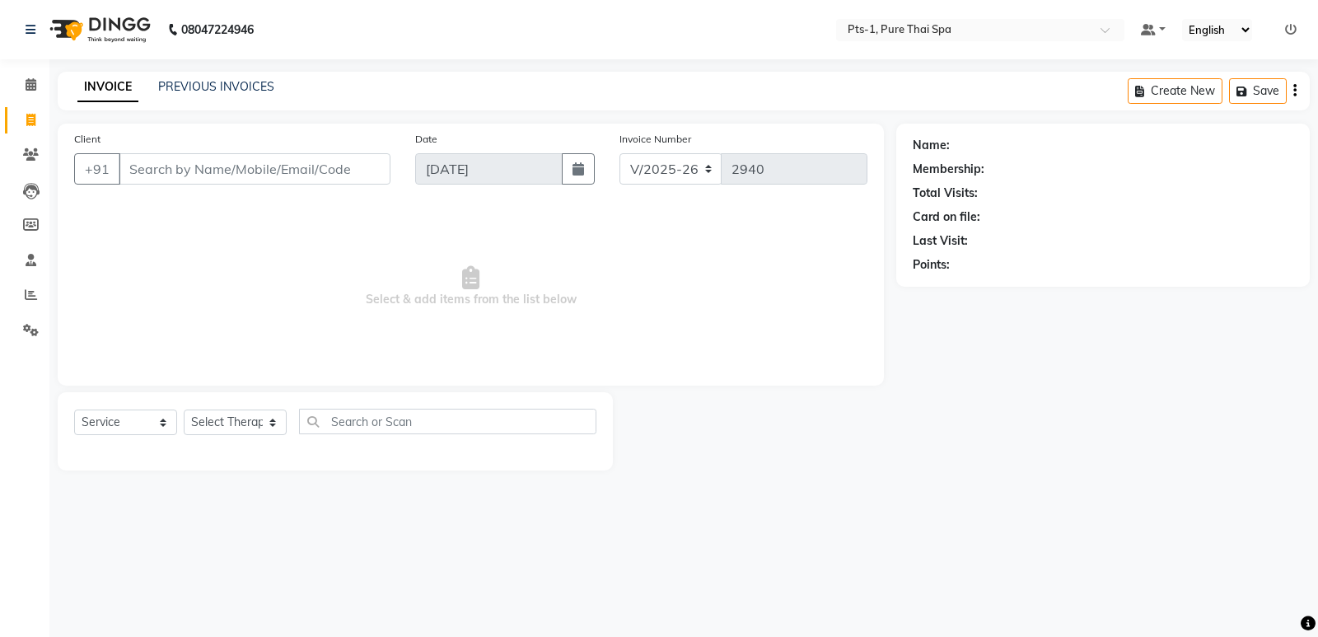
click at [185, 76] on div "INVOICE PREVIOUS INVOICES Create New Save" at bounding box center [684, 91] width 1252 height 39
click at [164, 88] on link "PREVIOUS INVOICES" at bounding box center [216, 86] width 116 height 15
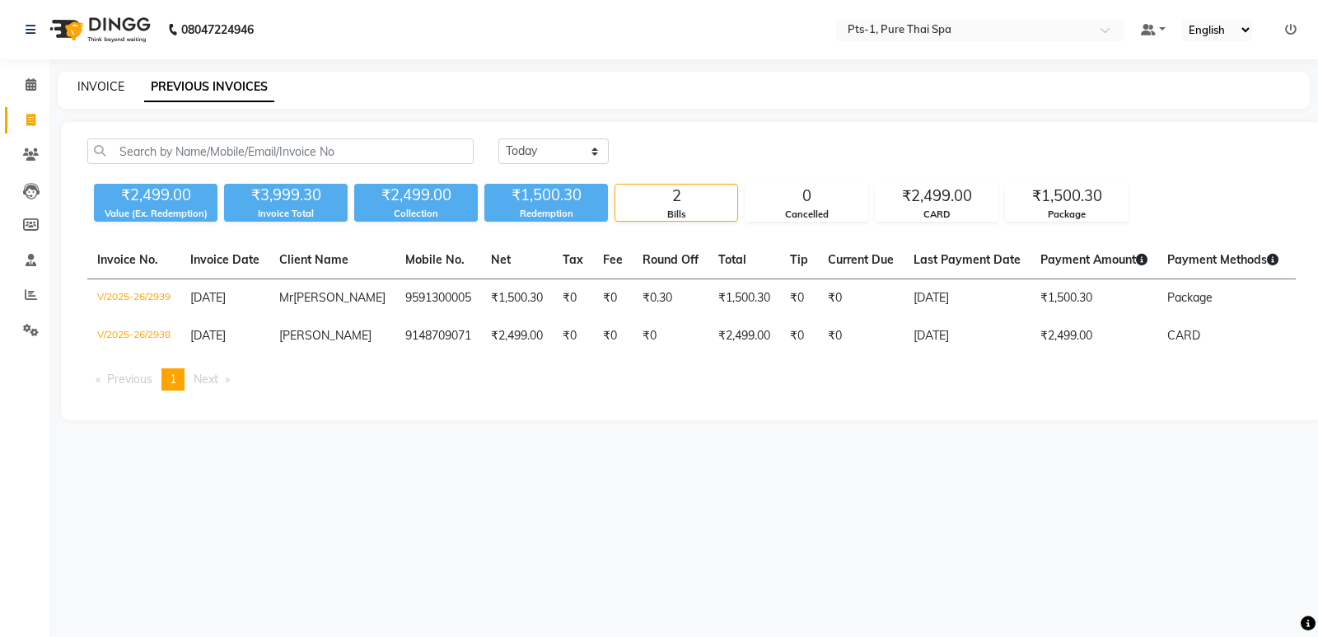
click at [97, 82] on link "INVOICE" at bounding box center [100, 86] width 47 height 15
select select "5296"
select select "service"
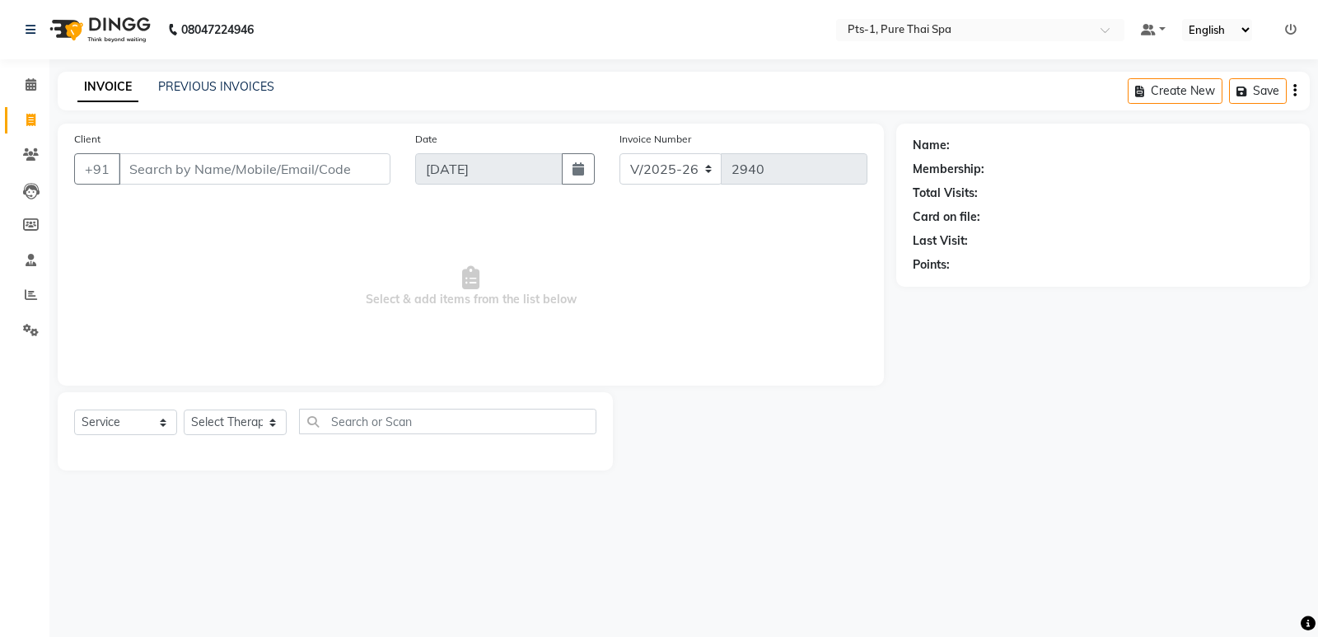
drag, startPoint x: 0, startPoint y: 54, endPoint x: 0, endPoint y: 73, distance: 19.8
click at [0, 63] on app-home "08047224946 Select Location × Pts-1, Pure Thai Spa Default Panel My Panel Engli…" at bounding box center [659, 247] width 1318 height 495
click at [159, 174] on input "Client" at bounding box center [255, 168] width 272 height 31
click at [207, 89] on link "PREVIOUS INVOICES" at bounding box center [216, 86] width 116 height 15
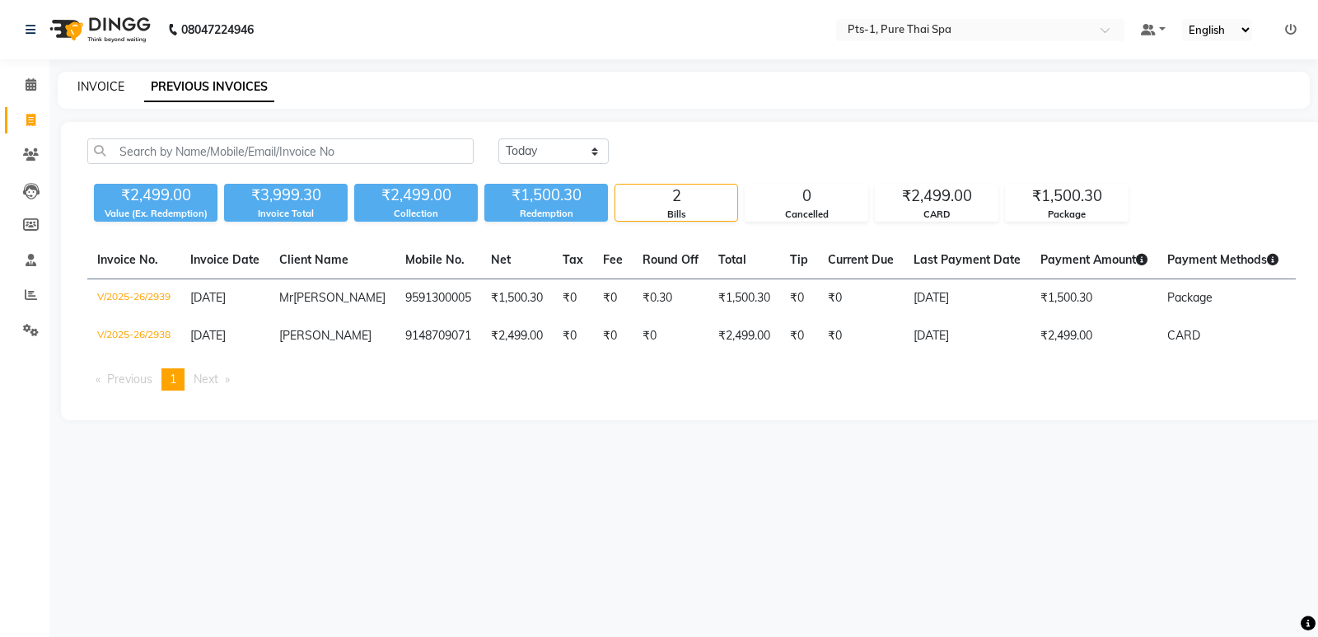
click at [104, 89] on link "INVOICE" at bounding box center [100, 86] width 47 height 15
select select "5296"
select select "service"
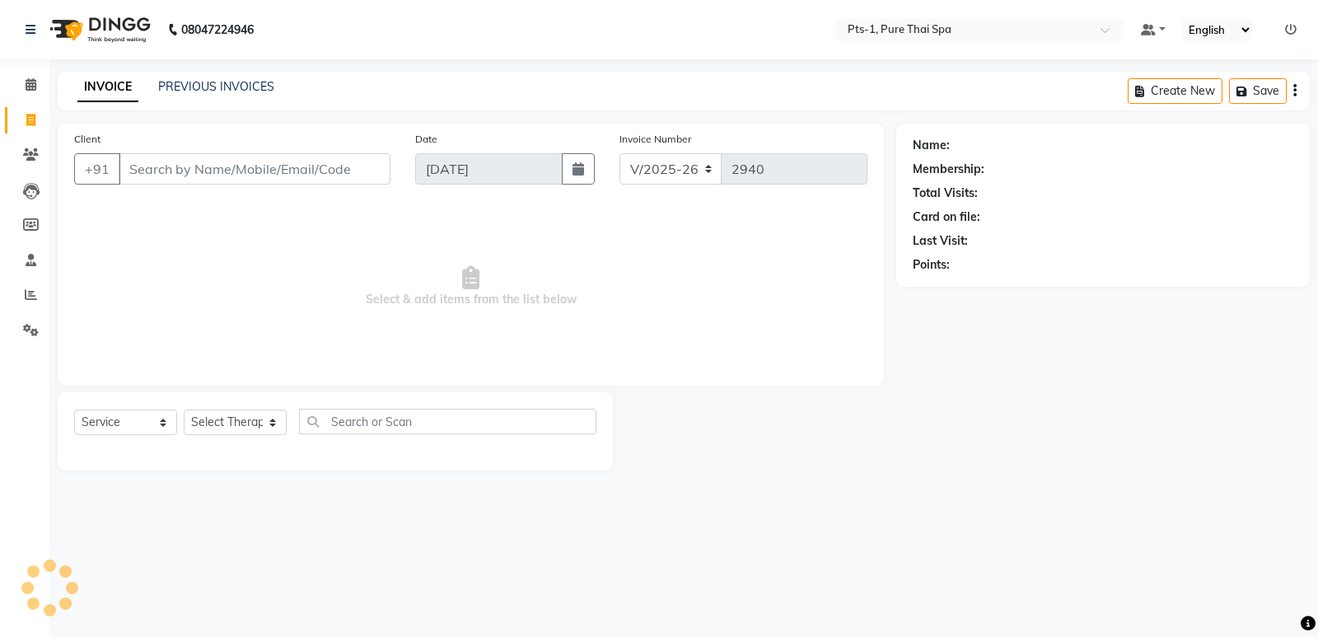
click at [150, 163] on input "Client" at bounding box center [255, 168] width 272 height 31
click at [227, 82] on link "PREVIOUS INVOICES" at bounding box center [216, 86] width 116 height 15
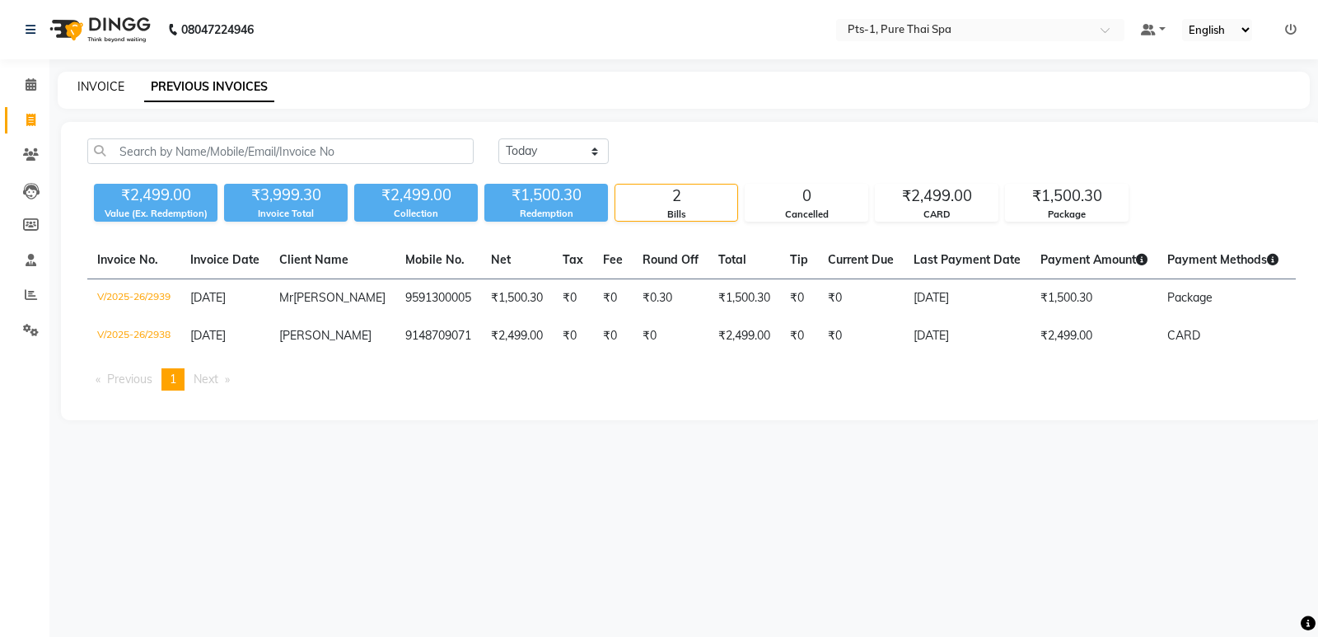
click at [93, 82] on link "INVOICE" at bounding box center [100, 86] width 47 height 15
select select "5296"
select select "service"
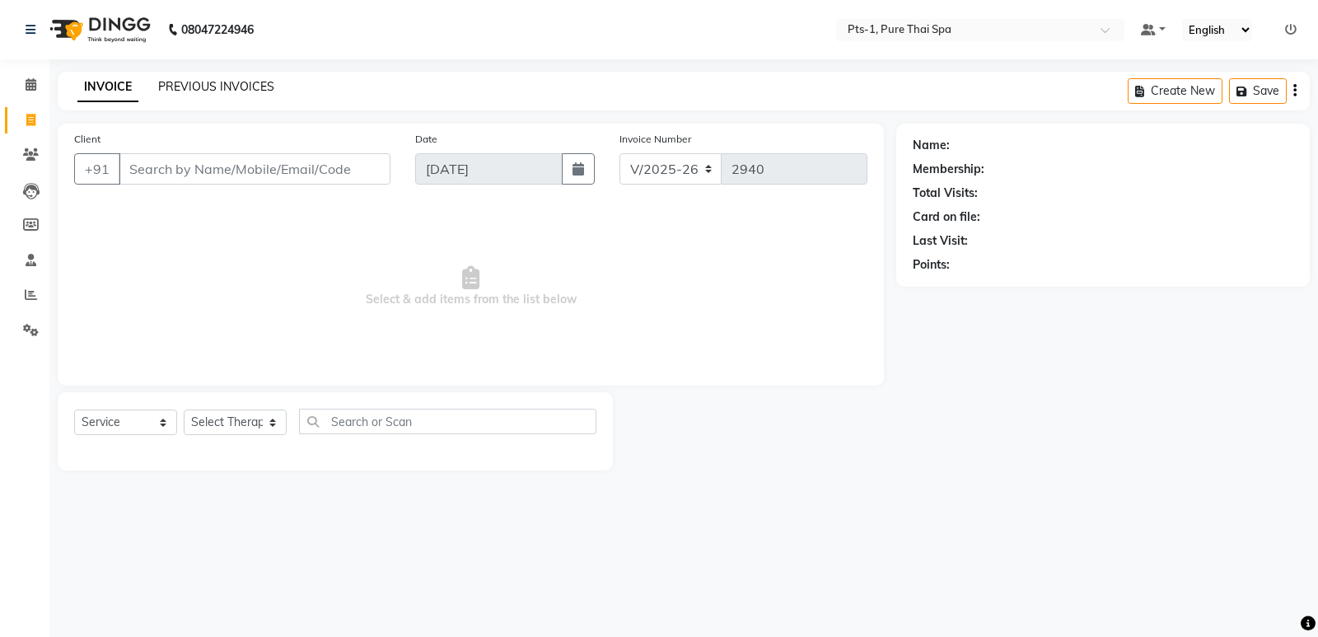
click at [208, 83] on link "PREVIOUS INVOICES" at bounding box center [216, 86] width 116 height 15
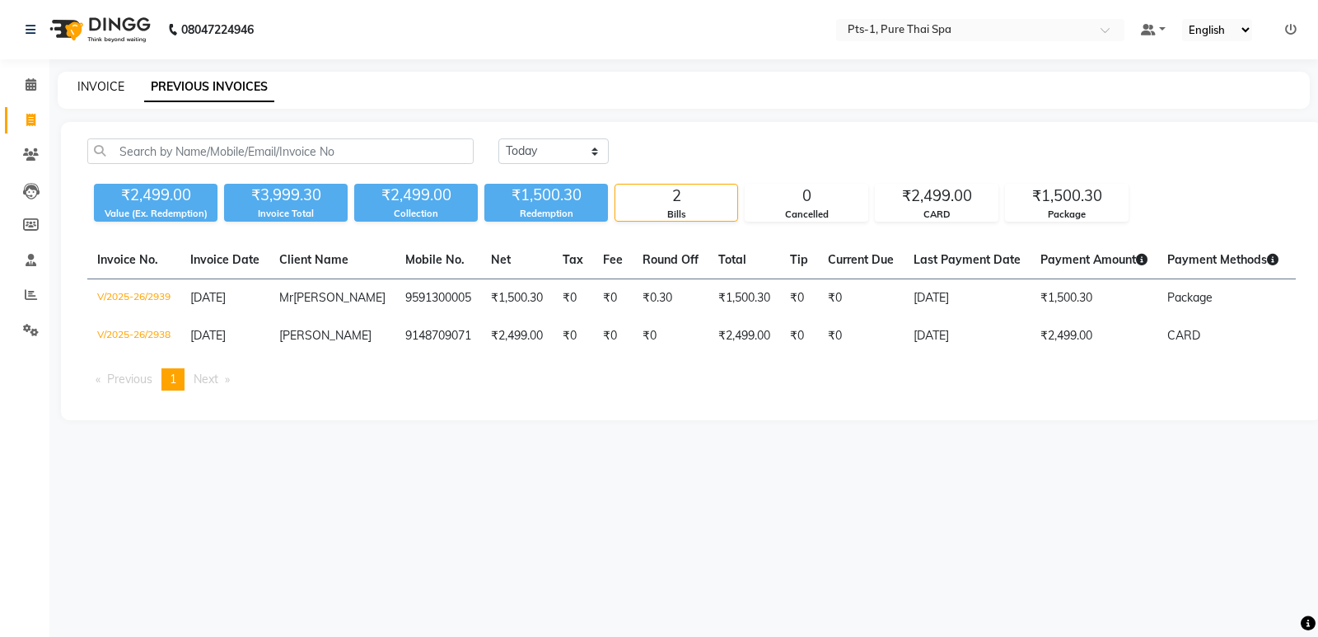
click at [107, 85] on link "INVOICE" at bounding box center [100, 86] width 47 height 15
select select "service"
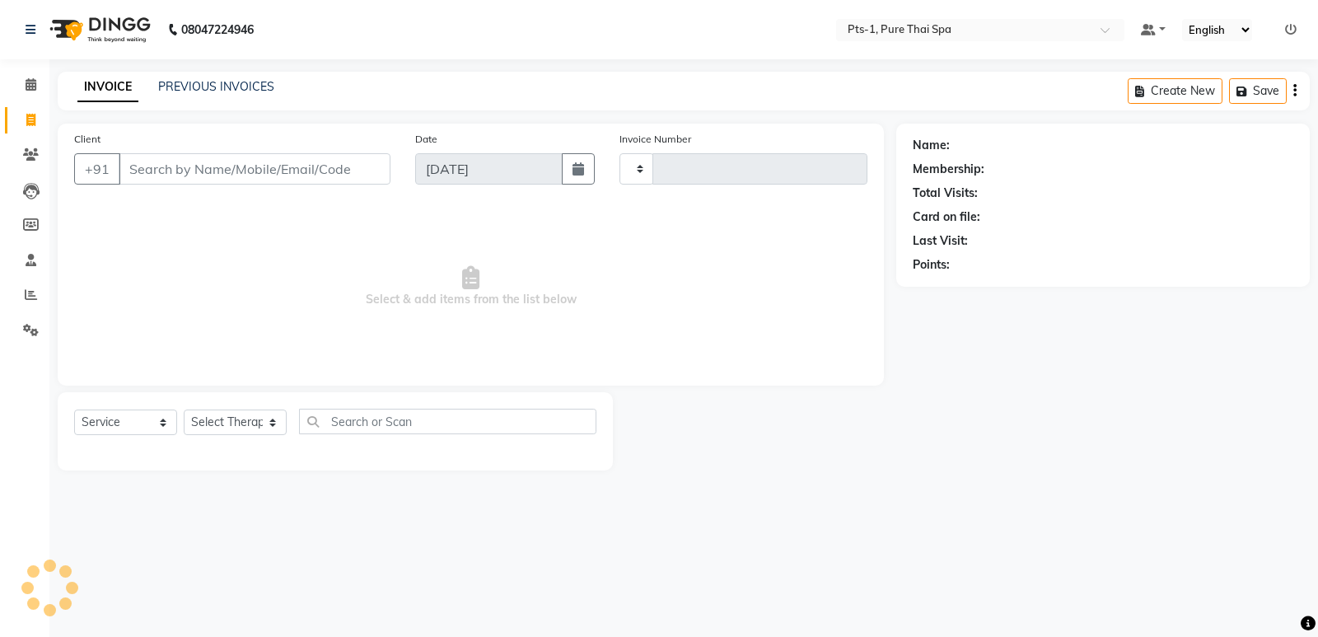
type input "2940"
select select "5296"
click at [194, 87] on link "PREVIOUS INVOICES" at bounding box center [216, 86] width 116 height 15
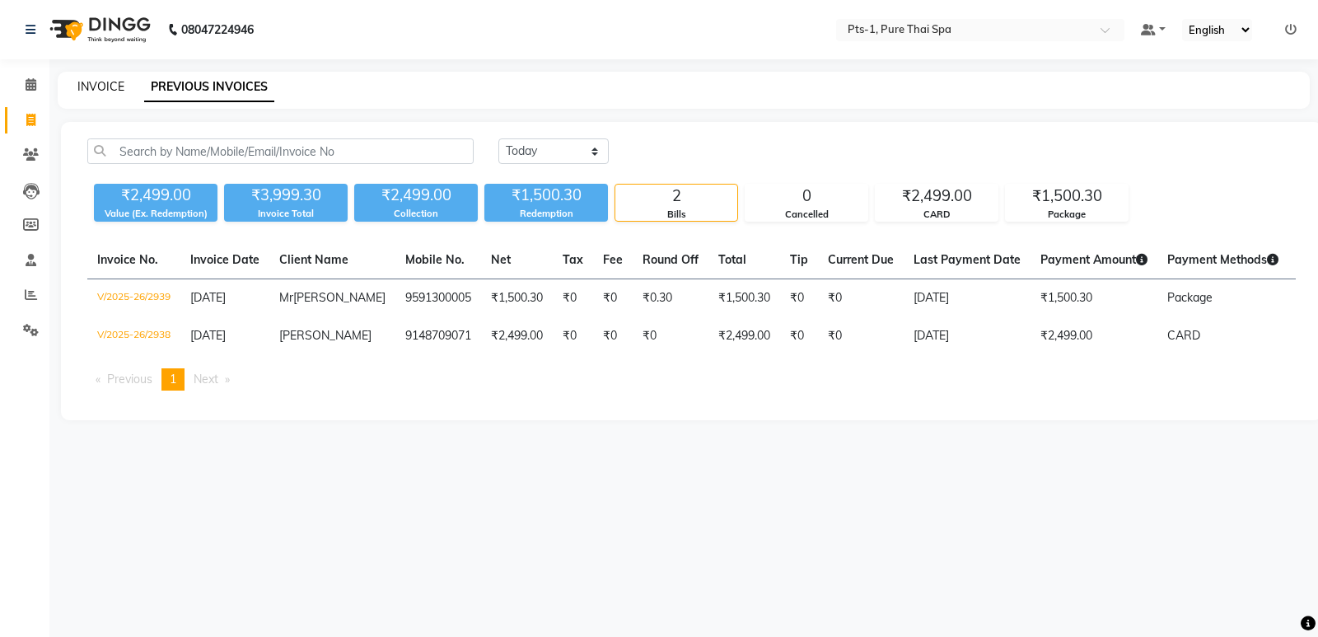
click at [102, 81] on link "INVOICE" at bounding box center [100, 86] width 47 height 15
select select "service"
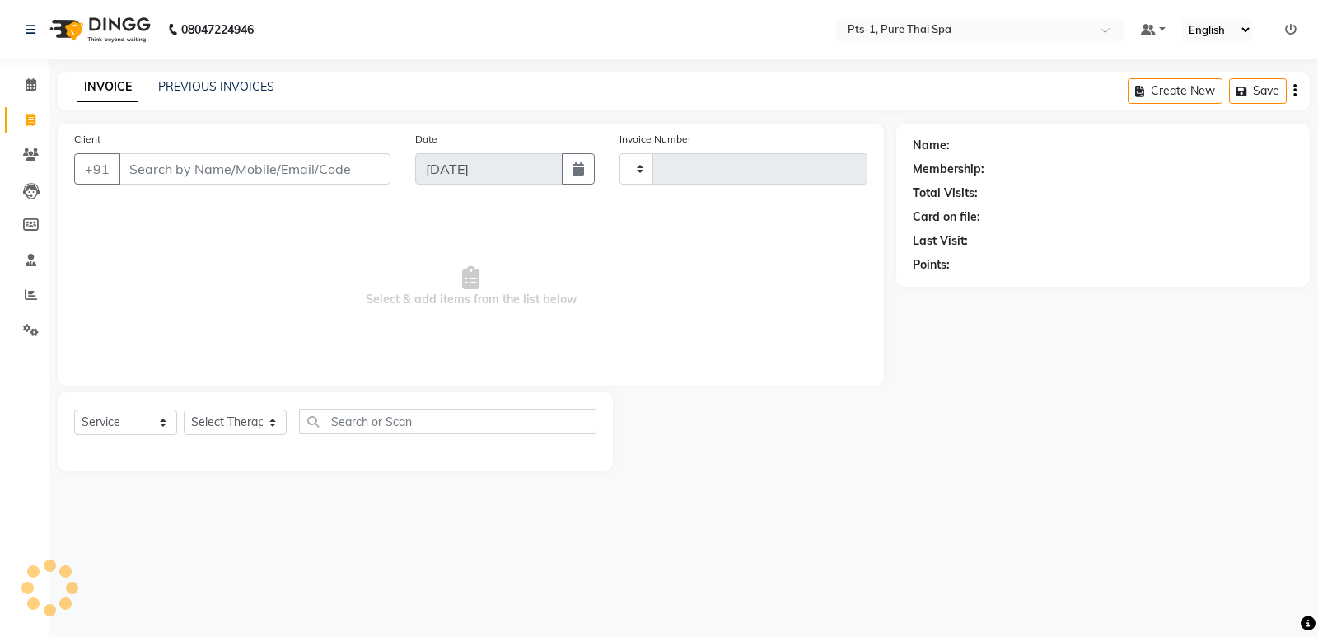
type input "2940"
select select "5296"
click at [190, 89] on link "PREVIOUS INVOICES" at bounding box center [216, 86] width 116 height 15
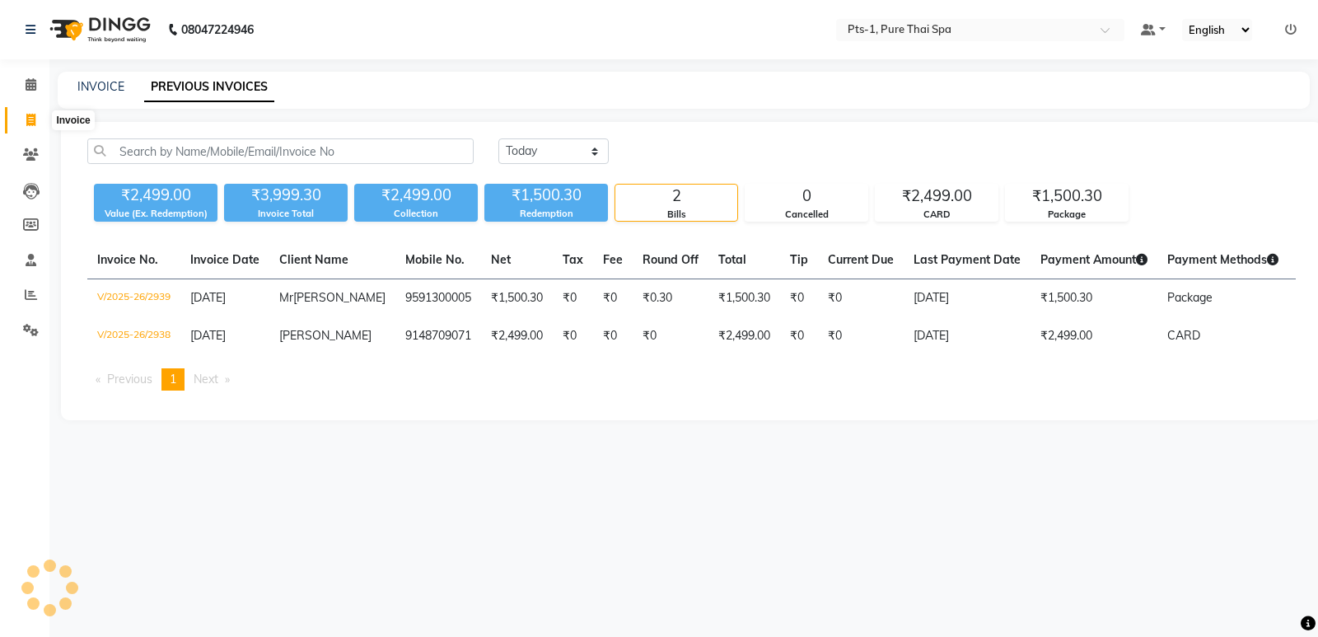
click at [30, 124] on icon at bounding box center [30, 120] width 9 height 12
select select "5296"
select select "service"
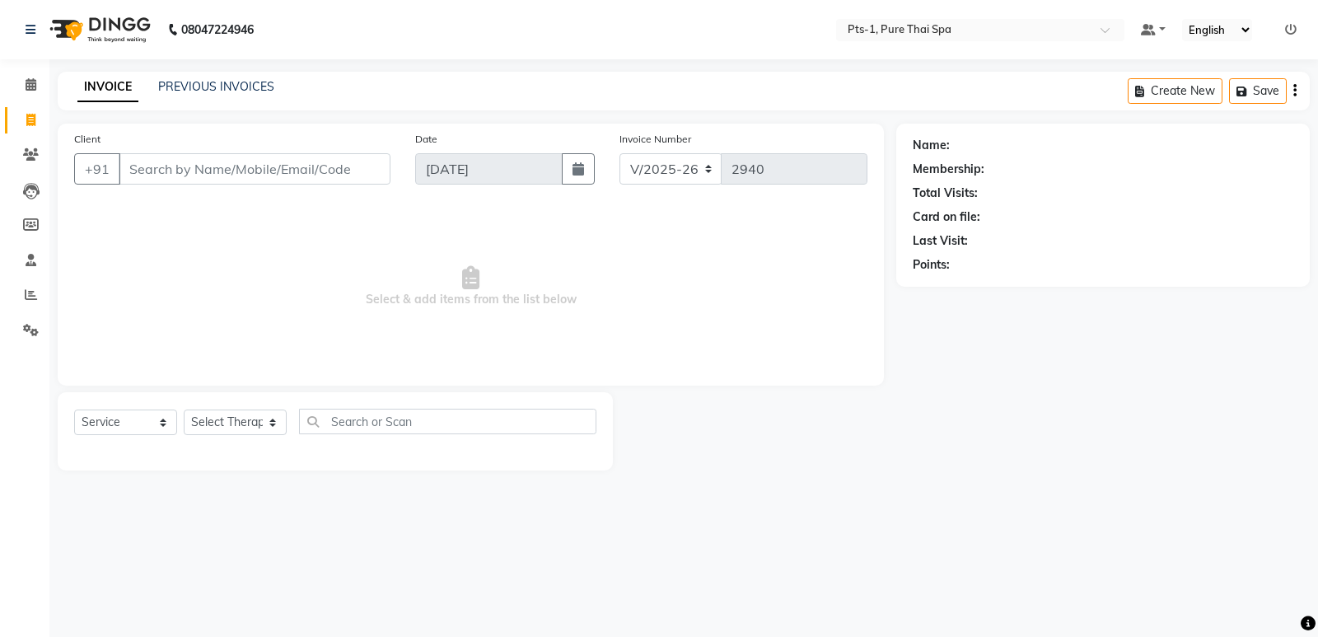
click at [157, 172] on input "Client" at bounding box center [255, 168] width 272 height 31
click at [201, 89] on link "PREVIOUS INVOICES" at bounding box center [216, 86] width 116 height 15
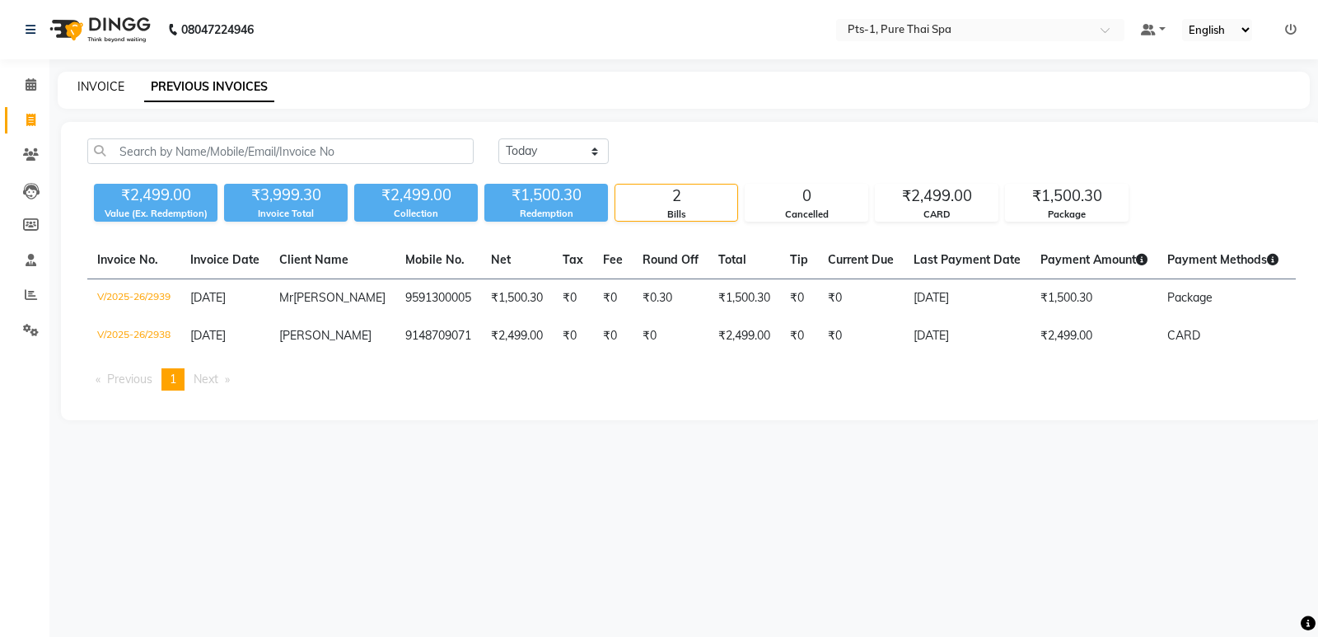
click at [98, 91] on link "INVOICE" at bounding box center [100, 86] width 47 height 15
select select "service"
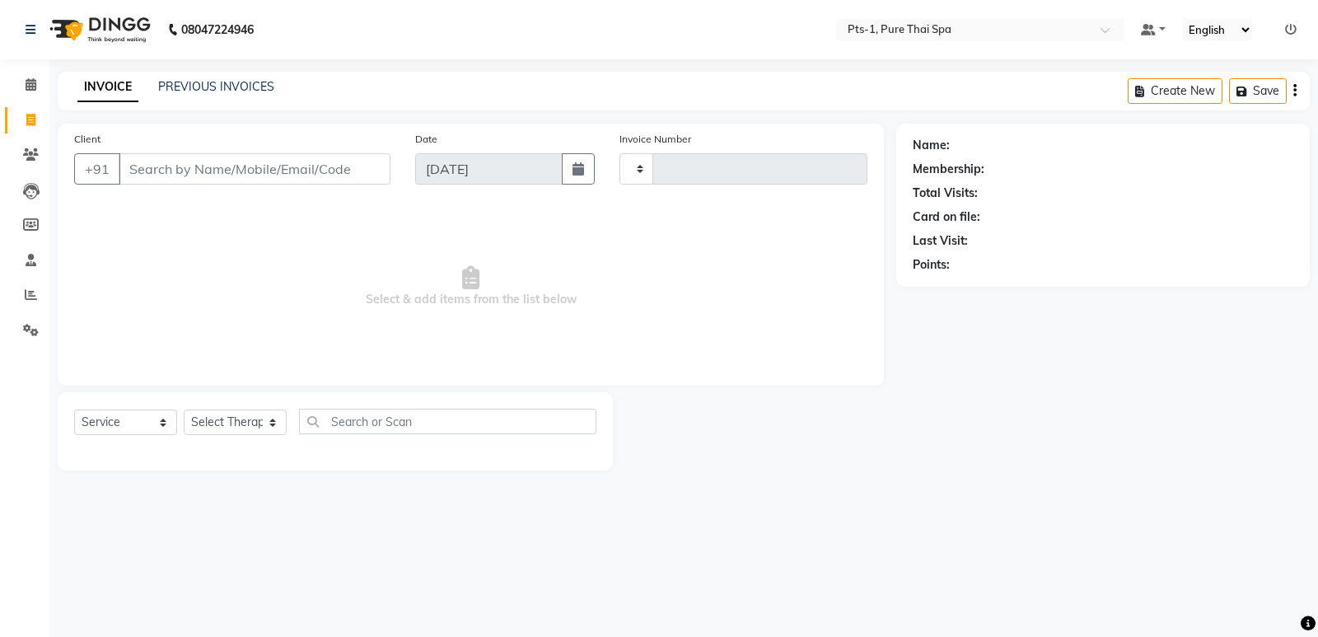
type input "2940"
select select "5296"
click at [190, 86] on link "PREVIOUS INVOICES" at bounding box center [216, 86] width 116 height 15
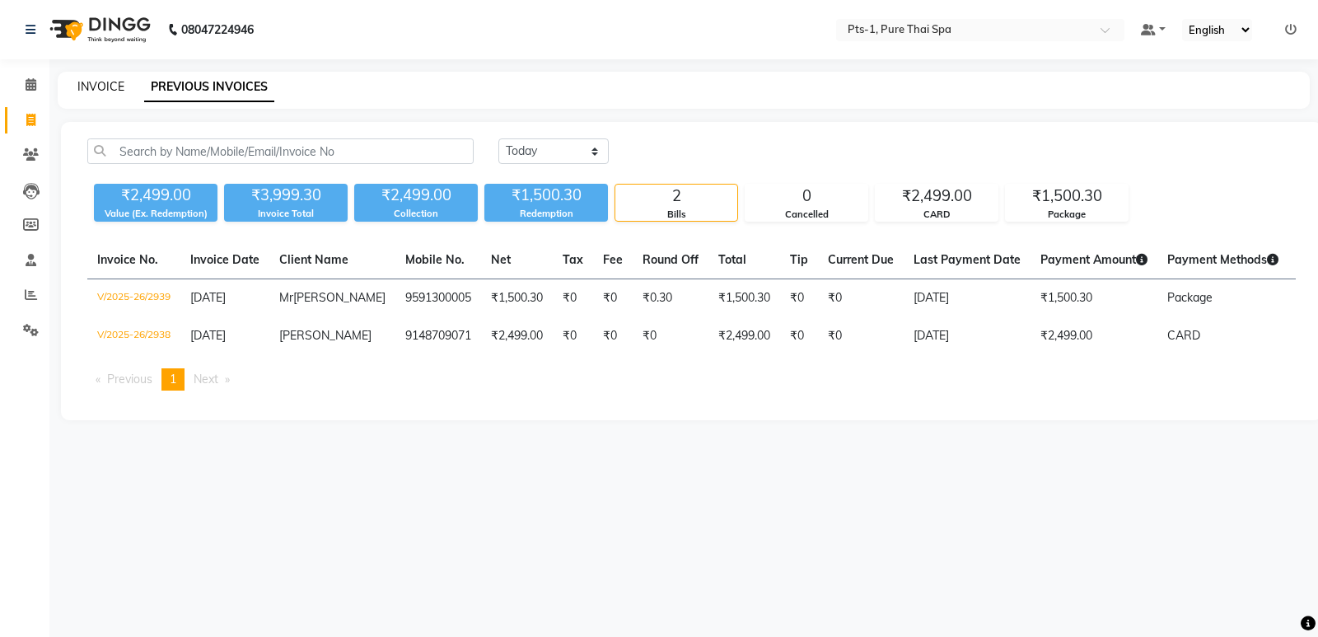
click at [92, 83] on link "INVOICE" at bounding box center [100, 86] width 47 height 15
select select "5296"
select select "service"
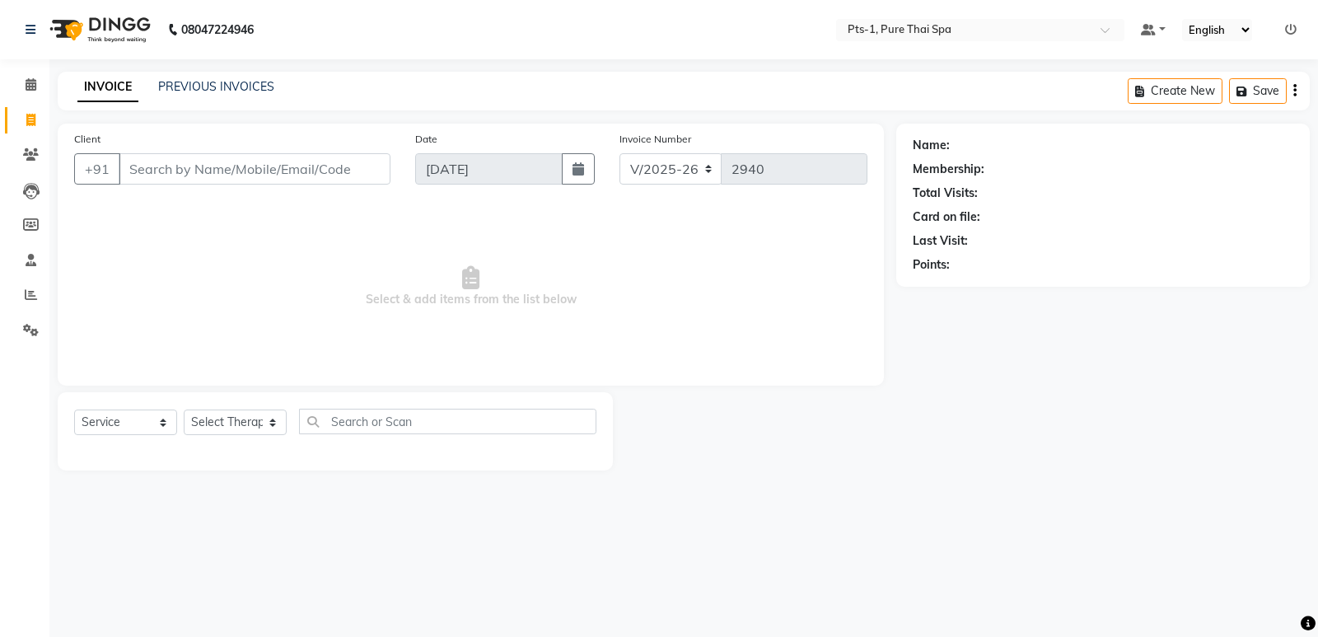
click at [151, 162] on input "Client" at bounding box center [255, 168] width 272 height 31
click at [193, 86] on link "PREVIOUS INVOICES" at bounding box center [216, 86] width 116 height 15
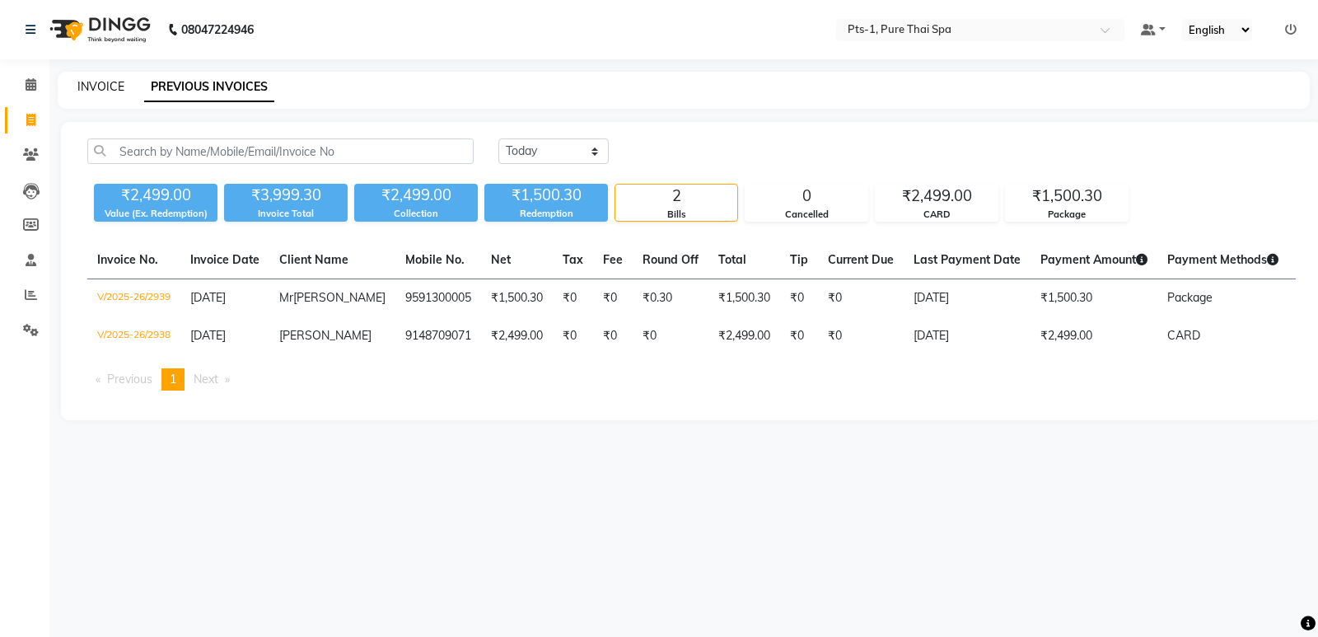
click at [101, 88] on link "INVOICE" at bounding box center [100, 86] width 47 height 15
select select "5296"
select select "service"
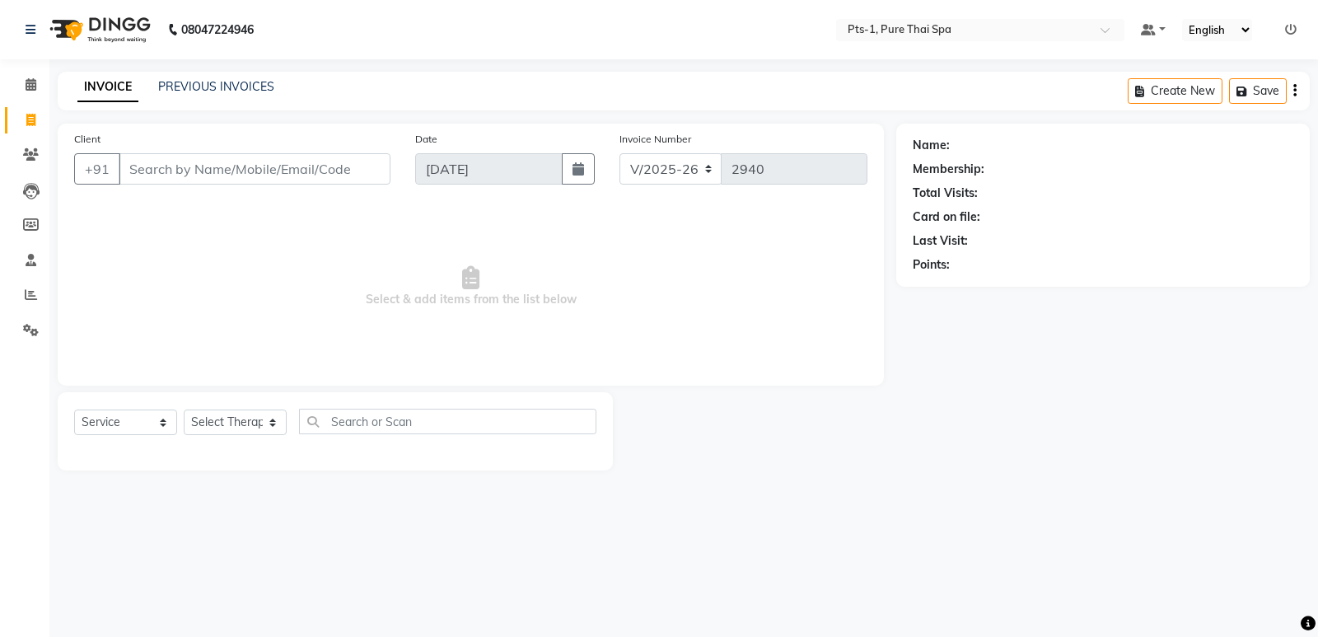
click at [177, 171] on input "Client" at bounding box center [255, 168] width 272 height 31
click at [181, 168] on input "Client" at bounding box center [255, 168] width 272 height 31
click at [171, 165] on input "Client" at bounding box center [255, 168] width 272 height 31
click at [33, 140] on li "Clients" at bounding box center [24, 155] width 49 height 35
click at [31, 151] on icon at bounding box center [31, 154] width 16 height 12
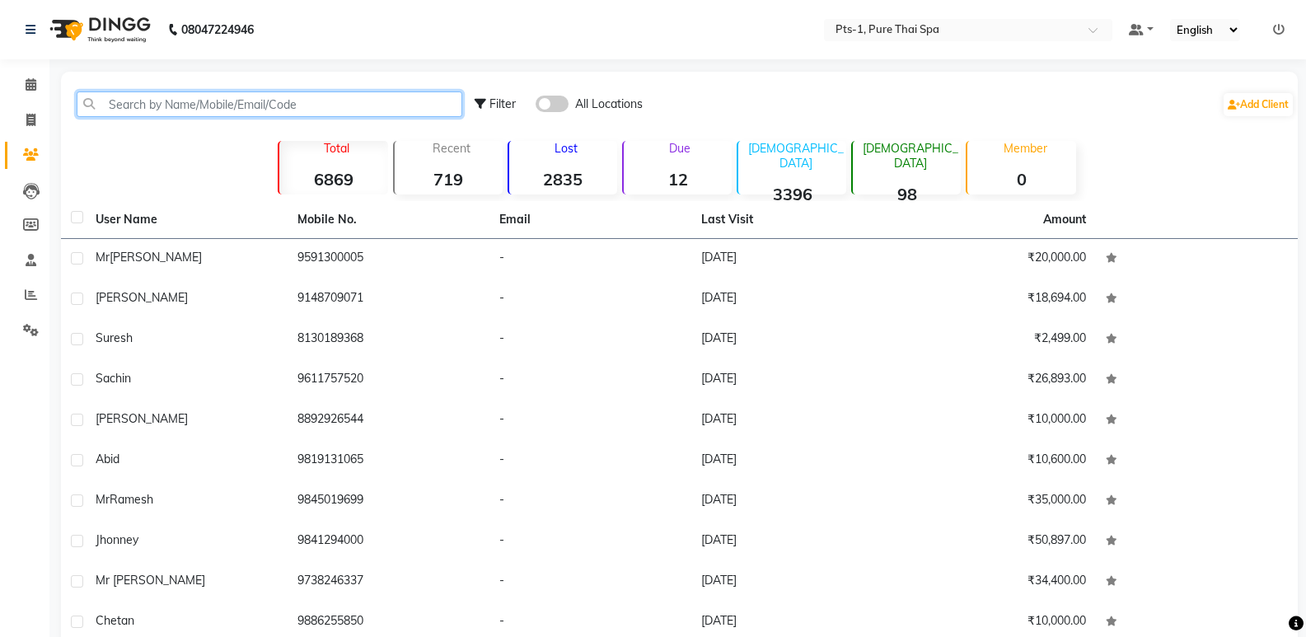
click at [160, 98] on input "text" at bounding box center [270, 104] width 386 height 26
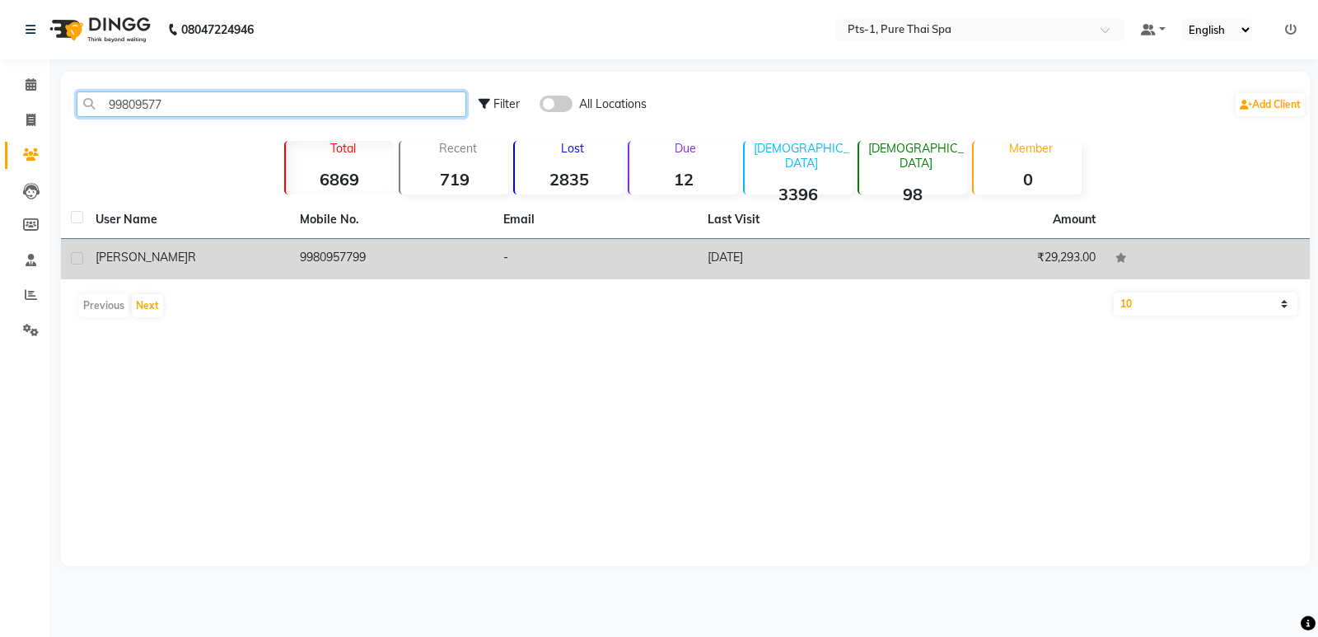
type input "99809577"
click at [437, 256] on td "9980957799" at bounding box center [392, 259] width 204 height 40
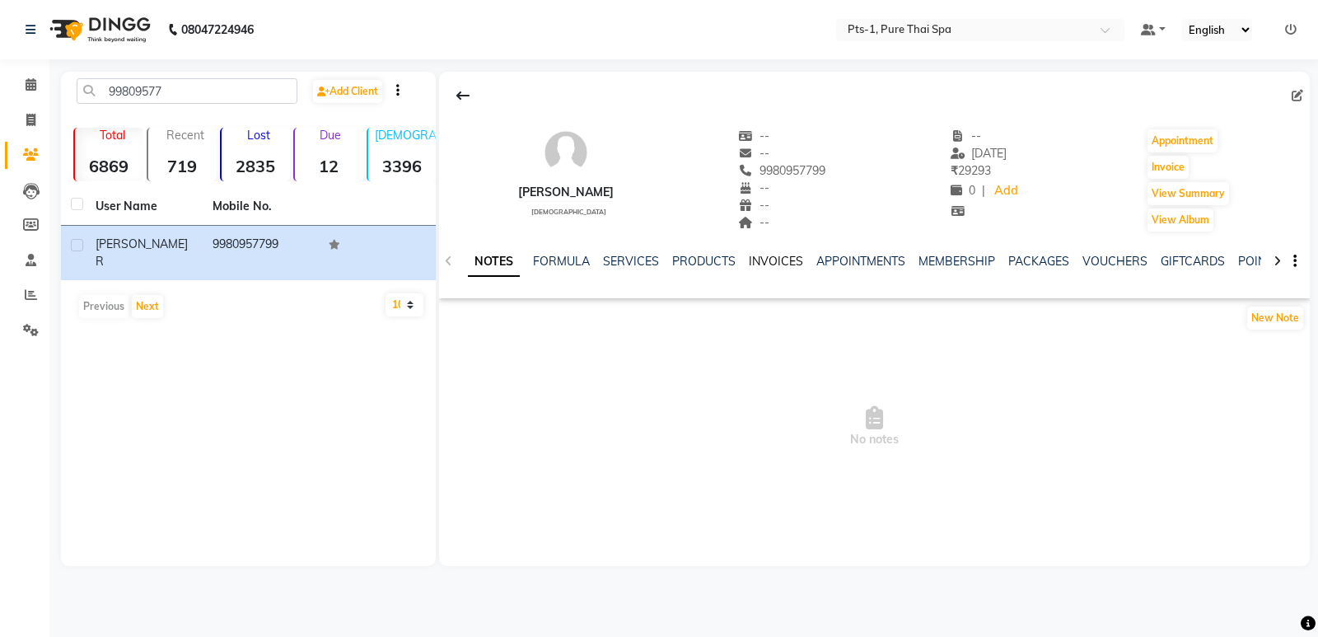
click at [761, 264] on link "INVOICES" at bounding box center [776, 261] width 54 height 15
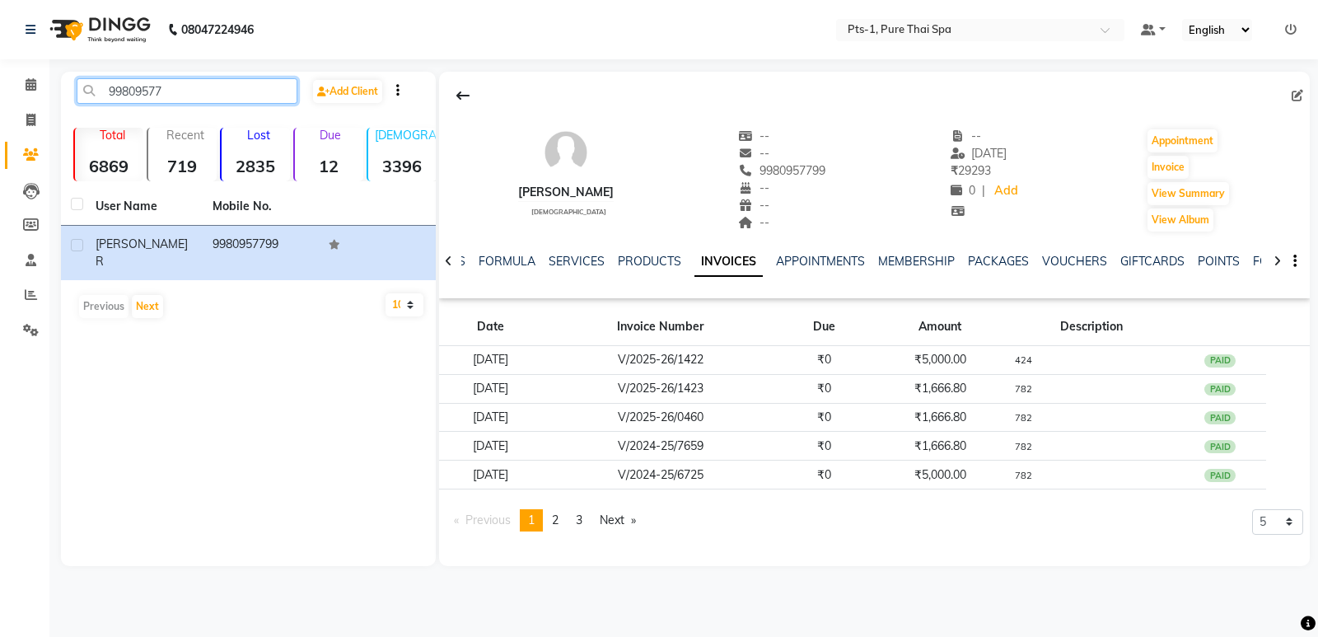
drag, startPoint x: 100, startPoint y: 86, endPoint x: 61, endPoint y: 86, distance: 38.7
click at [60, 86] on main "99809577 Add Client Total 6869 Recent 719 Lost 2835 Due 12 Male 3396 Female 98 …" at bounding box center [683, 331] width 1269 height 519
click at [40, 117] on span at bounding box center [30, 120] width 29 height 19
select select "5296"
select select "service"
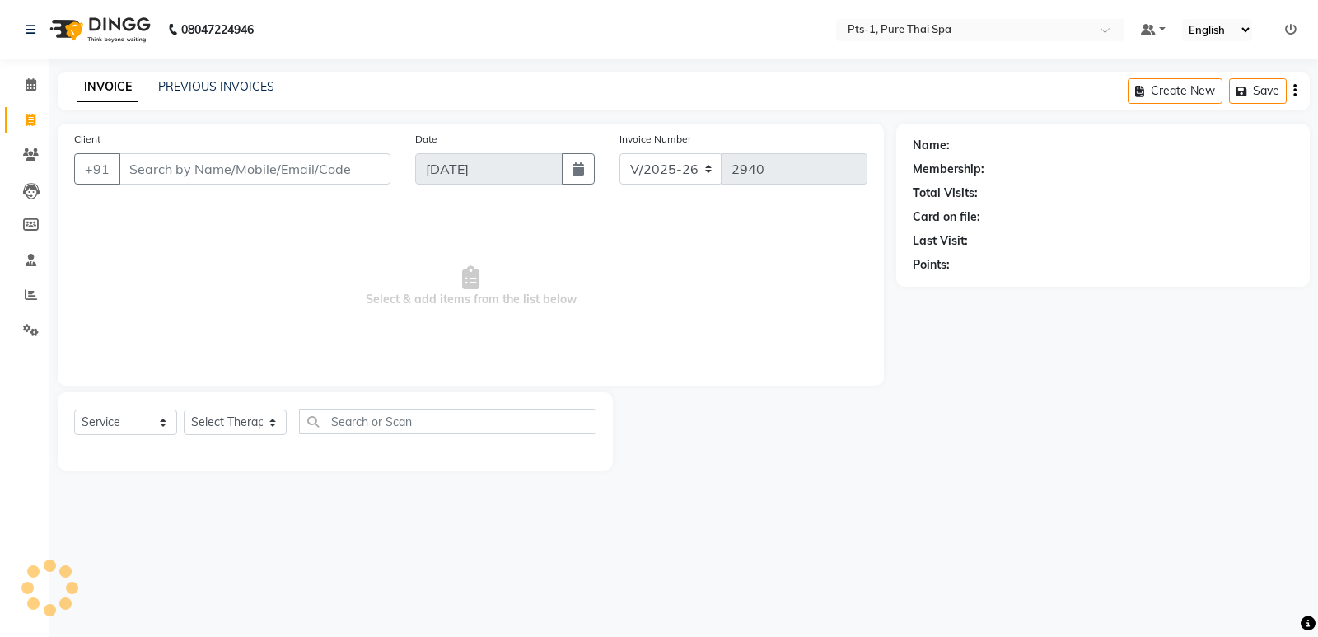
click at [152, 169] on input "Client" at bounding box center [255, 168] width 272 height 31
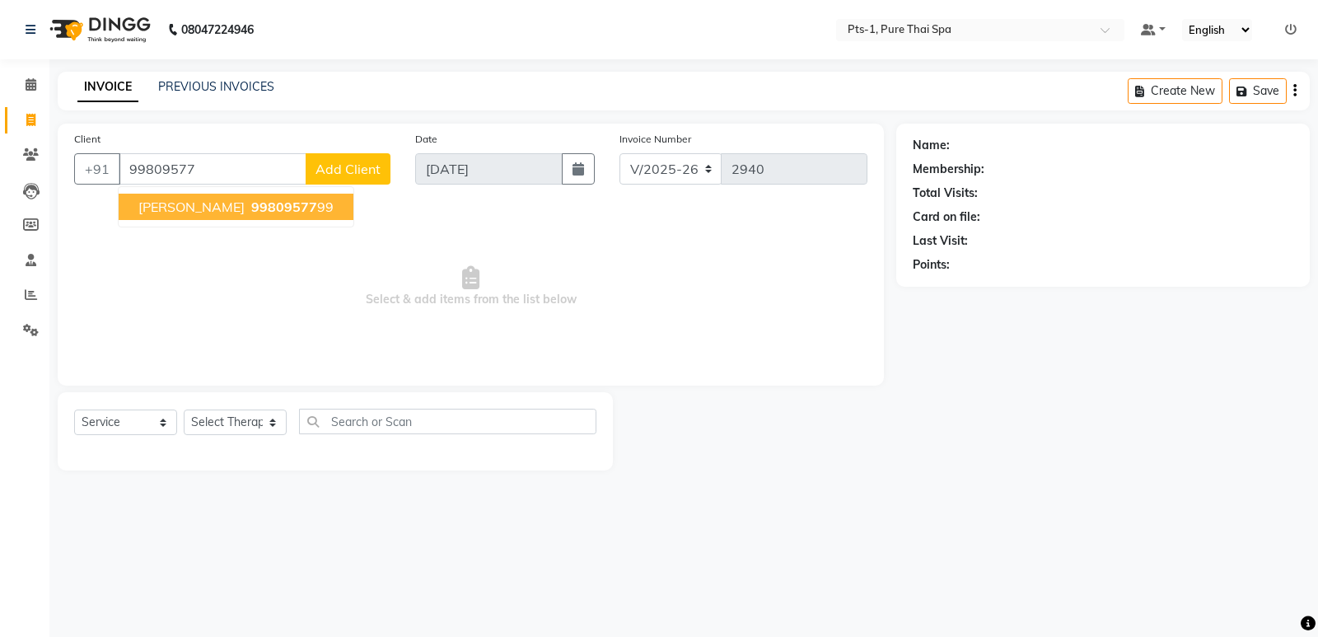
click at [251, 208] on span "99809577" at bounding box center [284, 207] width 66 height 16
type input "9980957799"
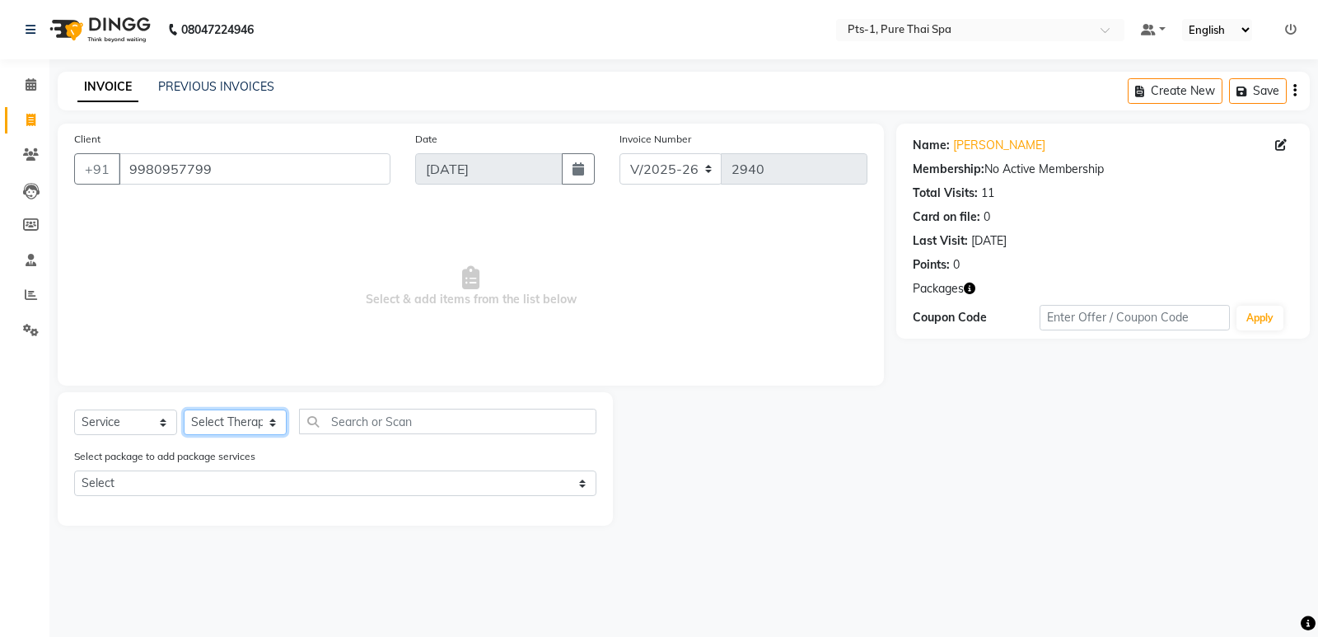
click at [229, 421] on select "Select Therapist [PERSON_NAME] anyone Babu Bela Gia Jeje [PERSON_NAME] [PERSON_…" at bounding box center [235, 423] width 103 height 26
select select "80363"
click at [184, 410] on select "Select Therapist [PERSON_NAME] anyone Babu Bela Gia Jeje [PERSON_NAME] [PERSON_…" at bounding box center [235, 423] width 103 height 26
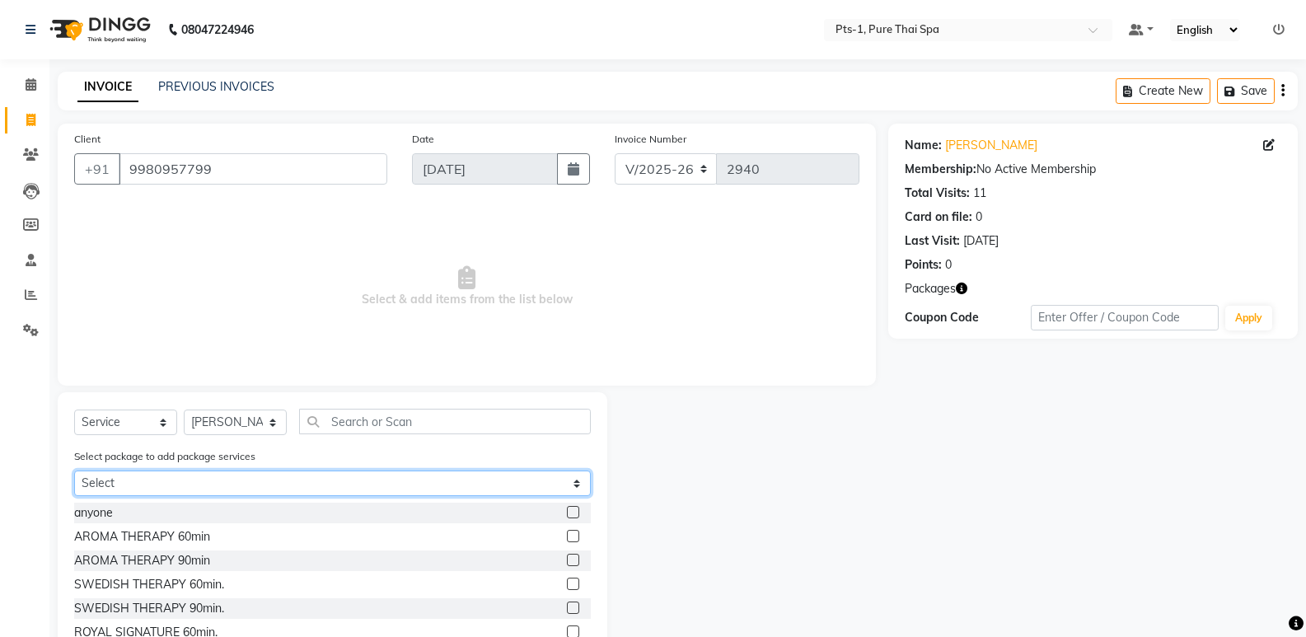
click at [223, 480] on select "Select PTS PACKAGE (5K) 3 SERVICES WITH STEAM" at bounding box center [332, 483] width 517 height 26
select select "1: Object"
click at [74, 470] on select "Select PTS PACKAGE (5K) 3 SERVICES WITH STEAM" at bounding box center [332, 483] width 517 height 26
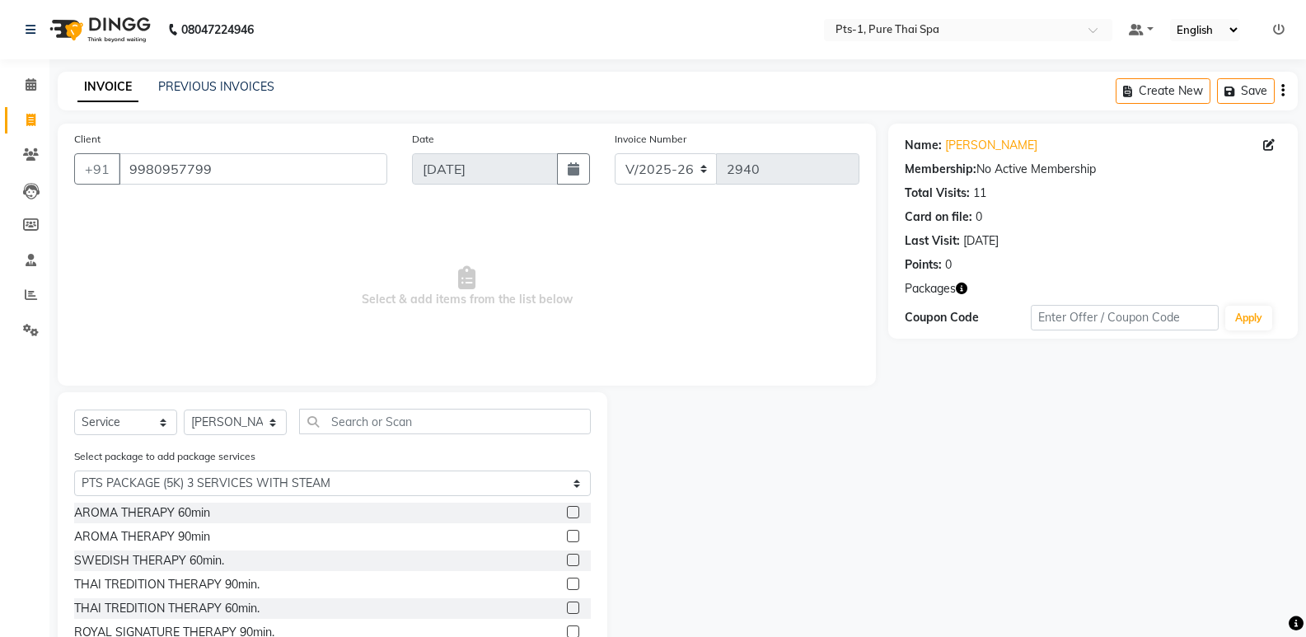
click at [567, 560] on label at bounding box center [573, 560] width 12 height 12
click at [567, 560] on input "checkbox" at bounding box center [572, 560] width 11 height 11
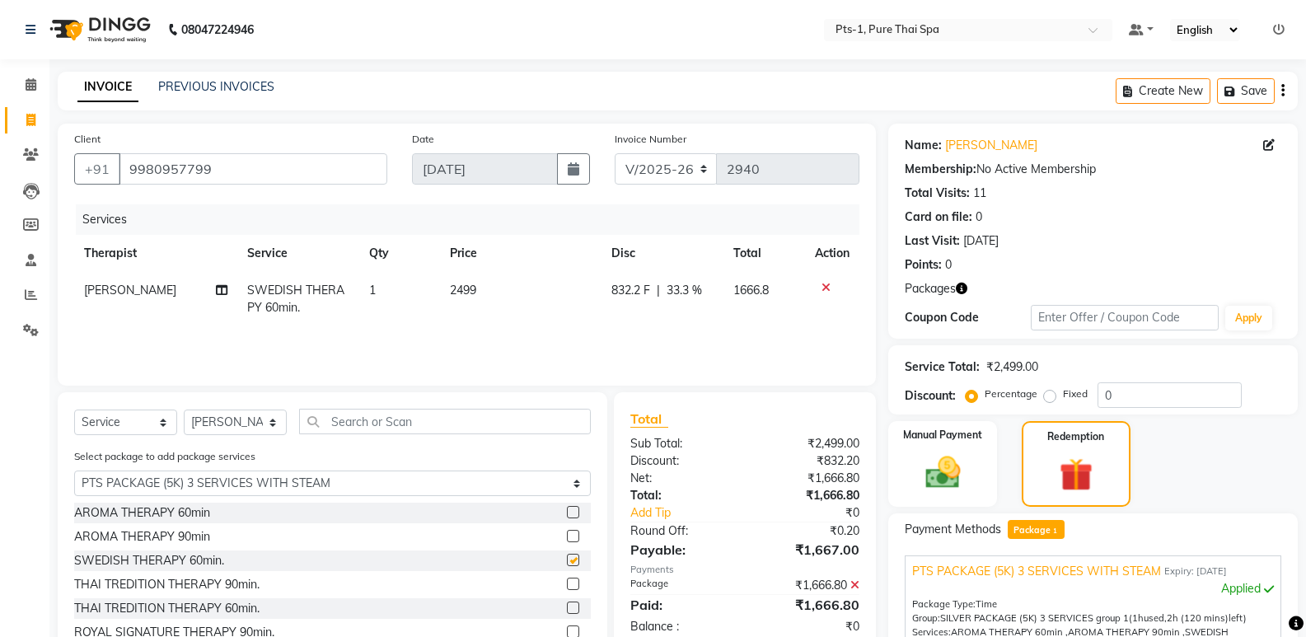
checkbox input "false"
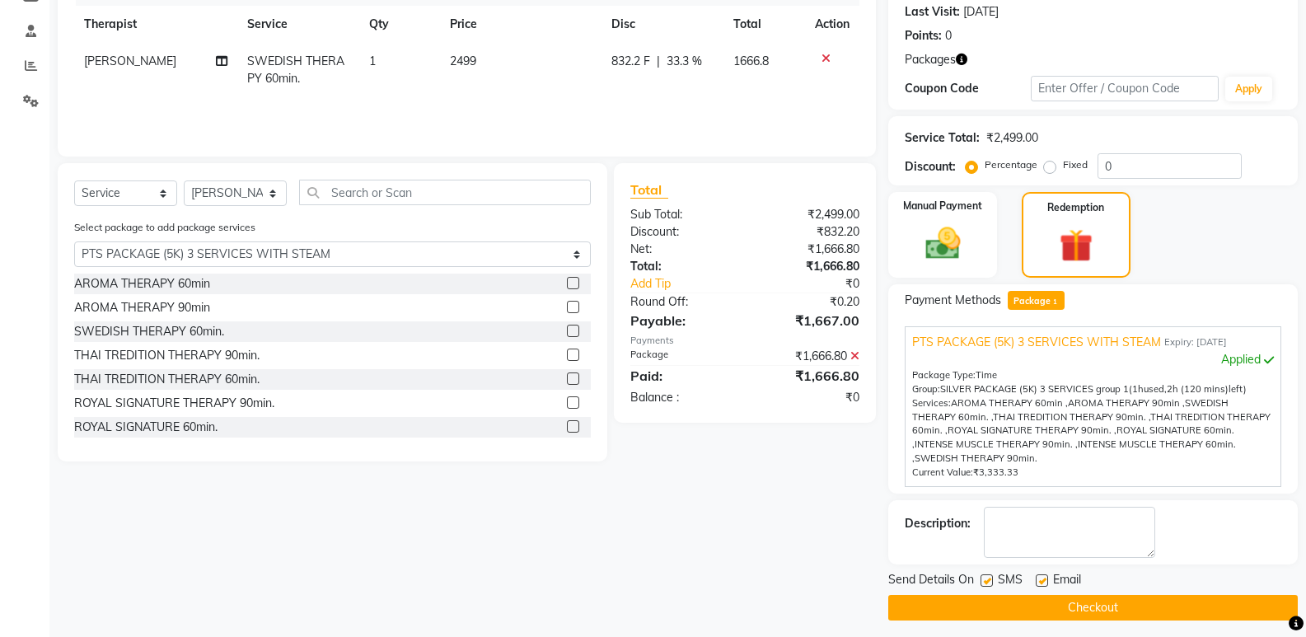
scroll to position [237, 0]
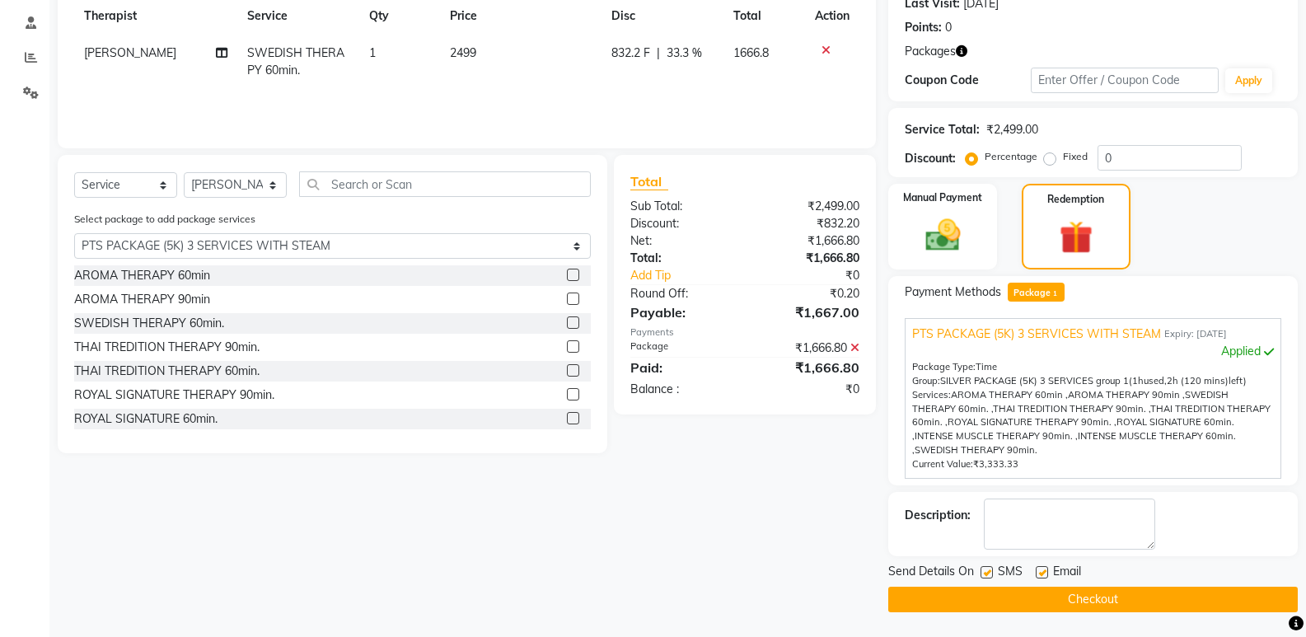
click at [988, 575] on label at bounding box center [987, 572] width 12 height 12
click at [988, 575] on input "checkbox" at bounding box center [986, 573] width 11 height 11
checkbox input "false"
click at [1038, 573] on label at bounding box center [1042, 572] width 12 height 12
click at [1038, 573] on input "checkbox" at bounding box center [1041, 573] width 11 height 11
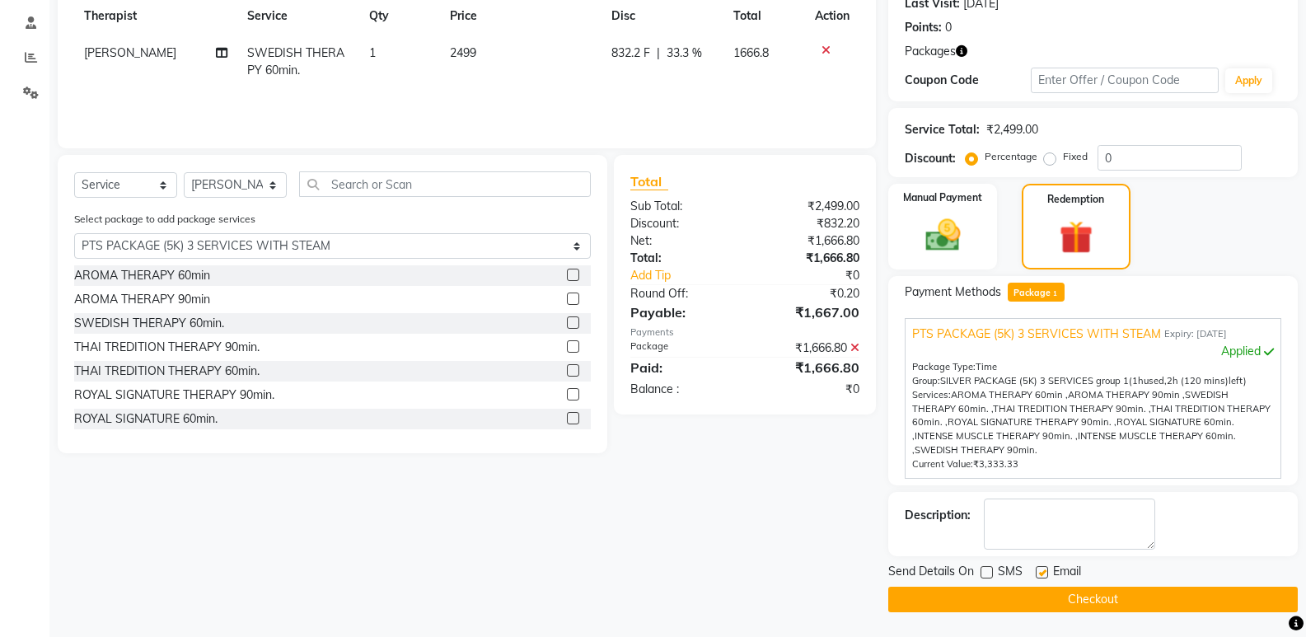
checkbox input "false"
click at [1046, 536] on textarea at bounding box center [1069, 523] width 171 height 51
type textarea "782"
click at [1026, 592] on button "Checkout" at bounding box center [1093, 600] width 410 height 26
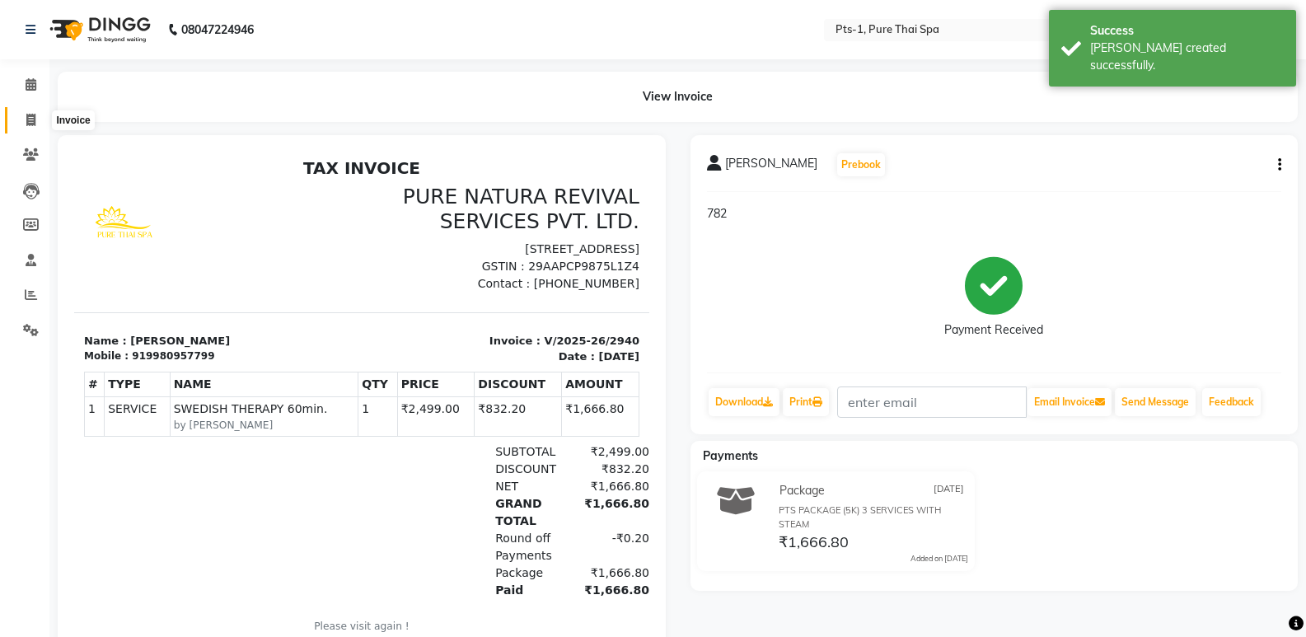
click at [33, 115] on icon at bounding box center [30, 120] width 9 height 12
select select "5296"
select select "service"
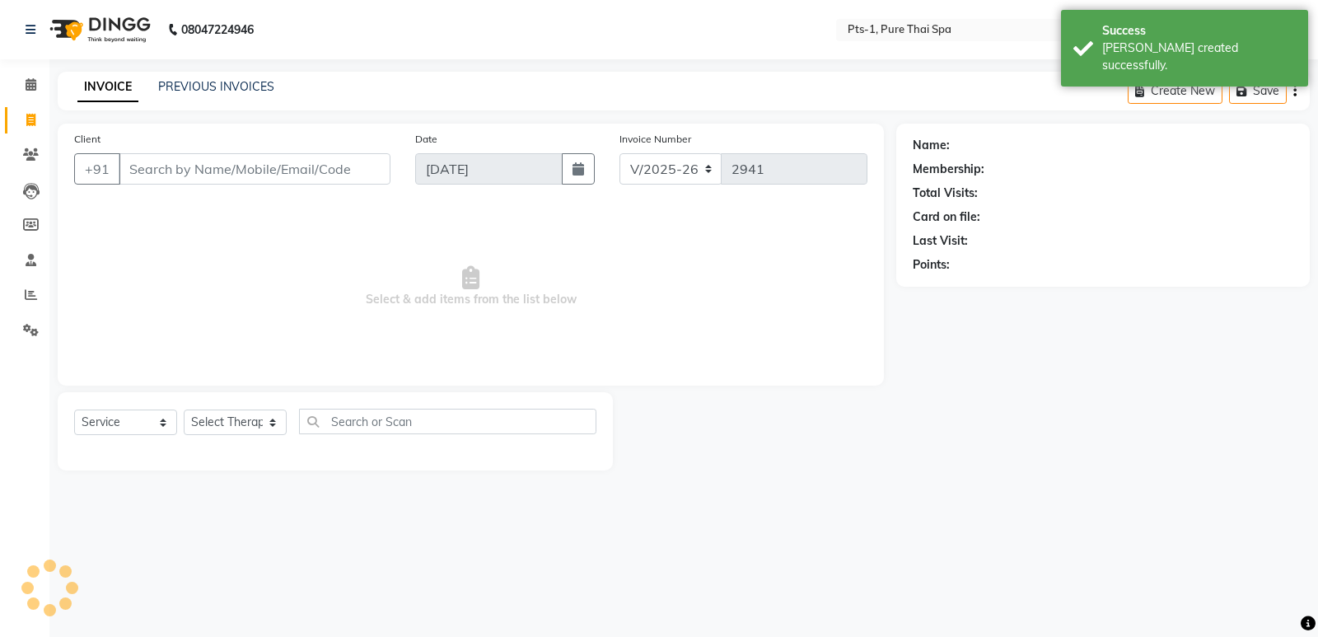
click at [160, 170] on input "Client" at bounding box center [255, 168] width 272 height 31
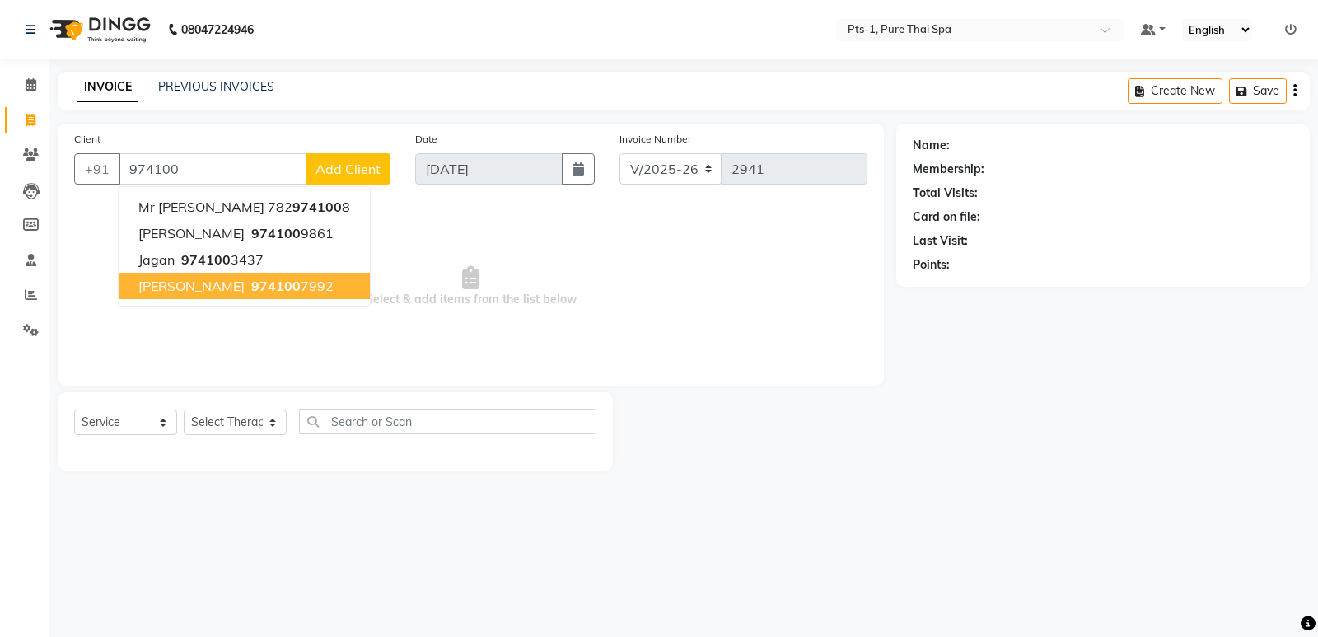
click at [251, 283] on span "974100" at bounding box center [275, 286] width 49 height 16
type input "9741007992"
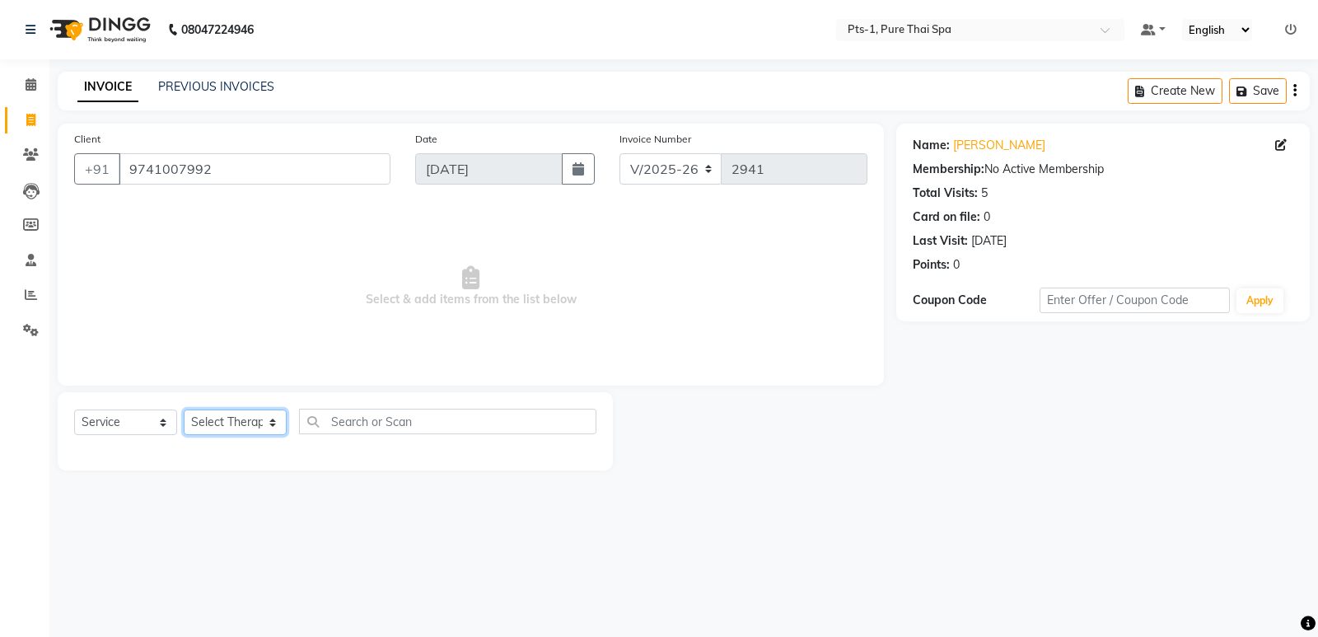
click at [236, 424] on select "Select Therapist [PERSON_NAME] anyone Babu Bela Gia Jeje [PERSON_NAME] [PERSON_…" at bounding box center [235, 423] width 103 height 26
select select "85045"
click at [184, 410] on select "Select Therapist [PERSON_NAME] anyone Babu Bela Gia Jeje [PERSON_NAME] [PERSON_…" at bounding box center [235, 423] width 103 height 26
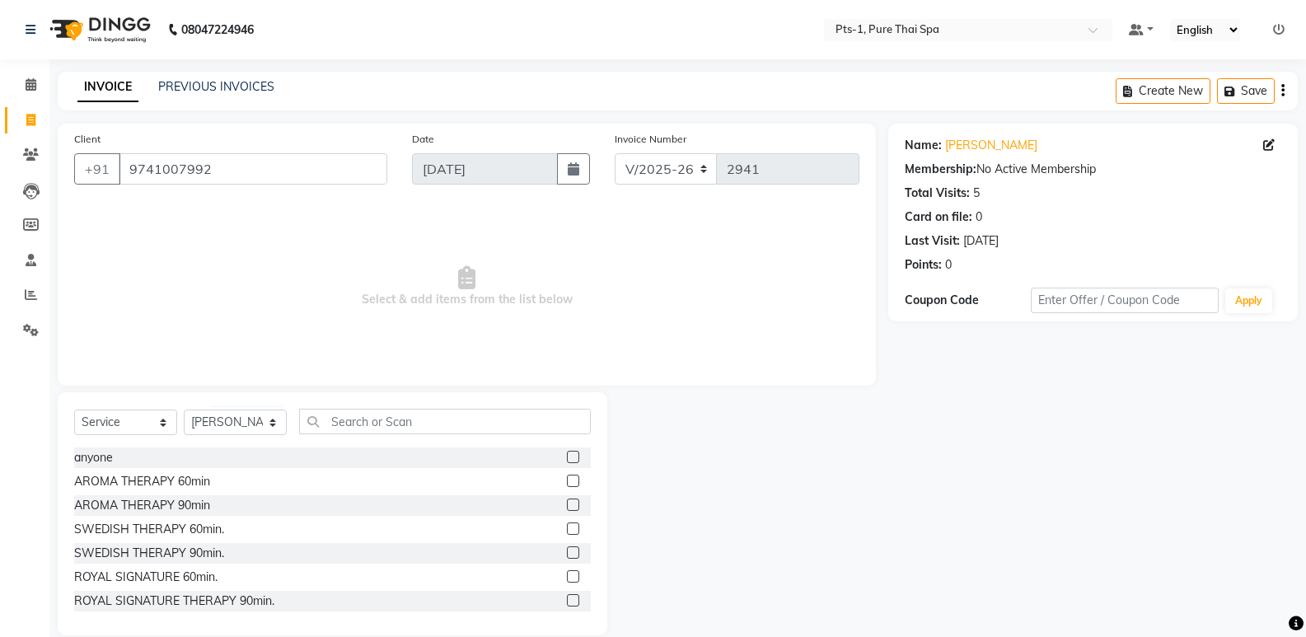
click at [567, 531] on label at bounding box center [573, 528] width 12 height 12
click at [567, 531] on input "checkbox" at bounding box center [572, 529] width 11 height 11
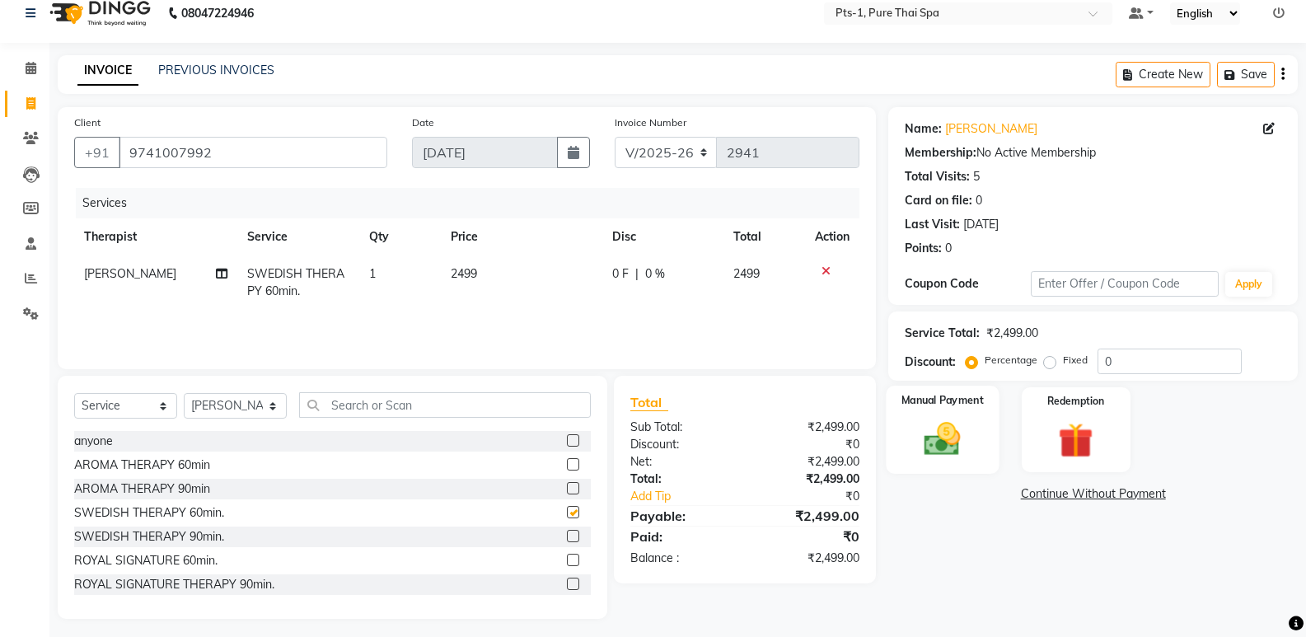
checkbox input "false"
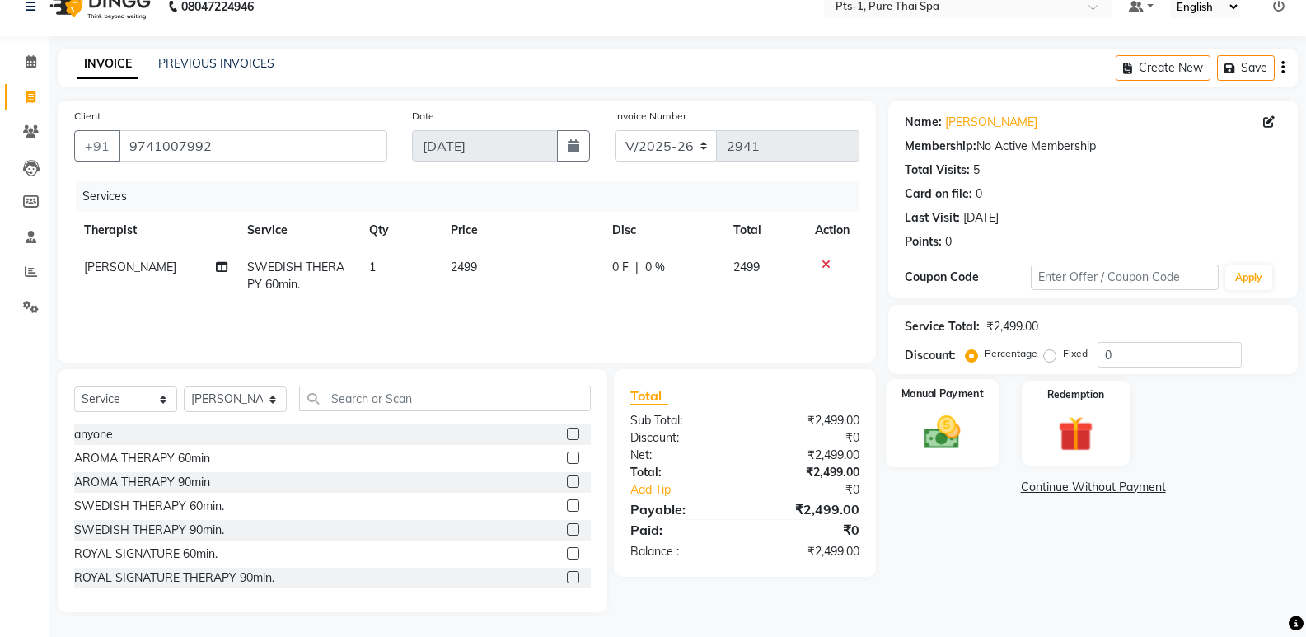
drag, startPoint x: 940, startPoint y: 420, endPoint x: 939, endPoint y: 438, distance: 18.1
click at [939, 422] on img at bounding box center [942, 432] width 59 height 42
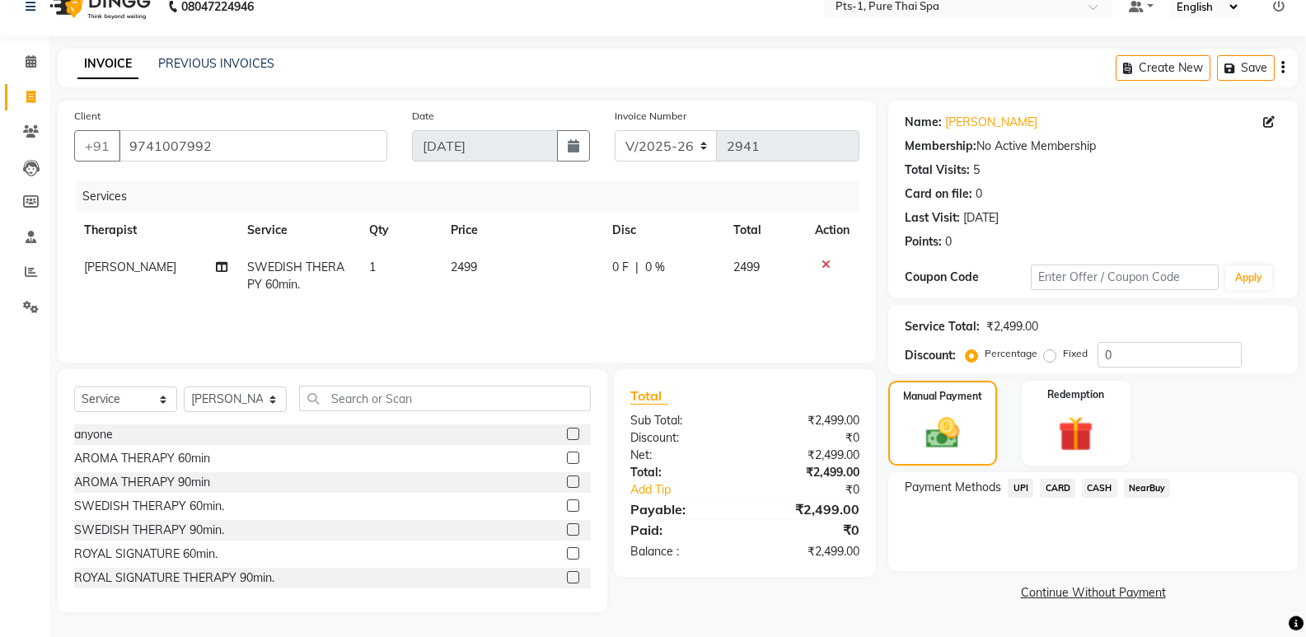
drag, startPoint x: 1059, startPoint y: 483, endPoint x: 1077, endPoint y: 502, distance: 26.2
click at [1058, 483] on span "CARD" at bounding box center [1057, 488] width 35 height 19
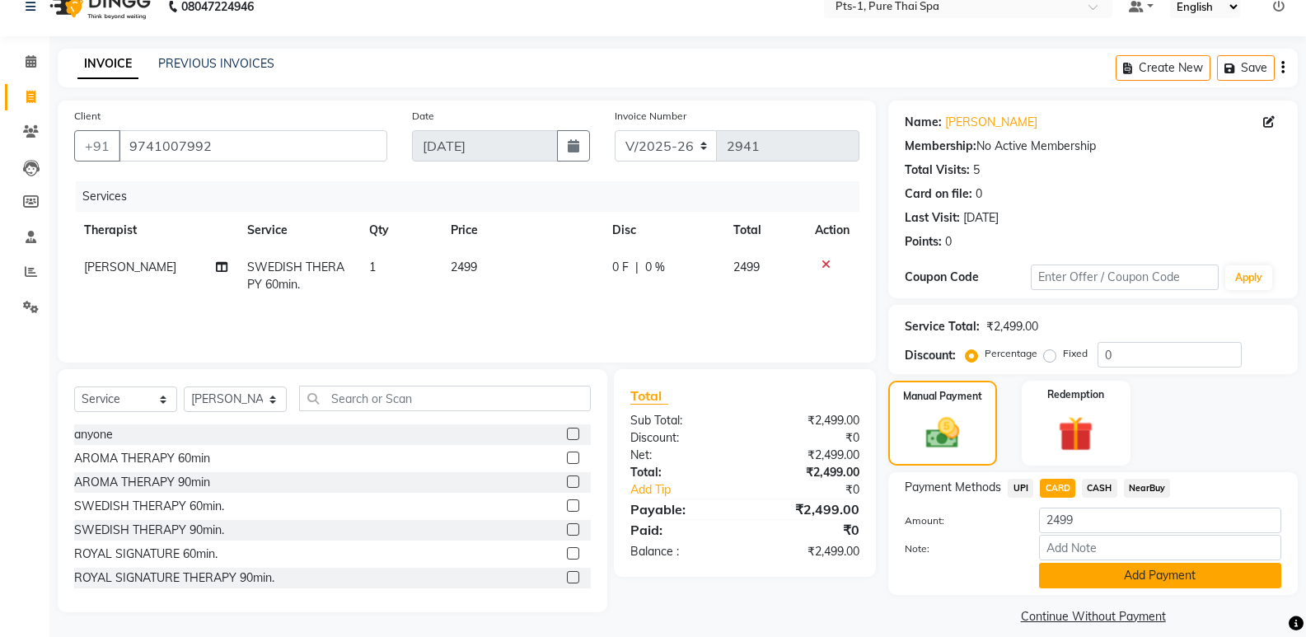
click at [1098, 579] on button "Add Payment" at bounding box center [1160, 576] width 242 height 26
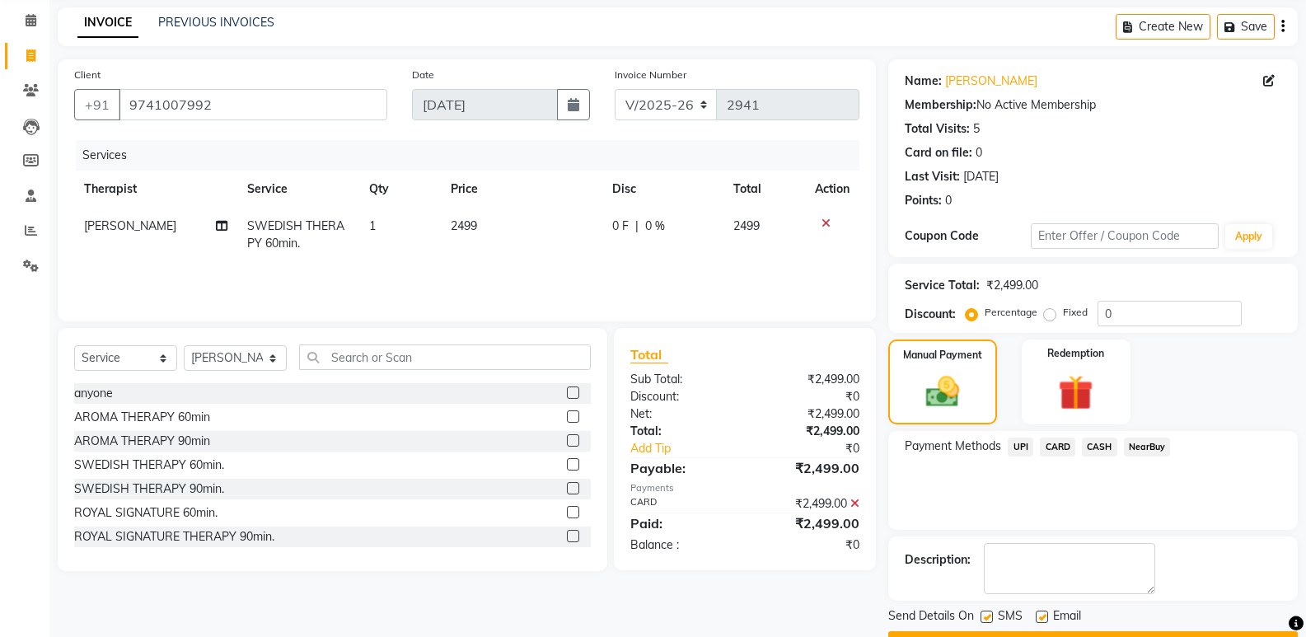
scroll to position [109, 0]
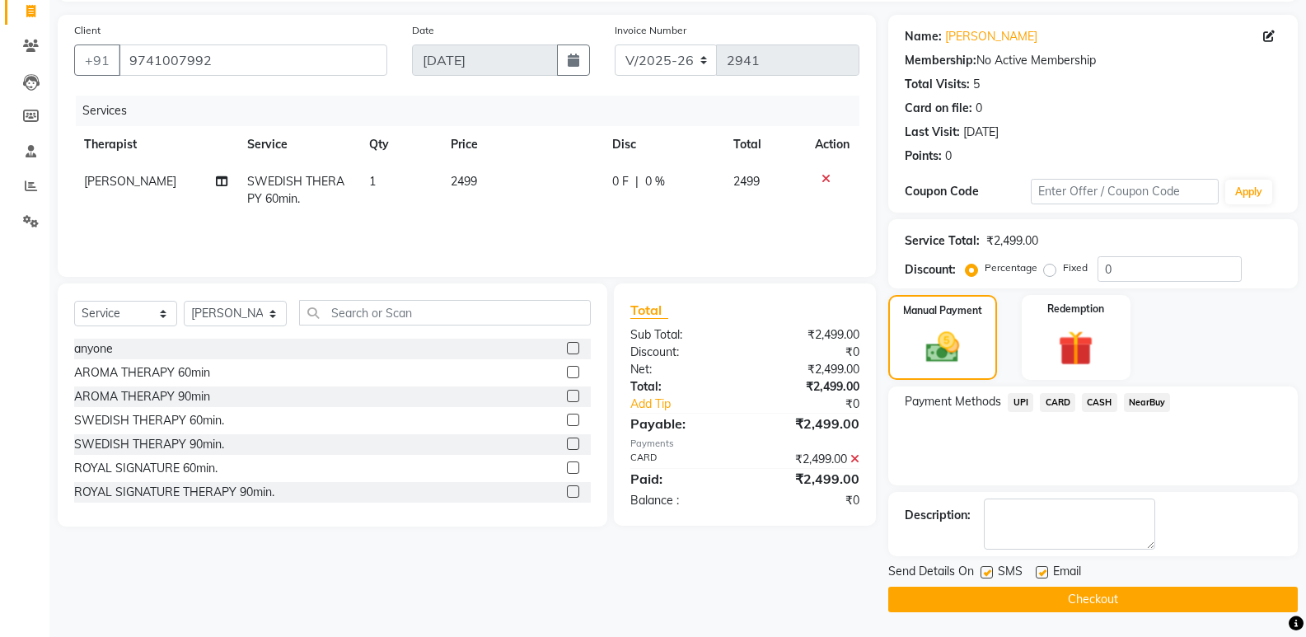
click at [981, 571] on label at bounding box center [987, 572] width 12 height 12
click at [981, 571] on input "checkbox" at bounding box center [986, 573] width 11 height 11
checkbox input "false"
click at [1041, 575] on label at bounding box center [1042, 572] width 12 height 12
click at [1041, 575] on input "checkbox" at bounding box center [1041, 573] width 11 height 11
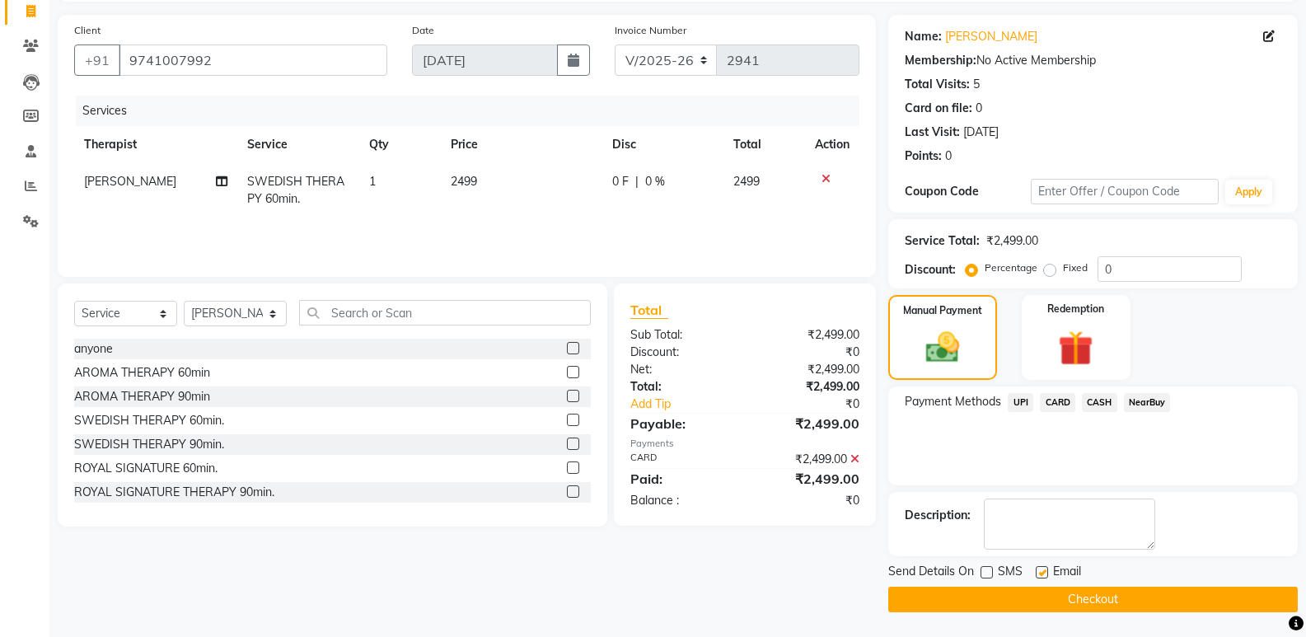
checkbox input "false"
click at [1048, 606] on button "Checkout" at bounding box center [1093, 600] width 410 height 26
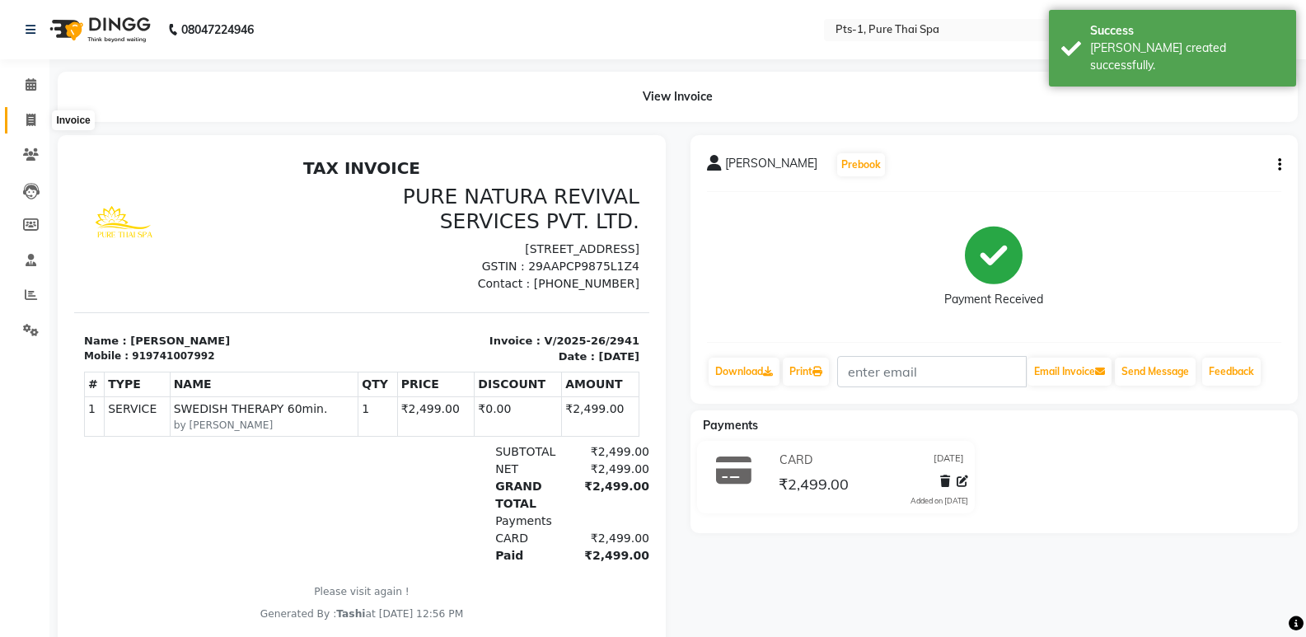
click at [26, 123] on icon at bounding box center [30, 120] width 9 height 12
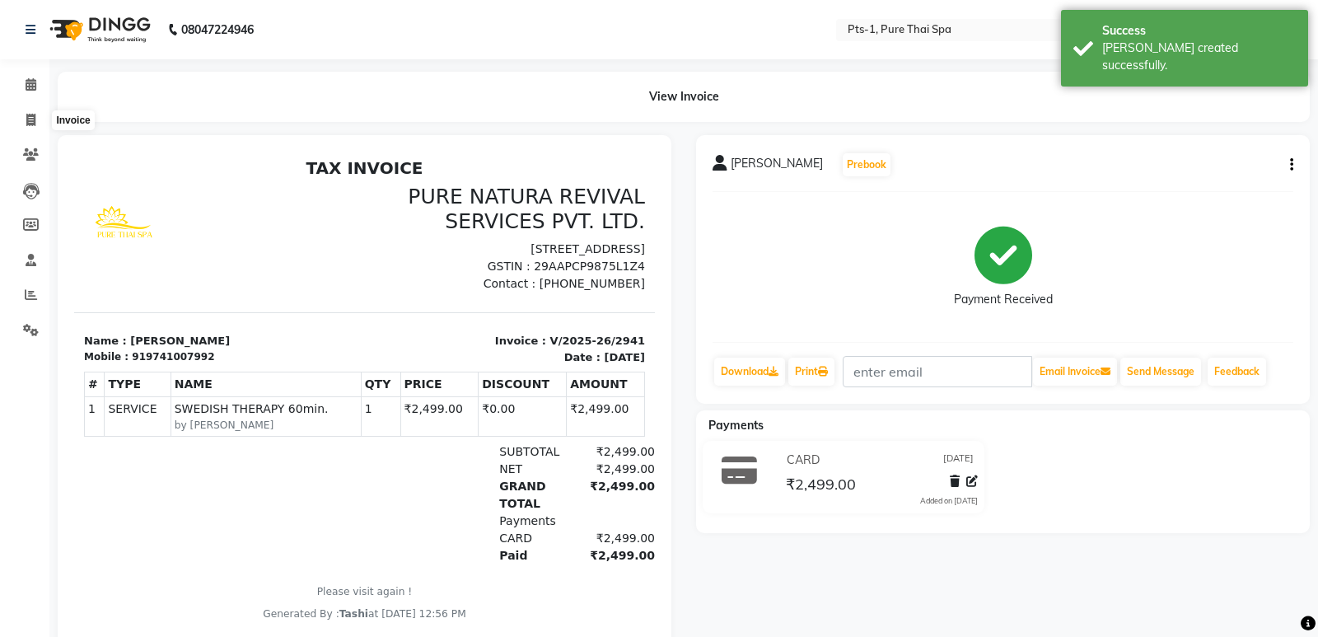
select select "5296"
select select "service"
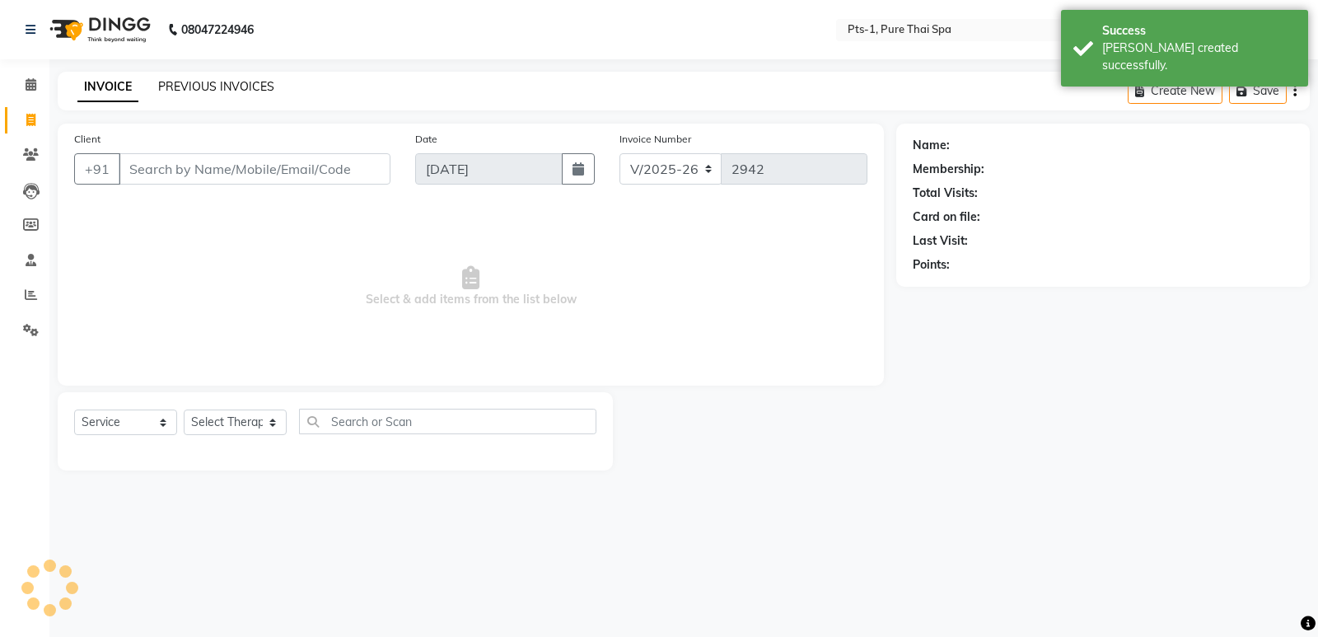
click at [199, 92] on link "PREVIOUS INVOICES" at bounding box center [216, 86] width 116 height 15
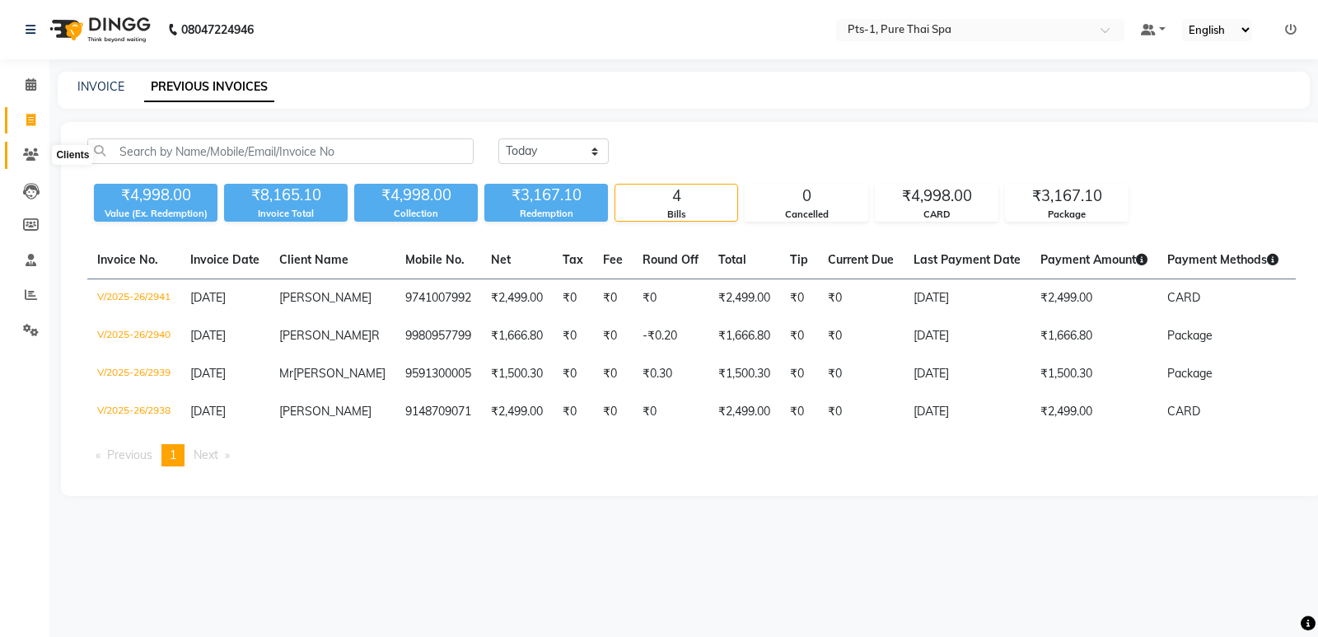
click at [28, 152] on icon at bounding box center [31, 154] width 16 height 12
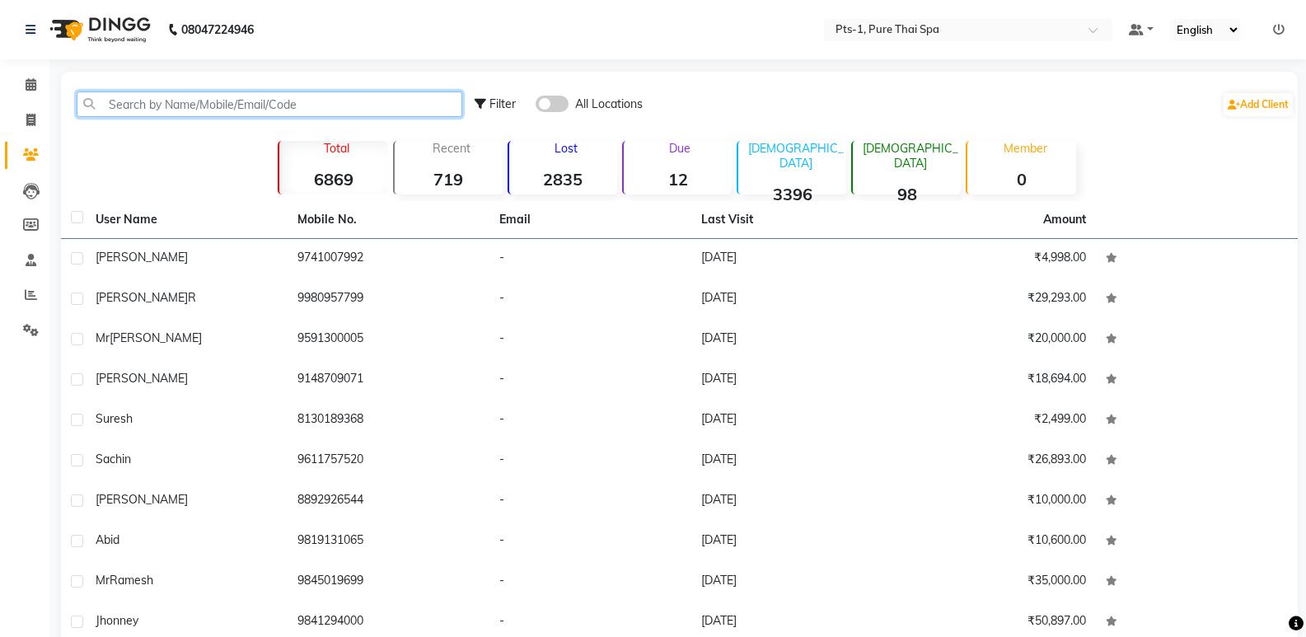
click at [155, 103] on input "text" at bounding box center [270, 104] width 386 height 26
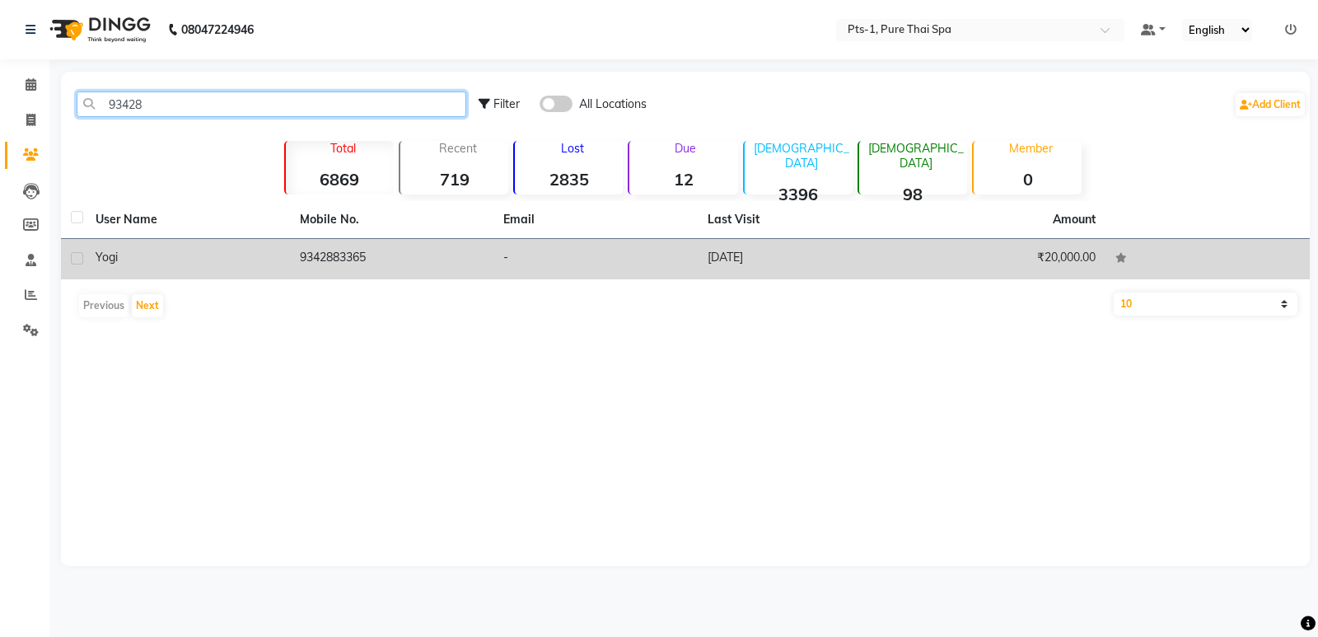
type input "93428"
click at [708, 251] on td "25-04-2025" at bounding box center [800, 259] width 204 height 40
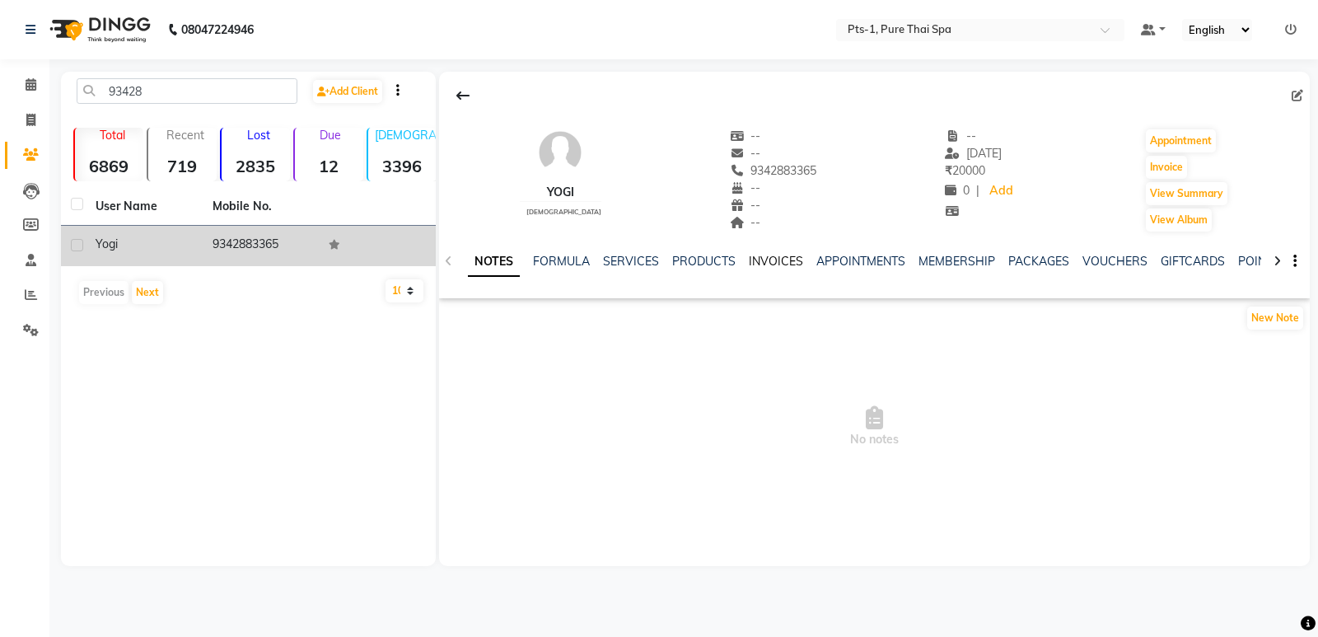
click at [765, 266] on link "INVOICES" at bounding box center [776, 261] width 54 height 15
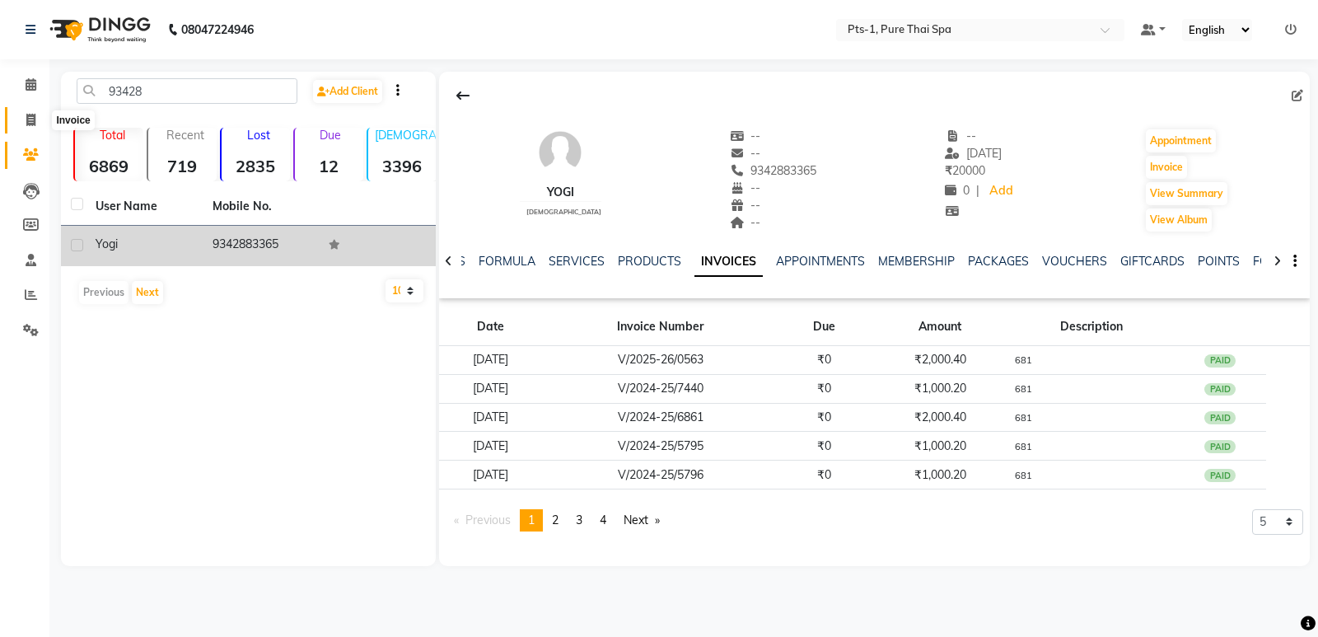
click at [23, 115] on span at bounding box center [30, 120] width 29 height 19
select select "service"
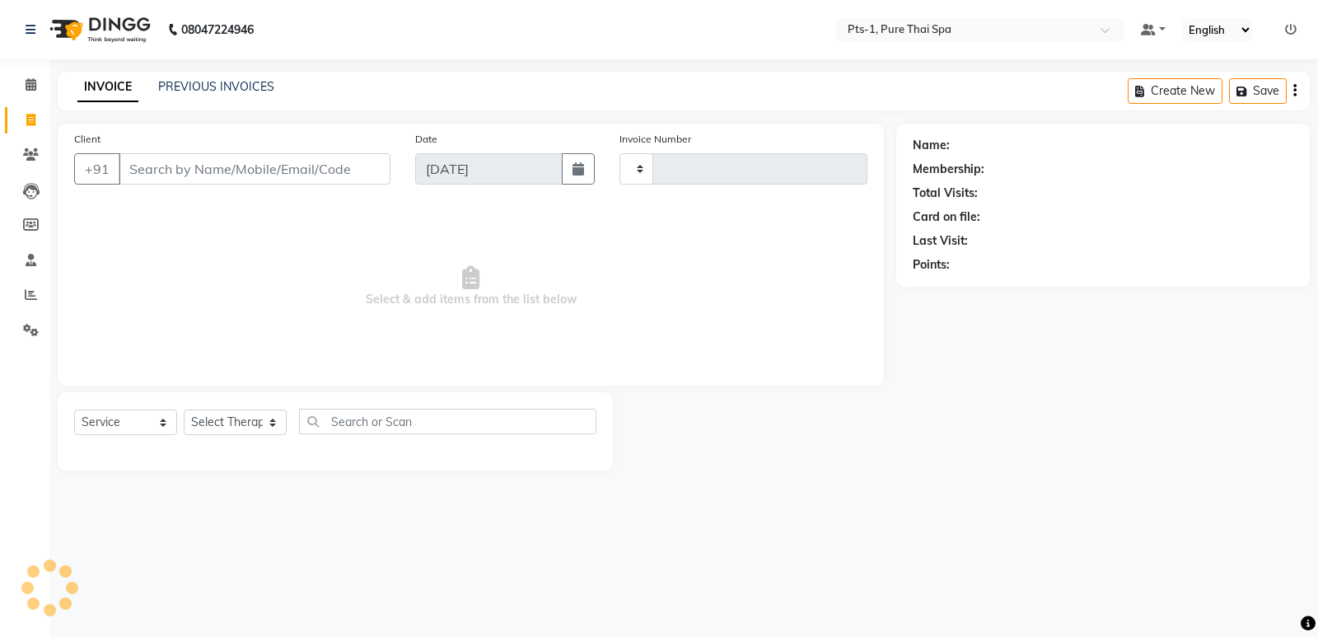
click at [140, 173] on input "Client" at bounding box center [255, 168] width 272 height 31
type input "2942"
select select "5296"
click at [155, 171] on input "Client" at bounding box center [255, 168] width 272 height 31
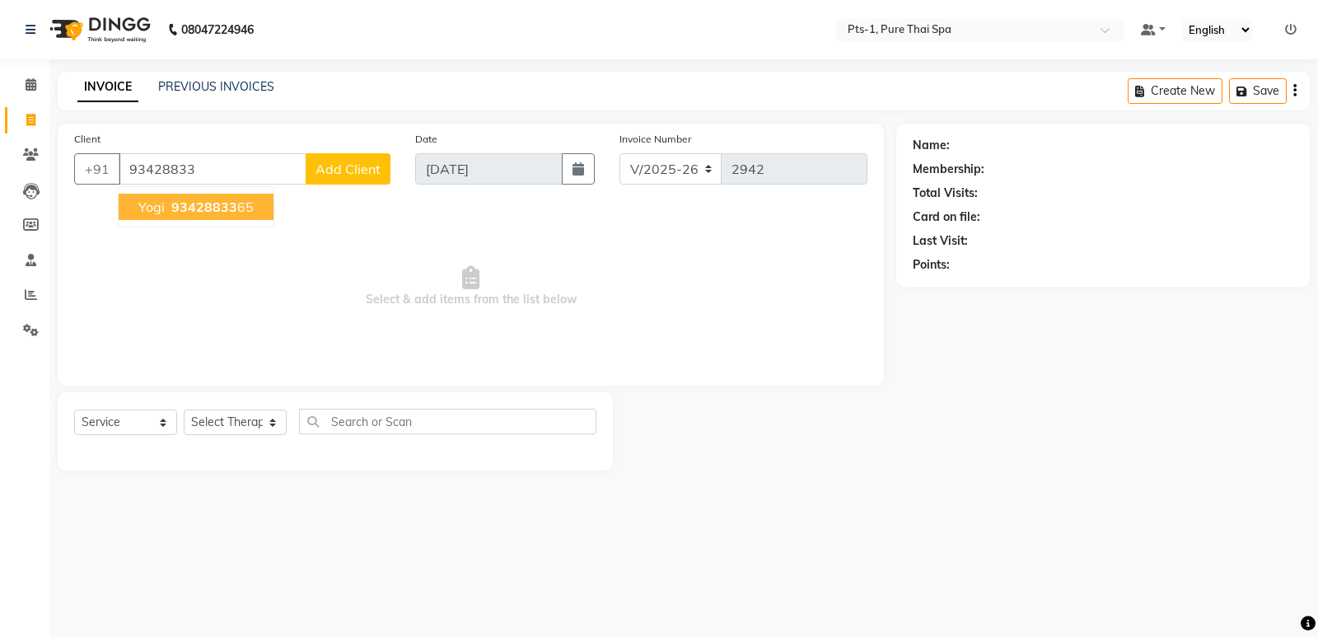
drag, startPoint x: 231, startPoint y: 167, endPoint x: 74, endPoint y: 184, distance: 157.4
click at [74, 184] on div "+91 93428833 Yogi 93428833 65 Add Client" at bounding box center [232, 168] width 316 height 31
type input "93428833"
click at [29, 111] on span at bounding box center [30, 120] width 29 height 19
select select "service"
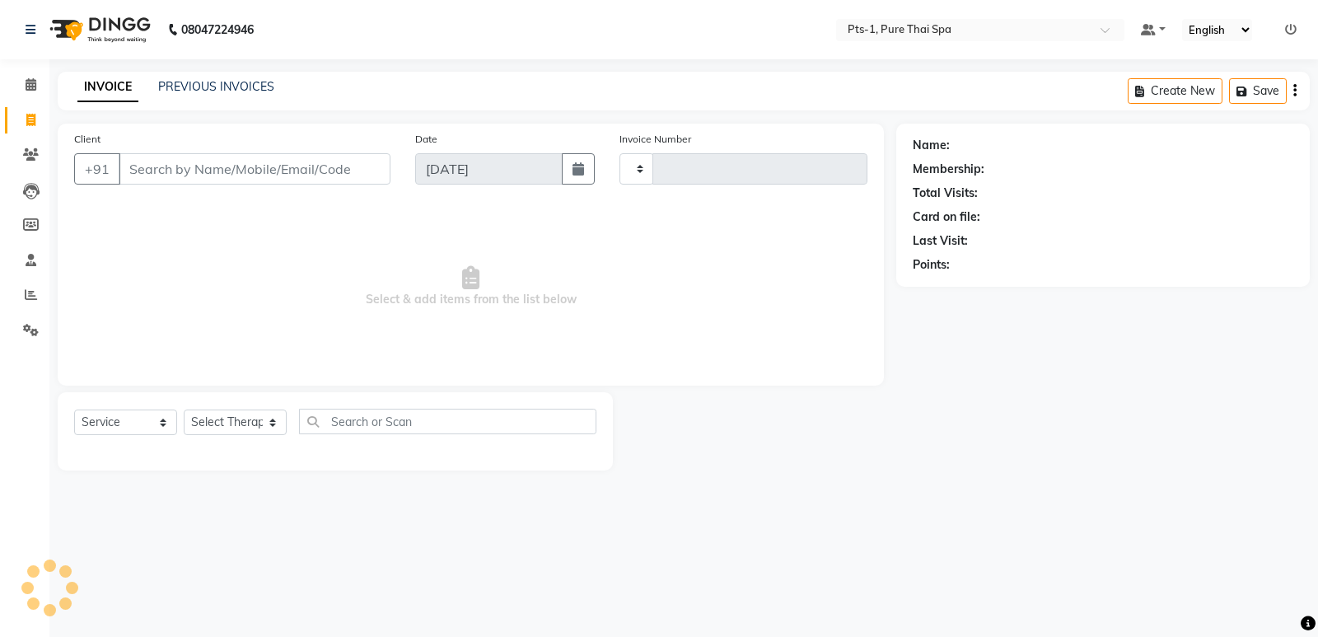
type input "2942"
select select "5296"
click at [264, 172] on input "Client" at bounding box center [255, 168] width 272 height 31
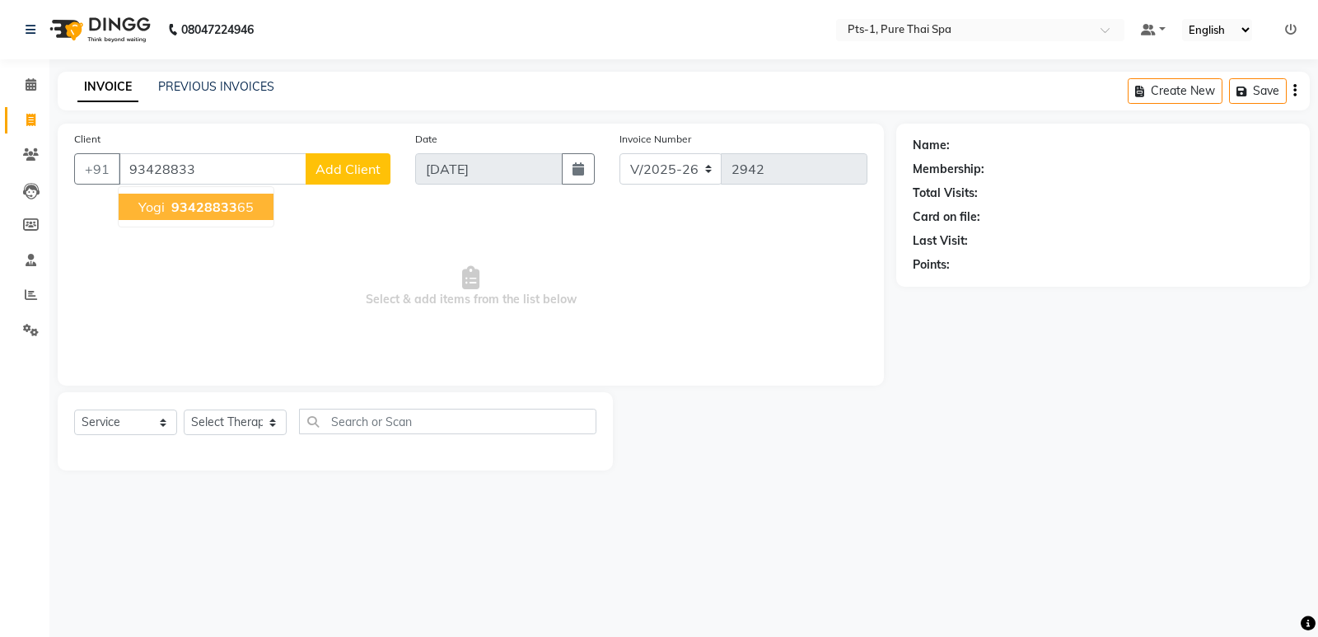
click at [218, 208] on span "93428833" at bounding box center [204, 207] width 66 height 16
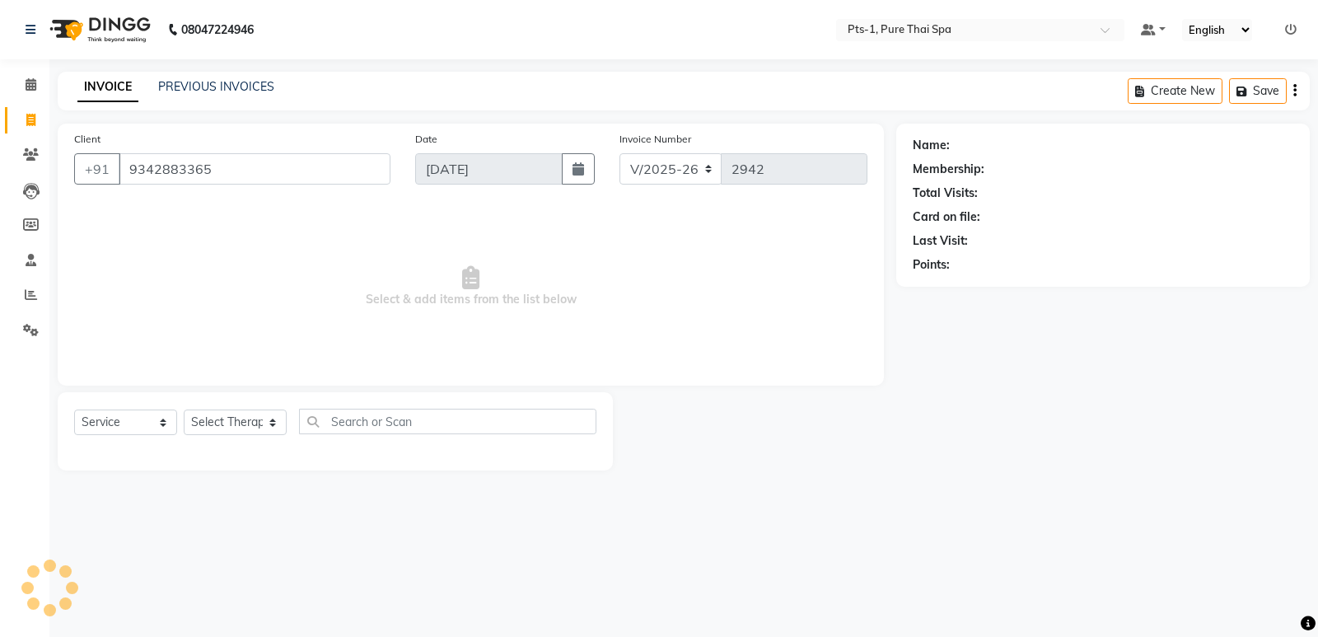
type input "9342883365"
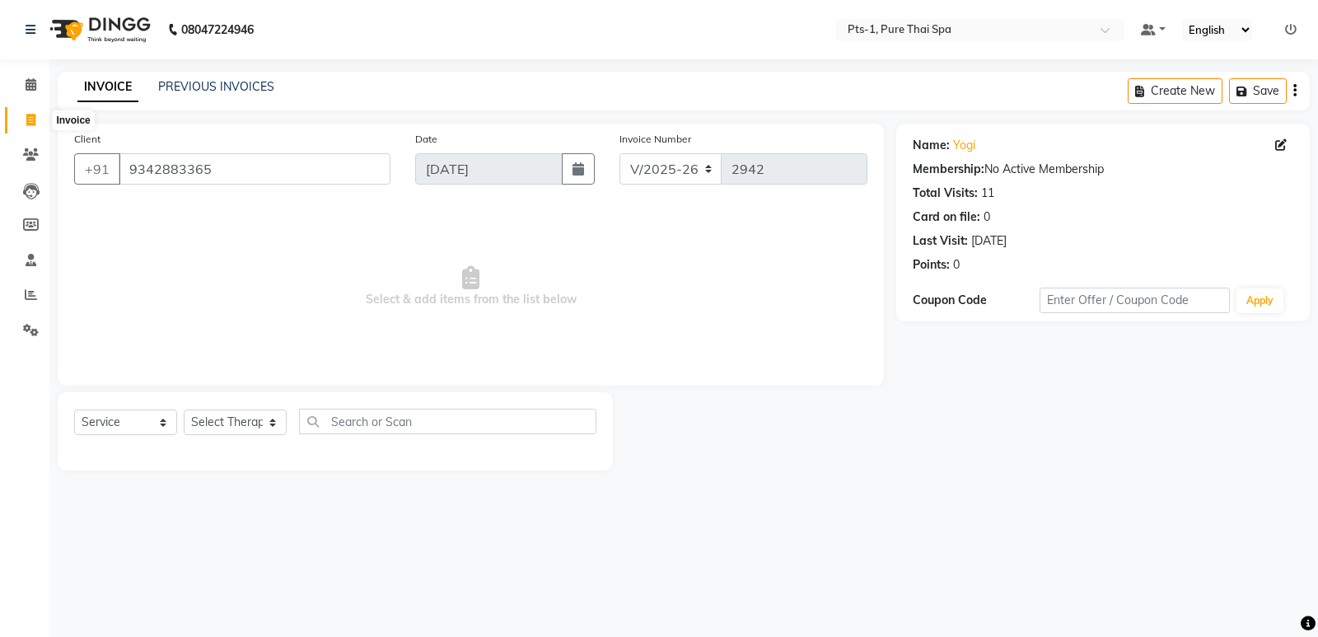
click at [29, 120] on icon at bounding box center [30, 120] width 9 height 12
select select "service"
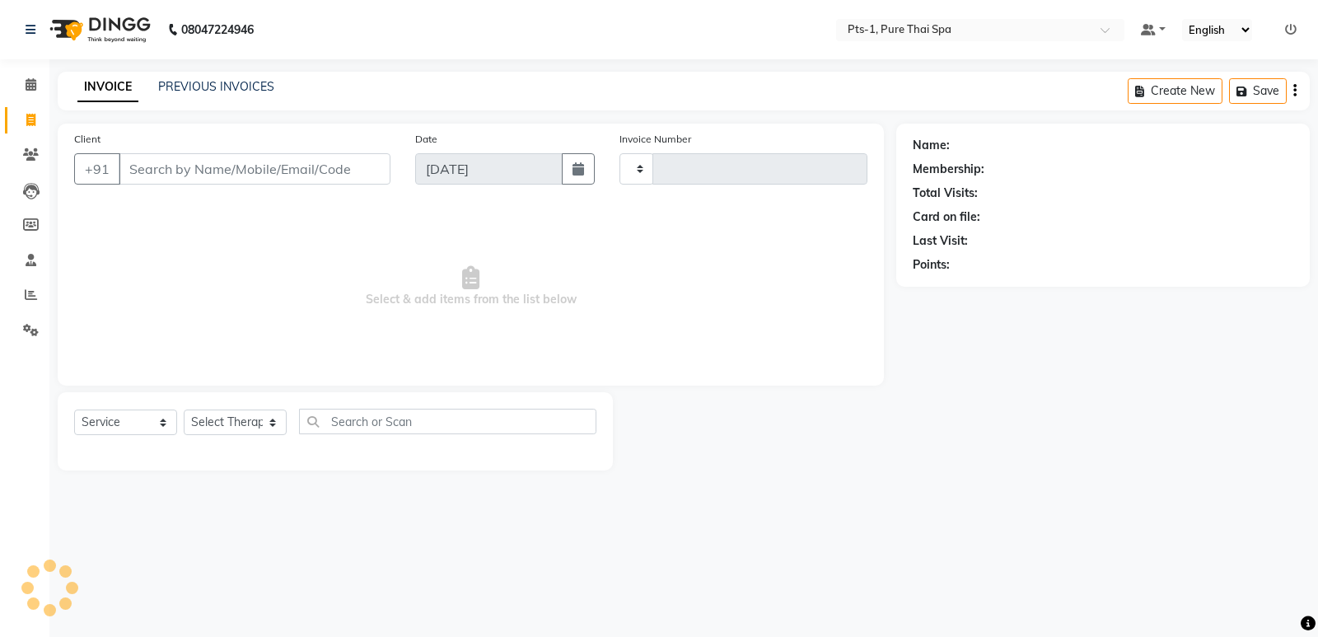
type input "2942"
select select "5296"
